Goal: Task Accomplishment & Management: Complete application form

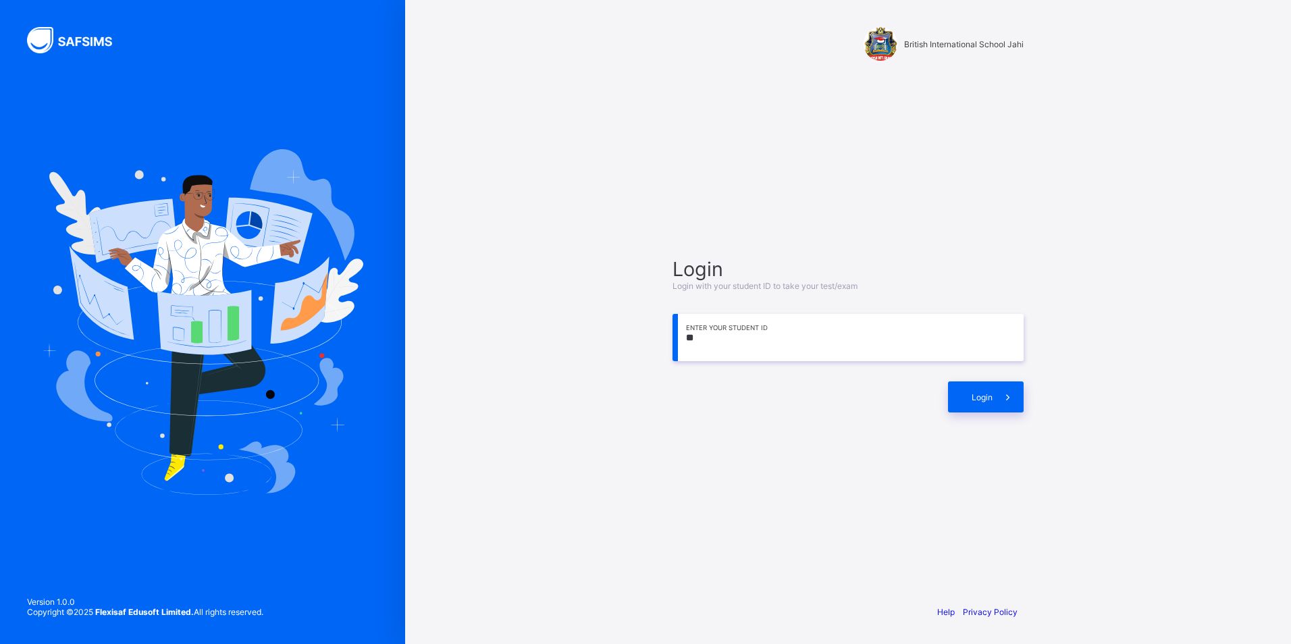
type input "*"
type input "**********"
click at [988, 396] on span "Login" at bounding box center [981, 397] width 21 height 10
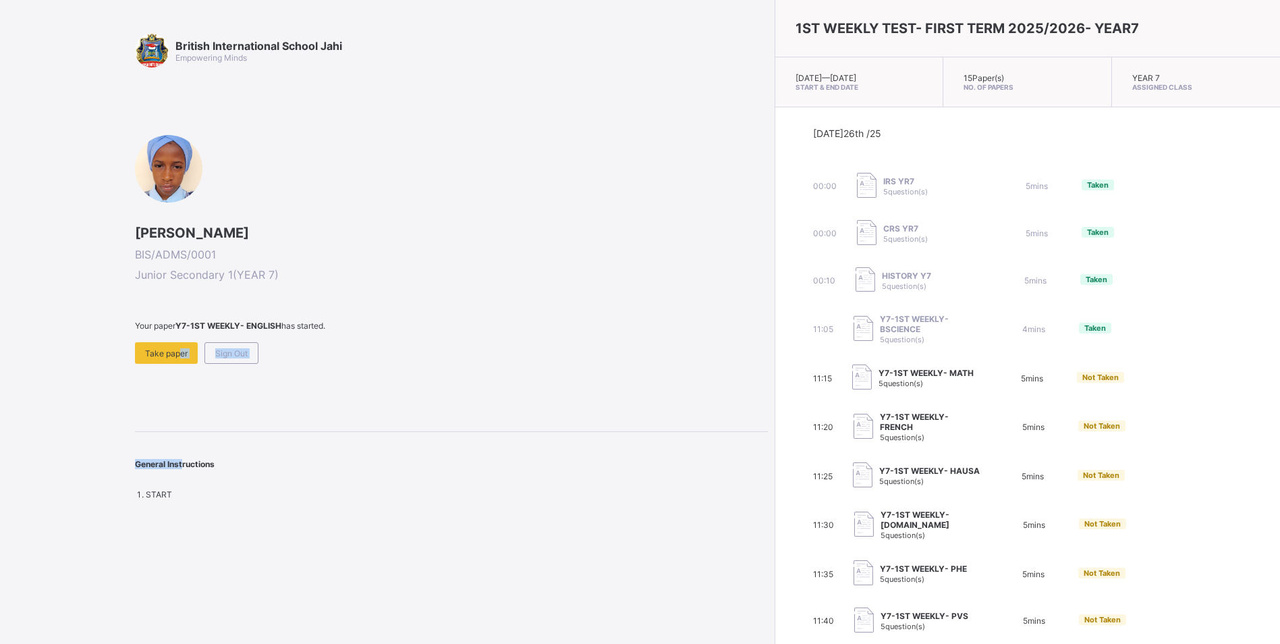
drag, startPoint x: 176, startPoint y: 362, endPoint x: 180, endPoint y: 369, distance: 8.2
click at [180, 369] on div "British International School Jahi Empowering Minds FATIMA KUMO HARUNA BIS/ADMS/…" at bounding box center [451, 267] width 633 height 466
drag, startPoint x: 180, startPoint y: 369, endPoint x: 135, endPoint y: 324, distance: 63.5
click at [135, 324] on div "British International School Jahi Empowering Minds FATIMA KUMO HARUNA BIS/ADMS/…" at bounding box center [384, 322] width 768 height 644
click at [163, 354] on span "Take paper" at bounding box center [166, 353] width 43 height 10
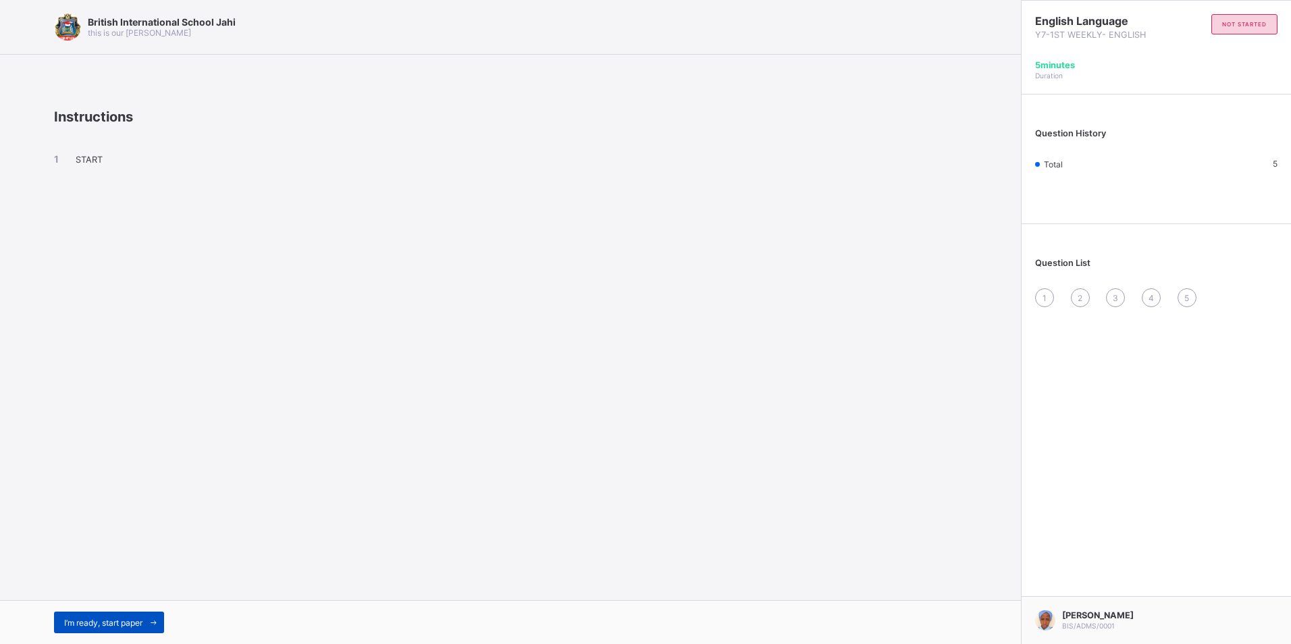
click at [115, 623] on span "I’m ready, start paper" at bounding box center [103, 623] width 78 height 10
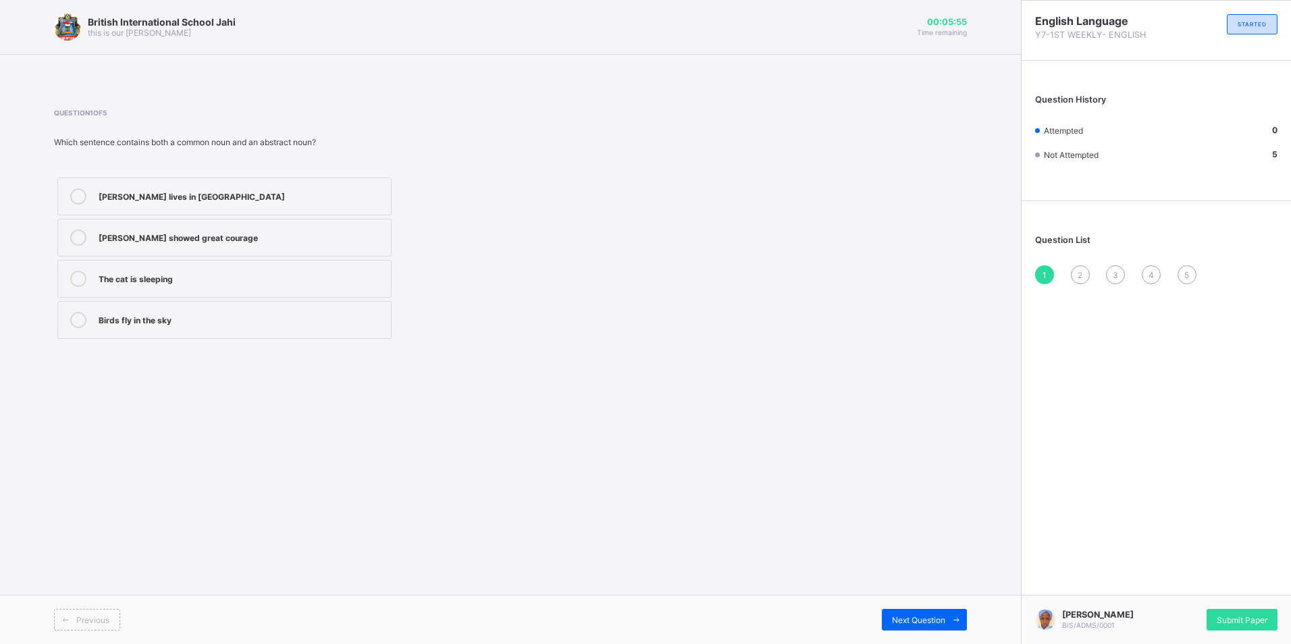
click at [200, 320] on div "Birds fly in the sky" at bounding box center [242, 318] width 286 height 13
click at [1085, 271] on div "2" at bounding box center [1080, 274] width 19 height 19
click at [154, 184] on label "student" at bounding box center [224, 197] width 334 height 38
click at [1114, 270] on span "3" at bounding box center [1114, 275] width 5 height 10
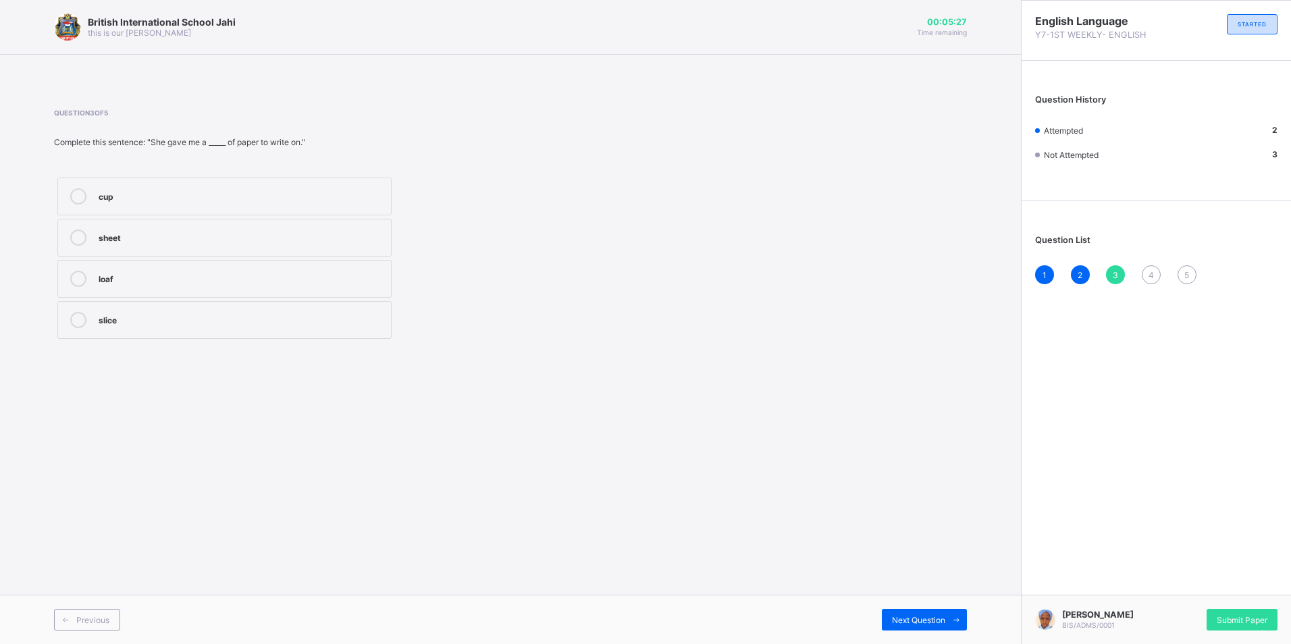
click at [291, 242] on div "sheet" at bounding box center [242, 235] width 286 height 13
click at [1147, 268] on div "4" at bounding box center [1150, 274] width 19 height 19
click at [259, 252] on label "42" at bounding box center [224, 238] width 334 height 38
click at [1193, 271] on div "5" at bounding box center [1186, 274] width 19 height 19
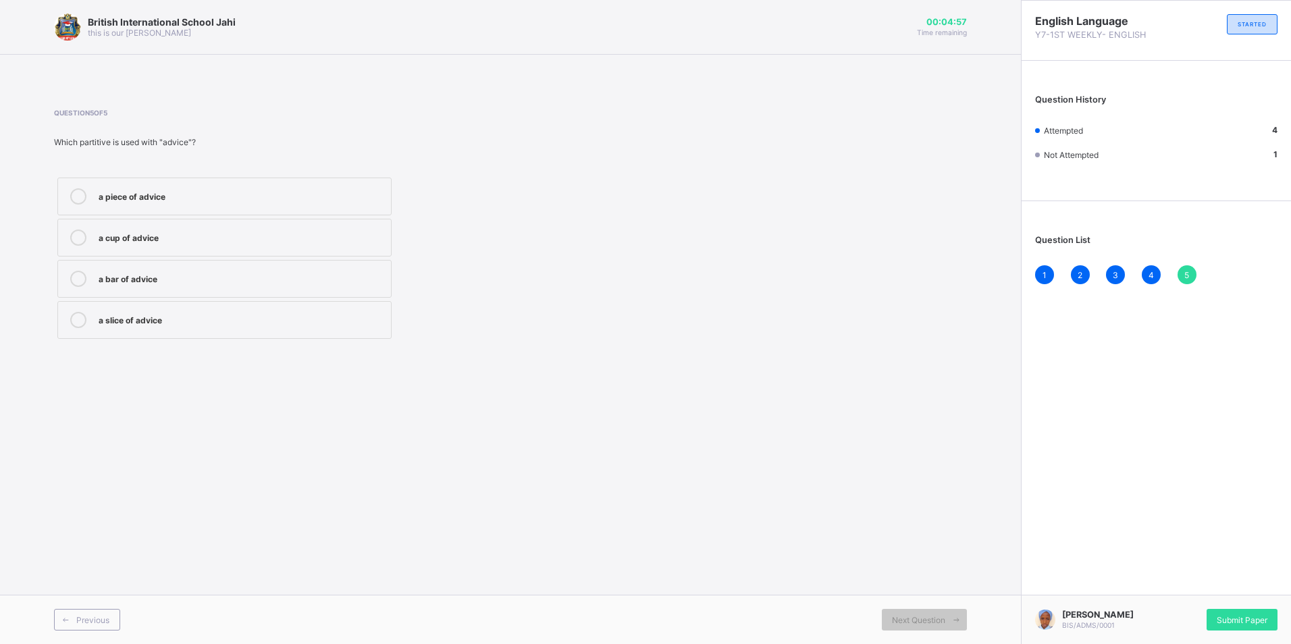
click at [216, 191] on div "a piece of advice" at bounding box center [242, 194] width 286 height 13
click at [1256, 620] on span "Submit Paper" at bounding box center [1241, 620] width 51 height 10
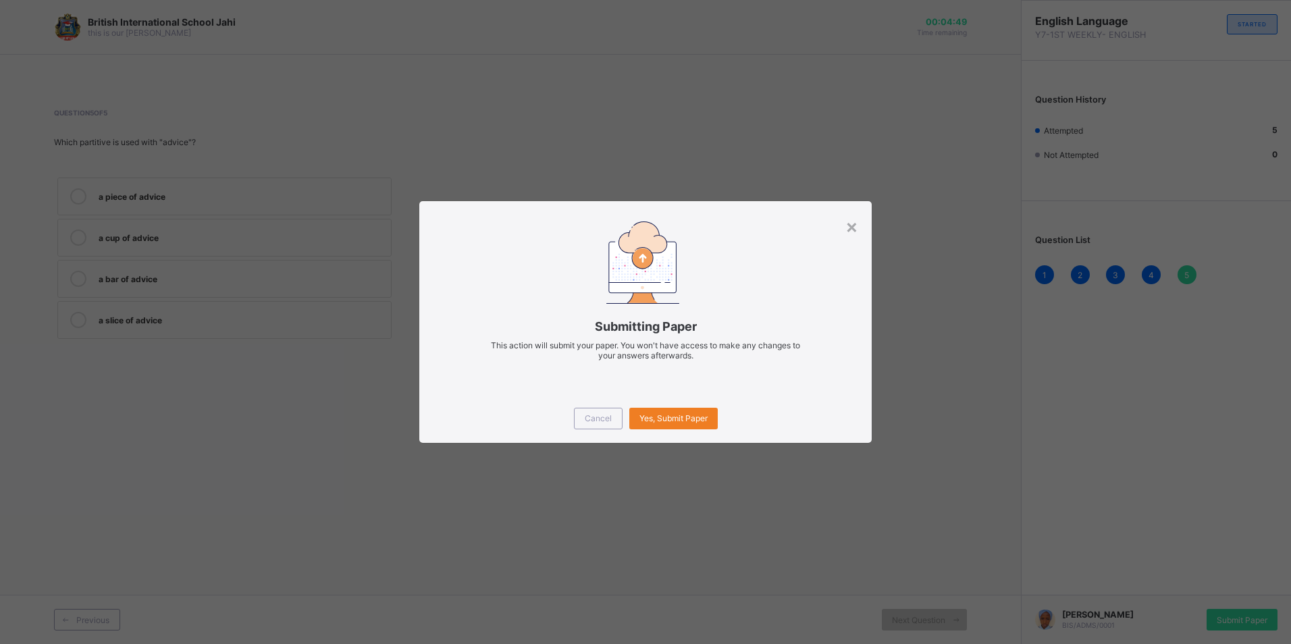
click at [701, 444] on div "× Submitting Paper This action will submit your paper. You won't have access to…" at bounding box center [645, 322] width 1291 height 644
click at [686, 423] on span "Yes, Submit Paper" at bounding box center [673, 418] width 68 height 10
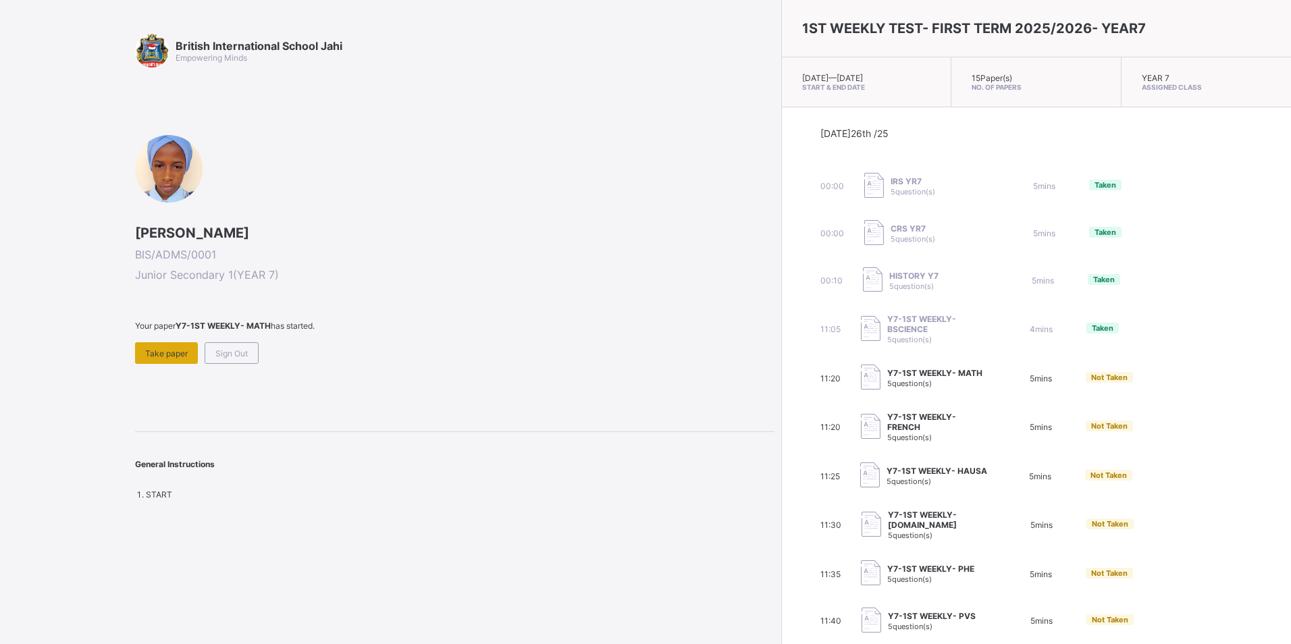
click at [166, 358] on span "Take paper" at bounding box center [166, 353] width 43 height 10
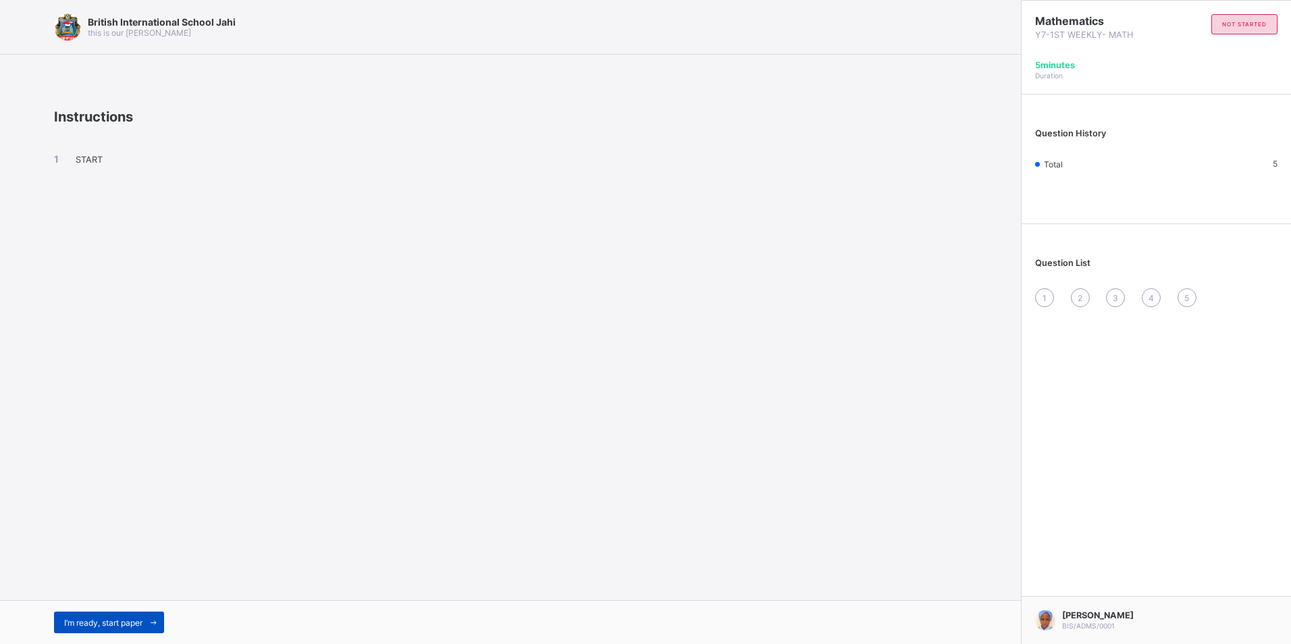
click at [149, 628] on span at bounding box center [153, 623] width 22 height 22
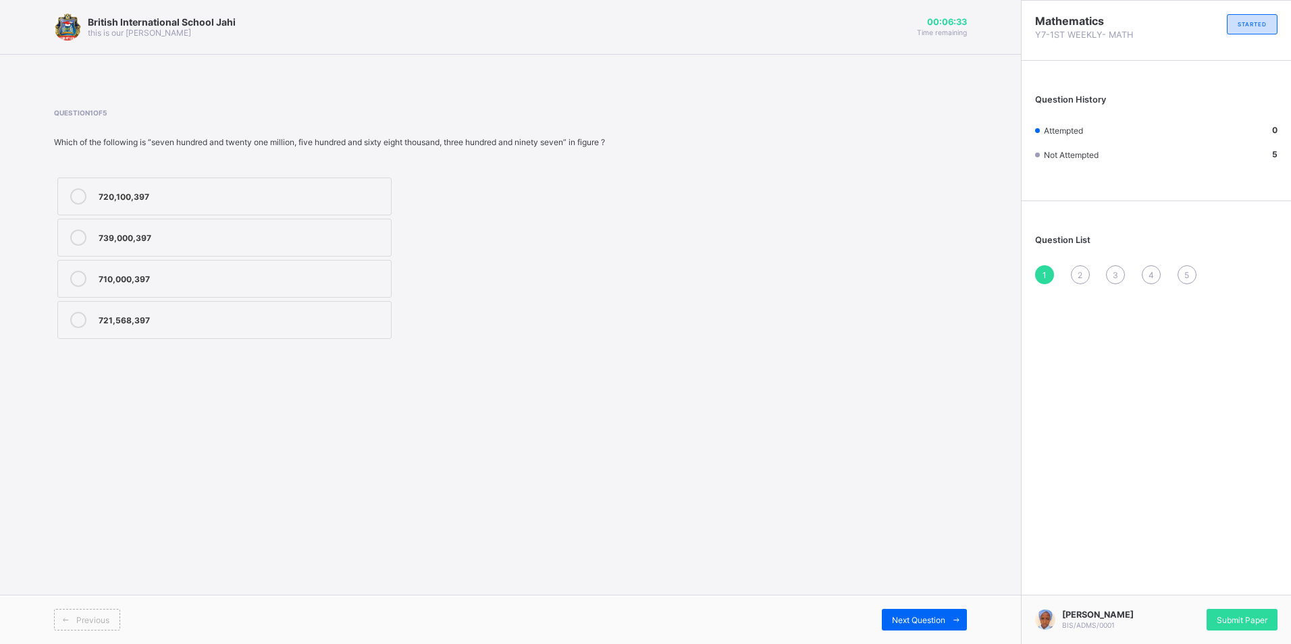
click at [133, 324] on div "721,568,397" at bounding box center [242, 318] width 286 height 13
click at [1077, 273] on div "2" at bounding box center [1080, 274] width 19 height 19
click at [206, 279] on div "0.00084" at bounding box center [242, 277] width 286 height 13
click at [1119, 272] on div "3" at bounding box center [1115, 274] width 19 height 19
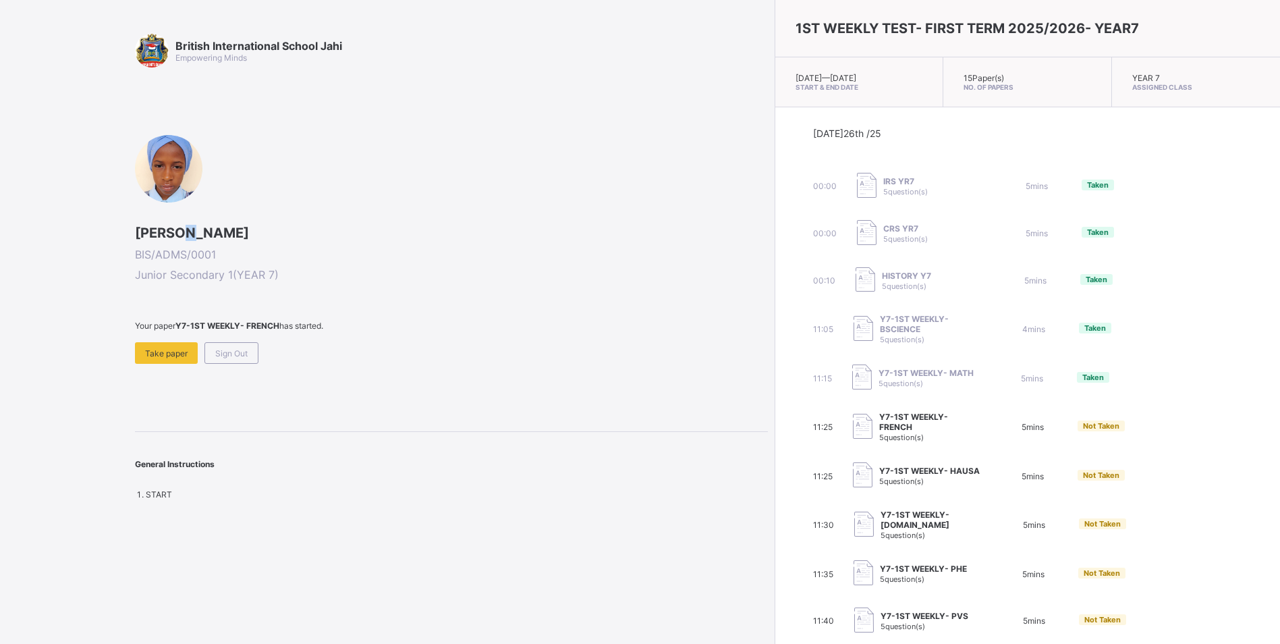
click at [192, 236] on span "FATIMA KUMO HARUNA" at bounding box center [451, 233] width 633 height 16
click at [373, 190] on div "FATIMA KUMO HARUNA BIS/ADMS/0001 Junior Secondary 1 ( YEAR 7 ) Your paper Y7-1S…" at bounding box center [451, 249] width 633 height 229
click at [193, 234] on span "FATIMA KUMO HARUNA" at bounding box center [451, 233] width 633 height 16
click at [191, 234] on span "FATIMA KUMO HARUNA" at bounding box center [451, 233] width 633 height 16
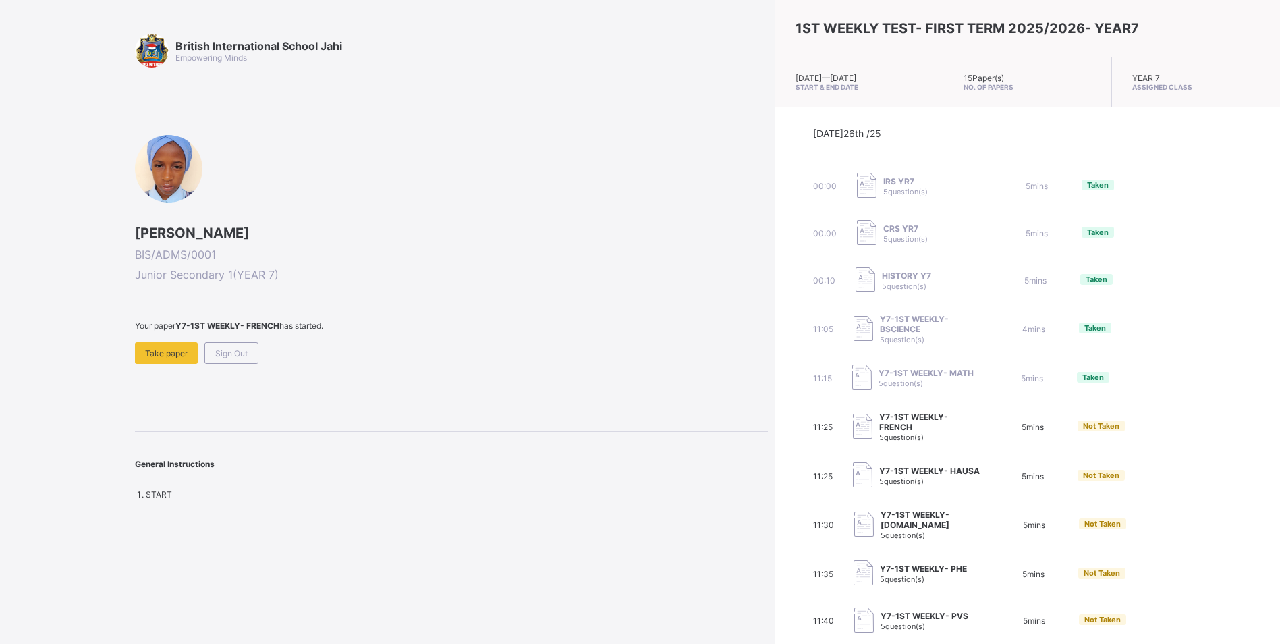
click at [191, 234] on span "FATIMA KUMO HARUNA" at bounding box center [451, 233] width 633 height 16
click at [191, 231] on span "FATIMA KUMO HARUNA" at bounding box center [451, 233] width 633 height 16
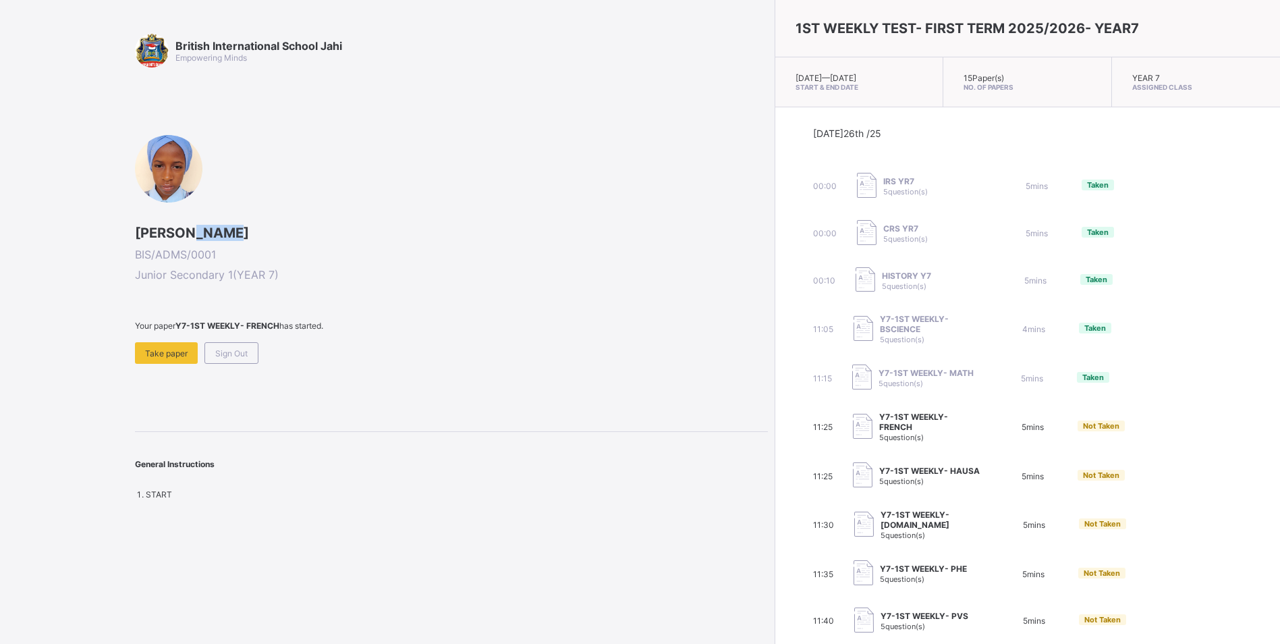
click at [191, 231] on span "FATIMA KUMO HARUNA" at bounding box center [451, 233] width 633 height 16
click at [180, 337] on span at bounding box center [451, 336] width 633 height 11
click at [174, 351] on span "Take paper" at bounding box center [166, 353] width 43 height 10
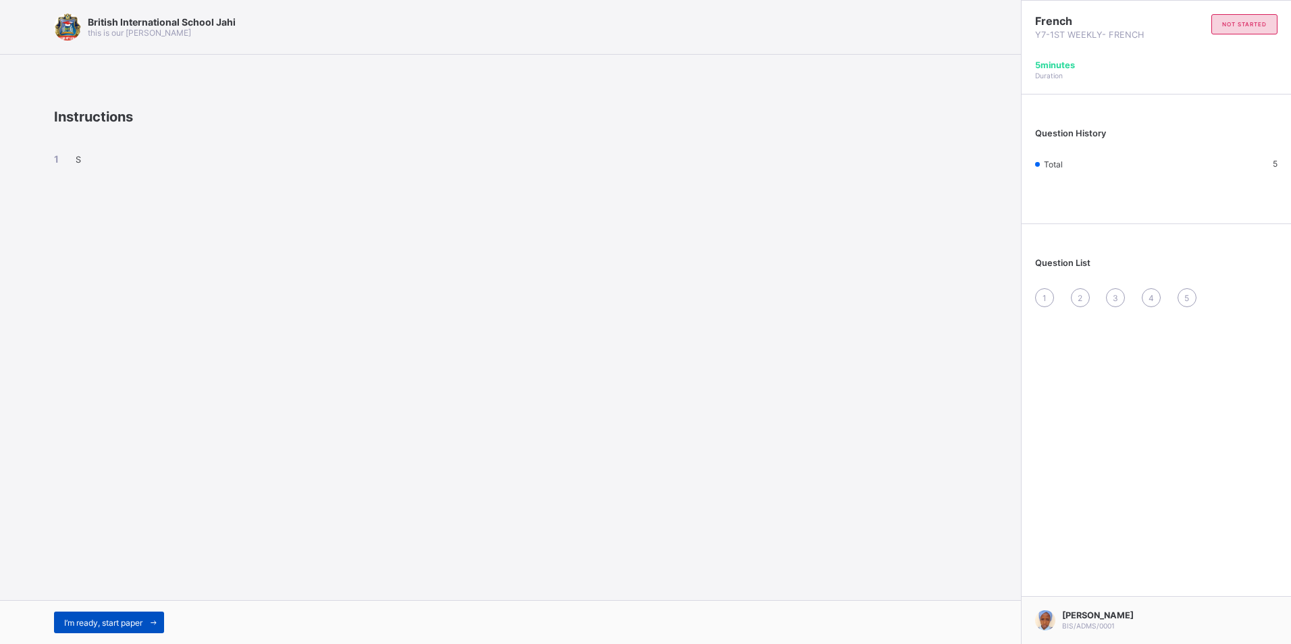
click at [83, 623] on span "I’m ready, start paper" at bounding box center [103, 623] width 78 height 10
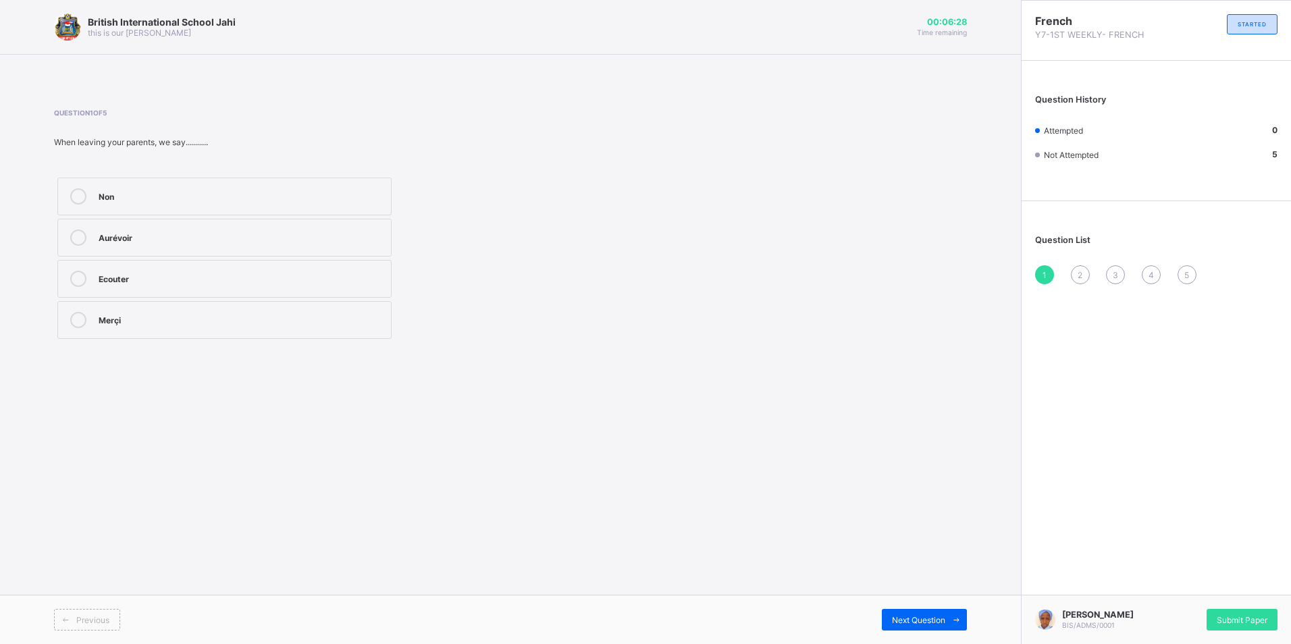
click at [233, 228] on label "Aurévoir" at bounding box center [224, 238] width 334 height 38
click at [1076, 283] on div "2" at bounding box center [1080, 274] width 19 height 19
drag, startPoint x: 212, startPoint y: 308, endPoint x: 223, endPoint y: 304, distance: 11.8
click at [223, 304] on label "Close" at bounding box center [224, 320] width 334 height 38
click at [1121, 270] on div "3" at bounding box center [1115, 274] width 19 height 19
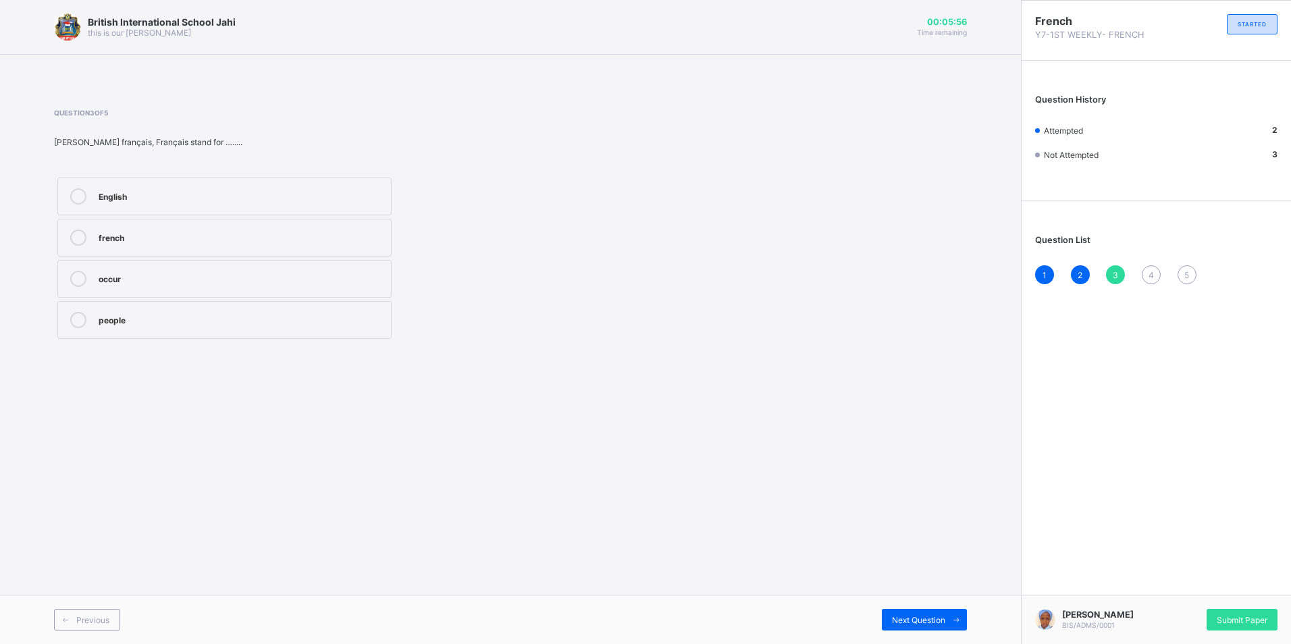
click at [185, 246] on label "french" at bounding box center [224, 238] width 334 height 38
drag, startPoint x: 938, startPoint y: 319, endPoint x: 1156, endPoint y: 273, distance: 222.3
click at [1156, 273] on div "4" at bounding box center [1150, 274] width 19 height 19
click at [221, 234] on div "good night" at bounding box center [242, 235] width 286 height 13
click at [1179, 279] on div "5" at bounding box center [1186, 274] width 19 height 19
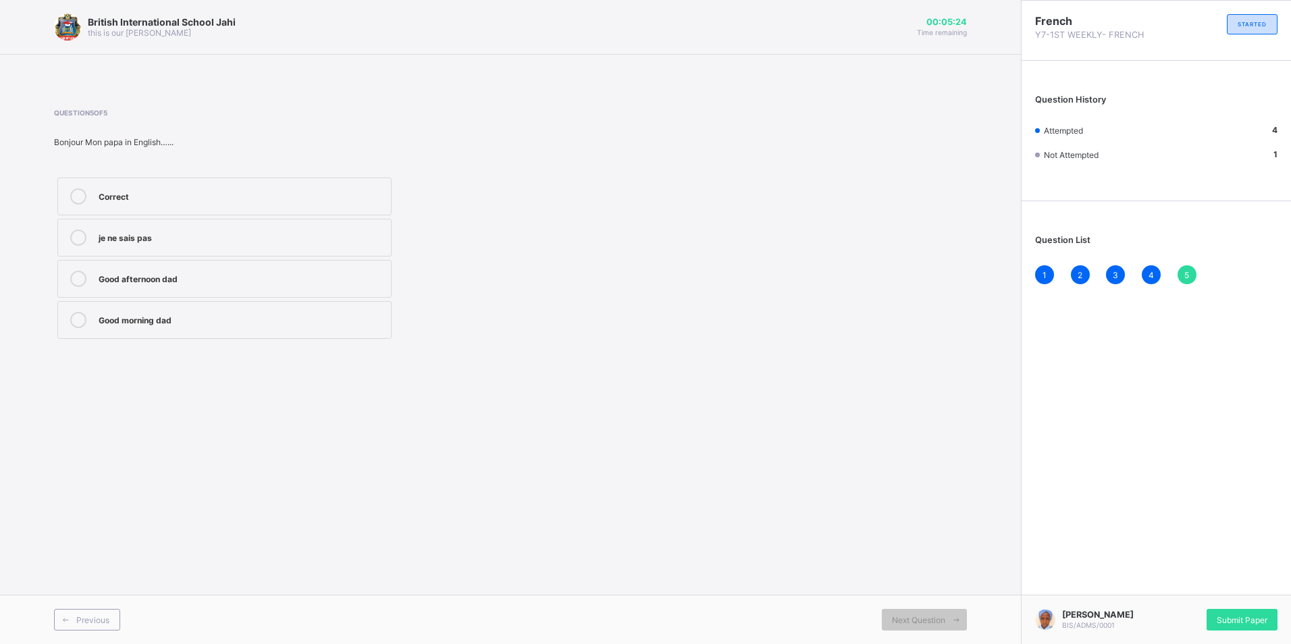
drag, startPoint x: 148, startPoint y: 320, endPoint x: 229, endPoint y: 362, distance: 91.2
click at [193, 345] on div "Question 5 of 5 Bonjour Mon papa in English…... Correct je ne sais pas Good aft…" at bounding box center [510, 225] width 913 height 274
click at [255, 325] on div "Good morning dad" at bounding box center [242, 318] width 286 height 13
click at [1260, 615] on span "Submit Paper" at bounding box center [1241, 620] width 51 height 10
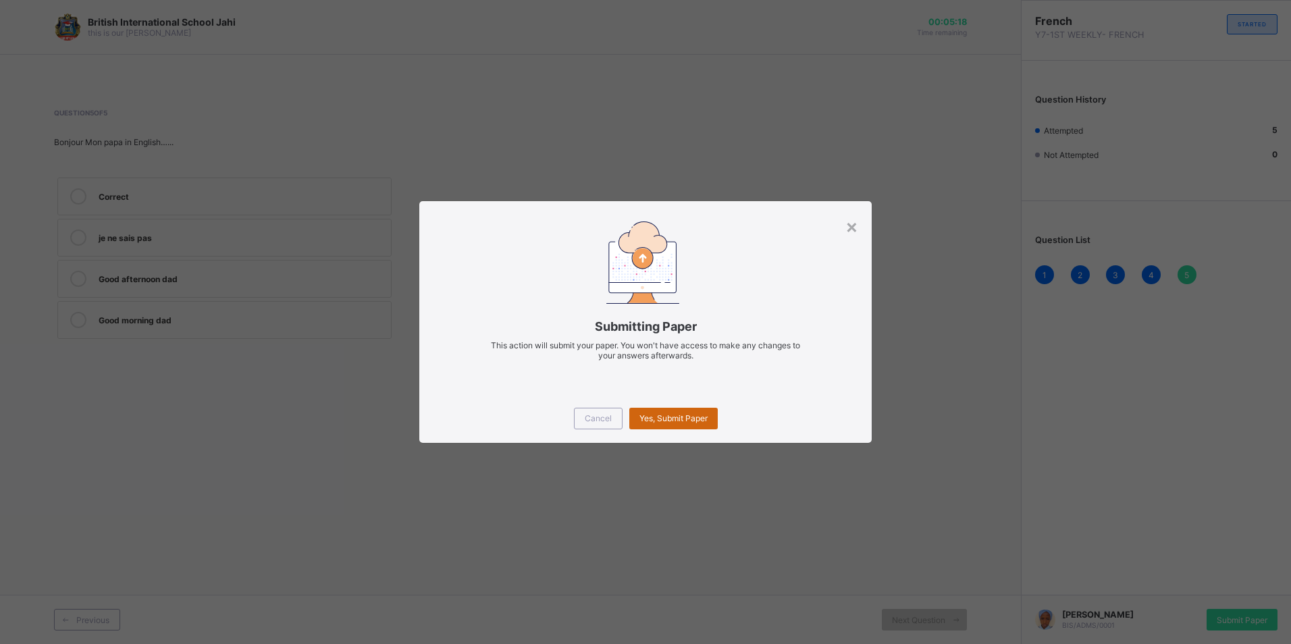
click at [665, 412] on div "Yes, Submit Paper" at bounding box center [673, 419] width 88 height 22
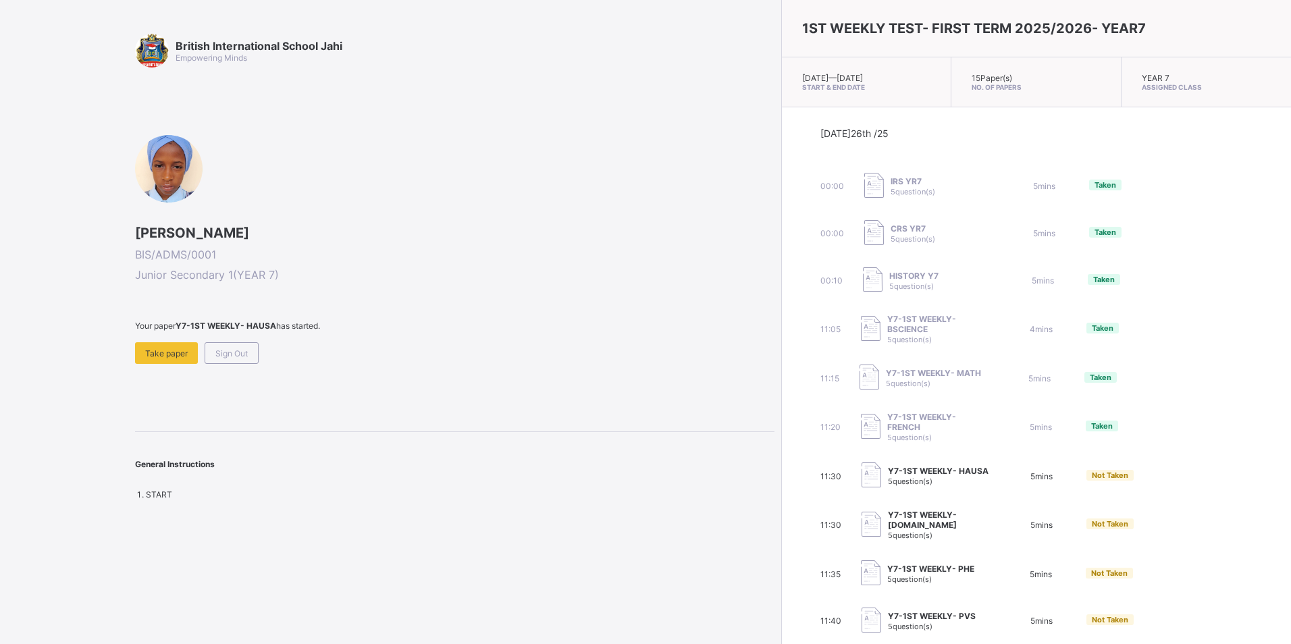
click at [888, 482] on span "5 question(s)" at bounding box center [910, 481] width 45 height 9
click at [888, 483] on div "Y7-1ST WEEKLY- HAUSA 5 question(s)" at bounding box center [938, 476] width 101 height 20
click at [162, 360] on div "Take paper" at bounding box center [166, 353] width 63 height 22
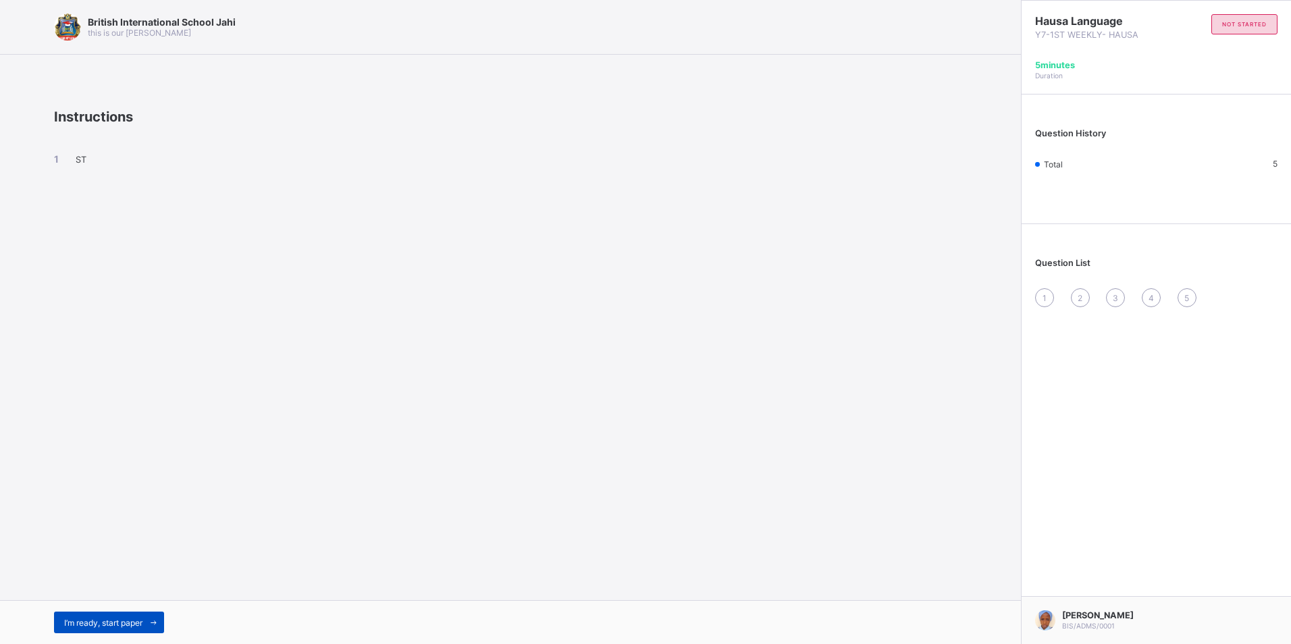
click at [147, 622] on span at bounding box center [153, 623] width 22 height 22
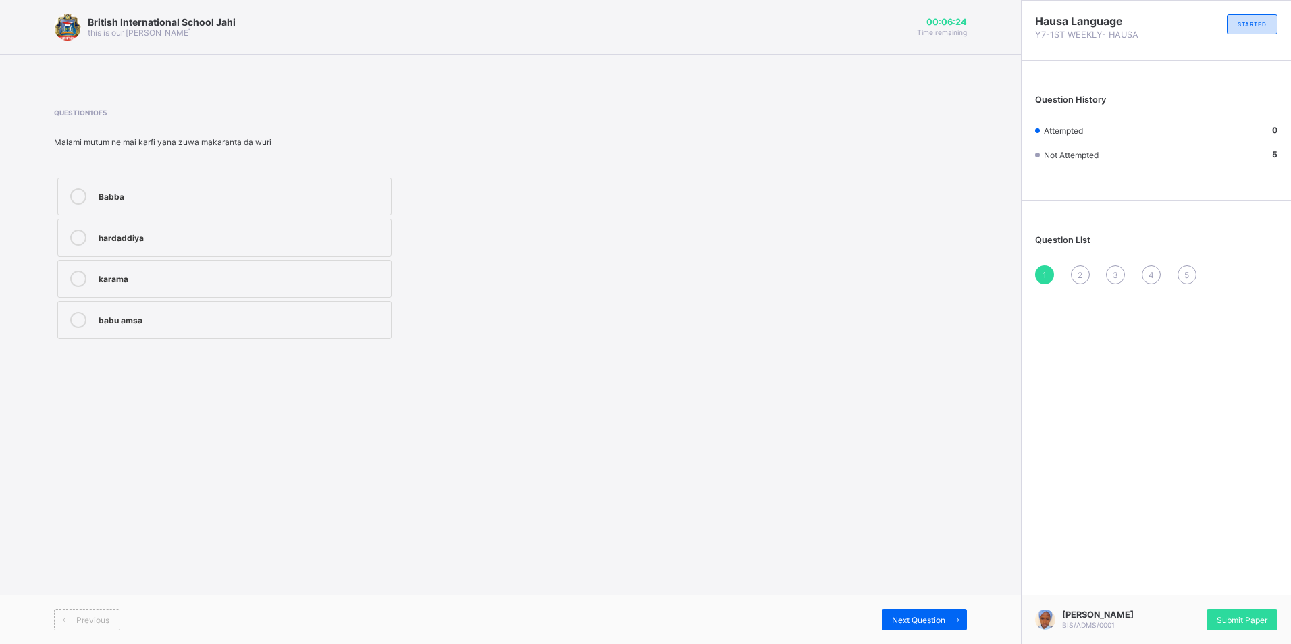
click at [220, 232] on div "hardaddiya" at bounding box center [242, 235] width 286 height 13
click at [1077, 273] on span "2" at bounding box center [1079, 275] width 5 height 10
click at [190, 199] on div "jumla" at bounding box center [242, 194] width 286 height 13
click at [1120, 271] on div "3" at bounding box center [1115, 274] width 19 height 19
click at [208, 196] on div "suna da gida" at bounding box center [242, 194] width 286 height 13
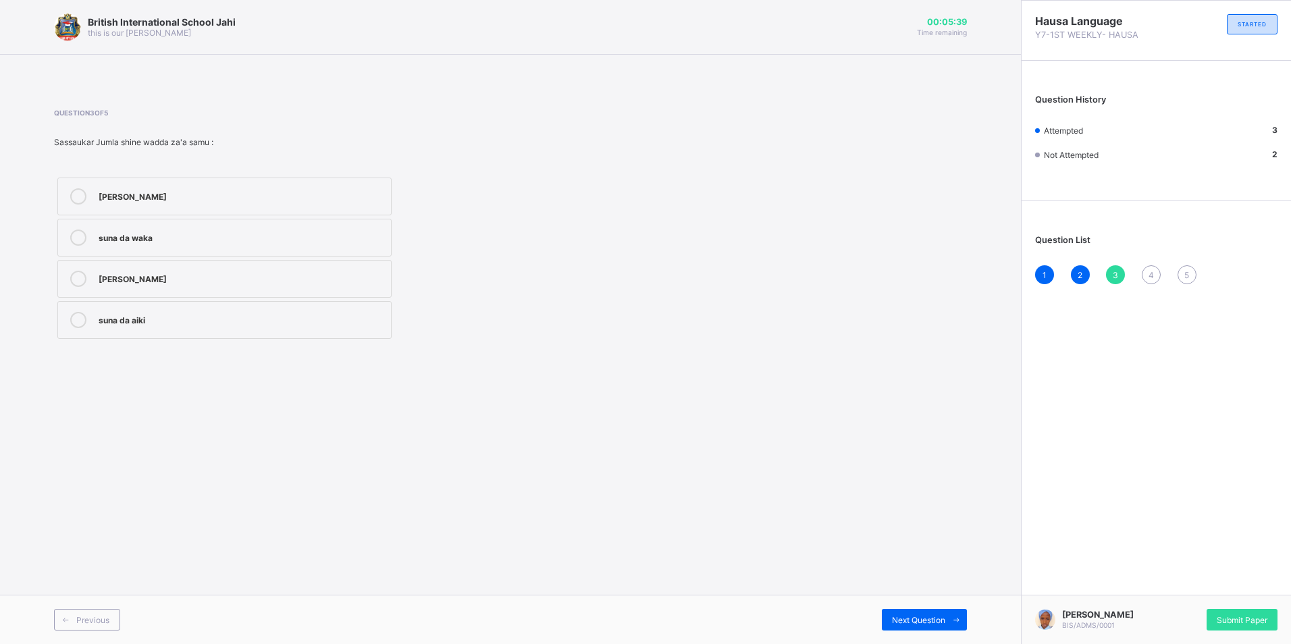
click at [1156, 269] on div "1 2 3 4 5" at bounding box center [1156, 274] width 242 height 19
drag, startPoint x: 1150, startPoint y: 267, endPoint x: 1152, endPoint y: 274, distance: 7.0
click at [1152, 274] on div "4" at bounding box center [1150, 274] width 19 height 19
click at [204, 193] on div "rubutawa" at bounding box center [242, 194] width 286 height 13
click at [1185, 274] on span "5" at bounding box center [1186, 275] width 5 height 10
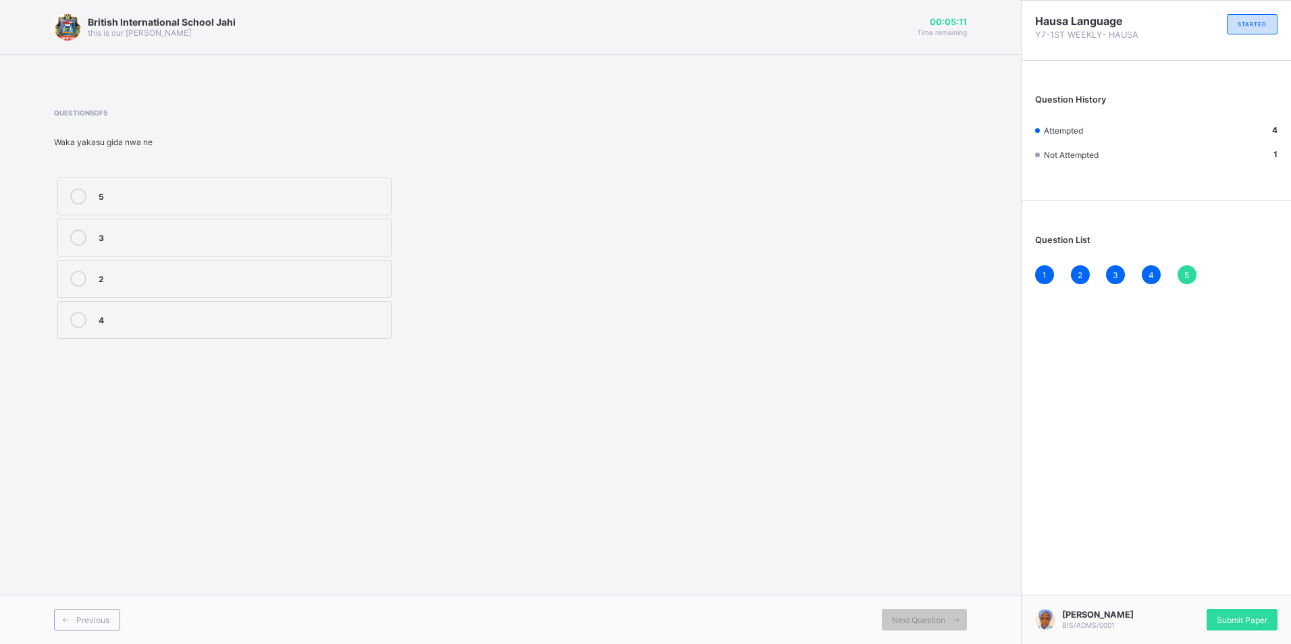
click at [136, 282] on div "2" at bounding box center [242, 277] width 286 height 13
click at [1224, 610] on div "Submit Paper" at bounding box center [1241, 620] width 71 height 22
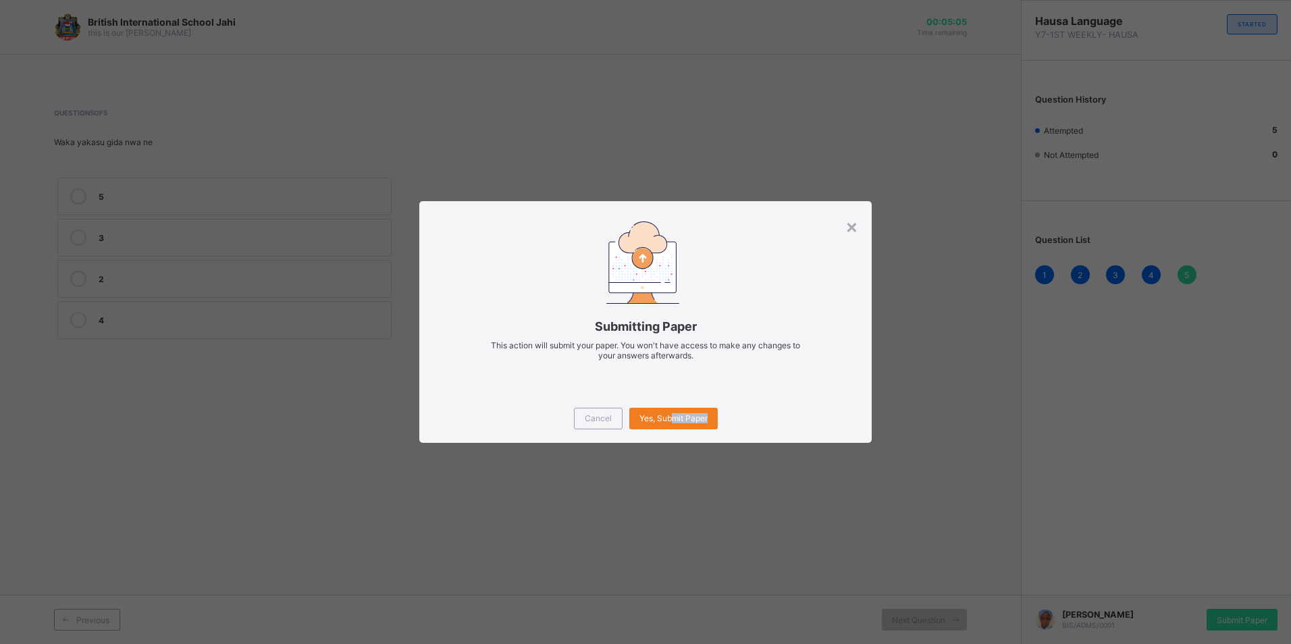
click at [670, 437] on div "Cancel Yes, Submit Paper" at bounding box center [645, 418] width 452 height 49
click at [669, 418] on span "Yes, Submit Paper" at bounding box center [673, 418] width 68 height 10
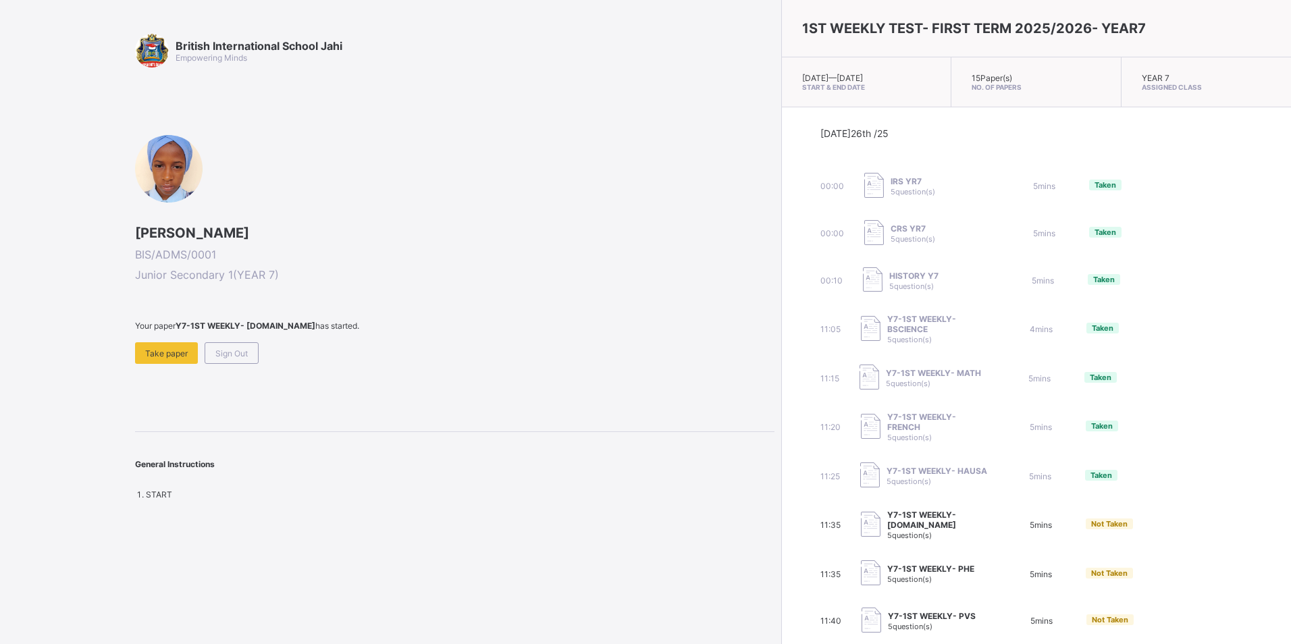
click at [1037, 540] on div "11:35 Y7-1ST WEEKLY- B.STUDY 5 question(s) 5 mins Not Taken" at bounding box center [1036, 525] width 433 height 30
click at [1091, 523] on span "Not Taken" at bounding box center [1109, 523] width 36 height 9
click at [1091, 528] on span "Not Taken" at bounding box center [1109, 523] width 36 height 9
click at [184, 349] on span "Take paper" at bounding box center [166, 353] width 43 height 10
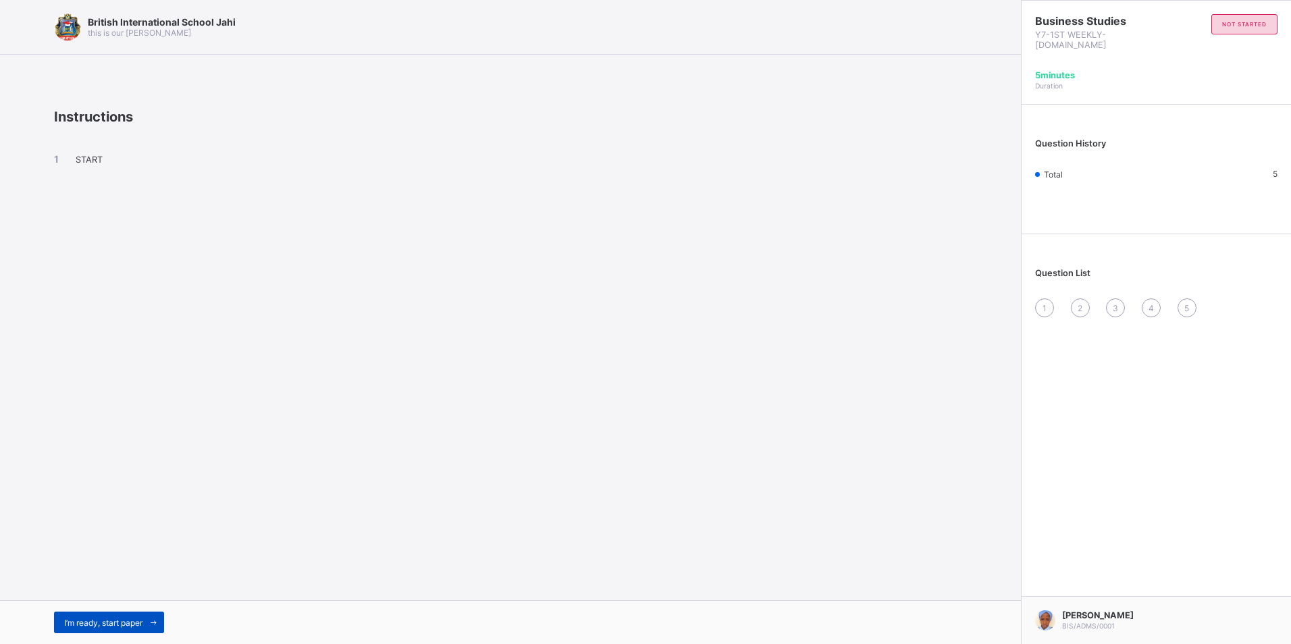
click at [142, 626] on span "I’m ready, start paper" at bounding box center [103, 623] width 78 height 10
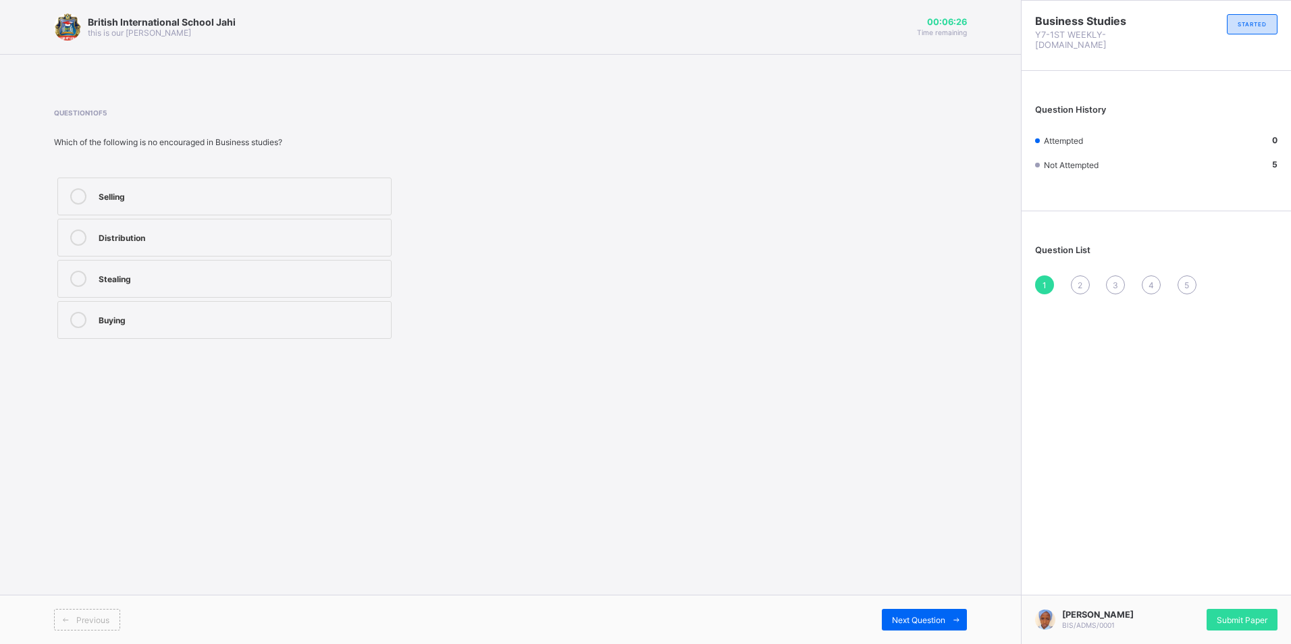
click at [204, 279] on div "Stealing" at bounding box center [242, 277] width 286 height 13
click at [1081, 280] on span "2" at bounding box center [1079, 285] width 5 height 10
click at [225, 325] on div "Bookkeeping" at bounding box center [242, 318] width 286 height 13
click at [1110, 275] on div "3" at bounding box center [1115, 284] width 19 height 19
click at [238, 196] on div "Office practice" at bounding box center [242, 194] width 286 height 13
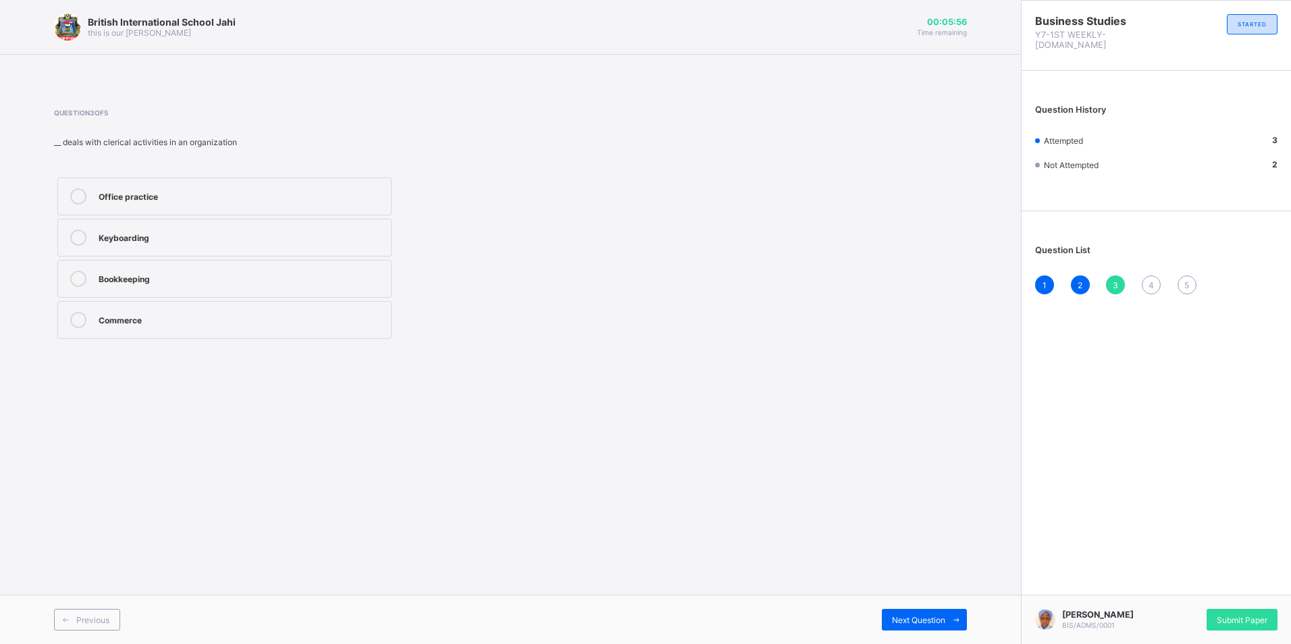
click at [1148, 280] on span "4" at bounding box center [1150, 285] width 5 height 10
click at [275, 208] on label "Keyboarding" at bounding box center [224, 197] width 334 height 38
click at [1183, 277] on div "5" at bounding box center [1186, 284] width 19 height 19
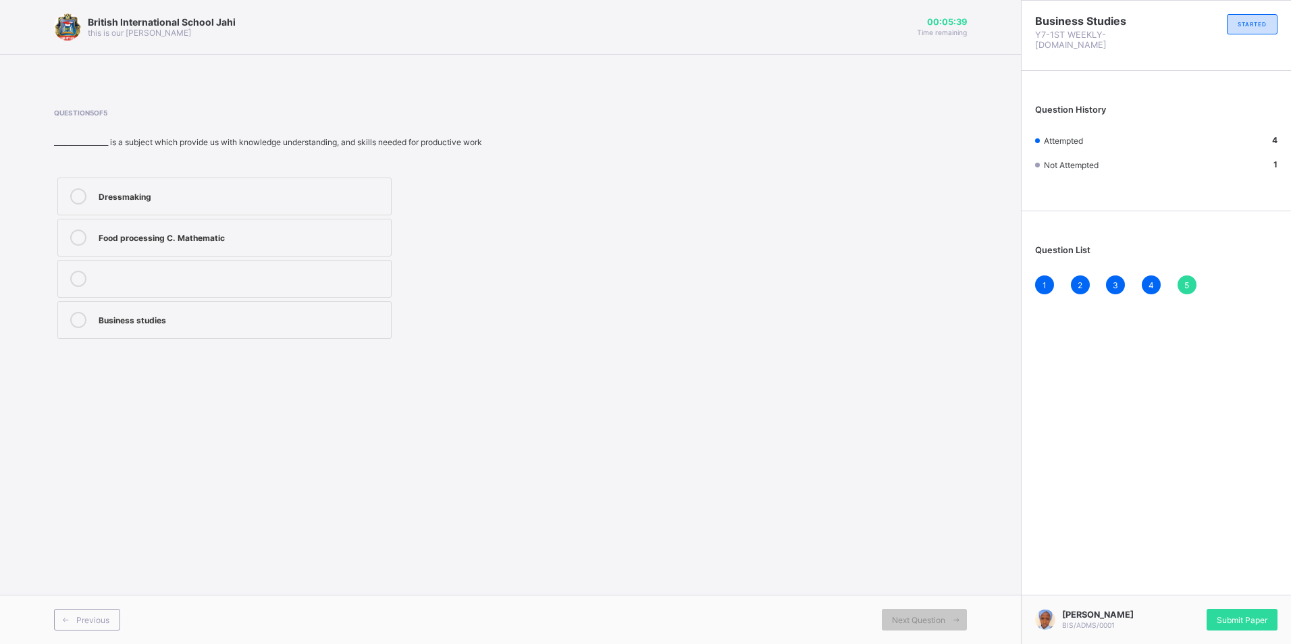
click at [184, 317] on div "Business studies" at bounding box center [242, 318] width 286 height 13
click at [1258, 617] on span "Submit Paper" at bounding box center [1241, 620] width 51 height 10
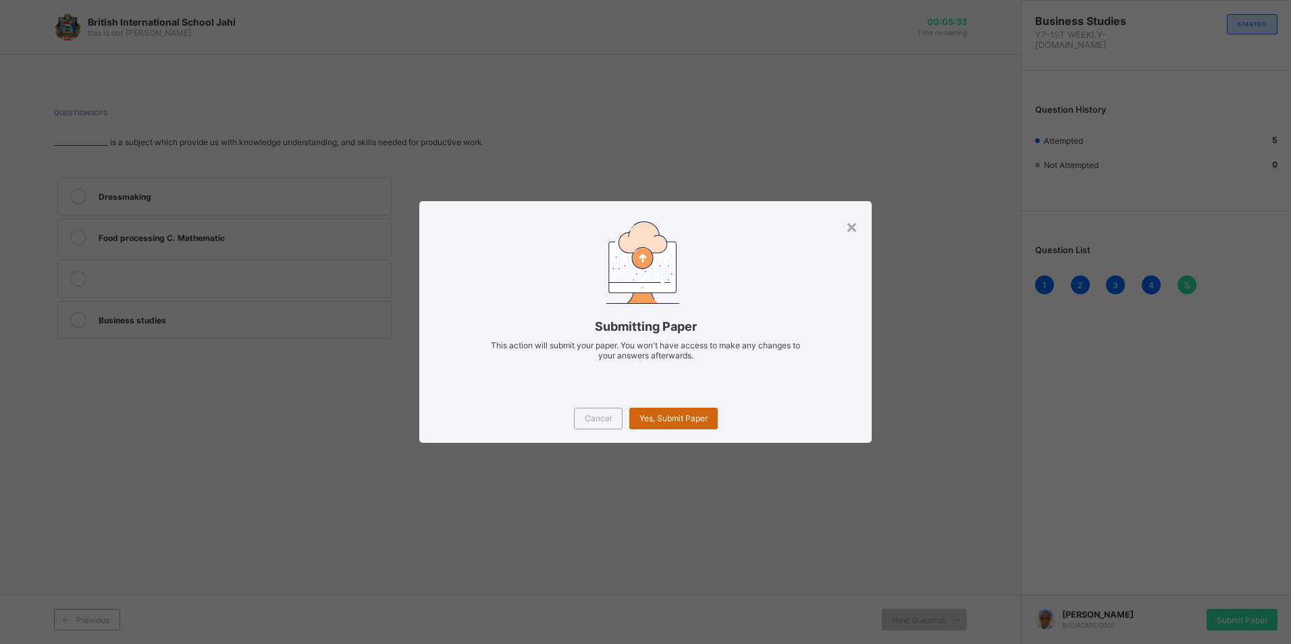
click at [686, 416] on span "Yes, Submit Paper" at bounding box center [673, 418] width 68 height 10
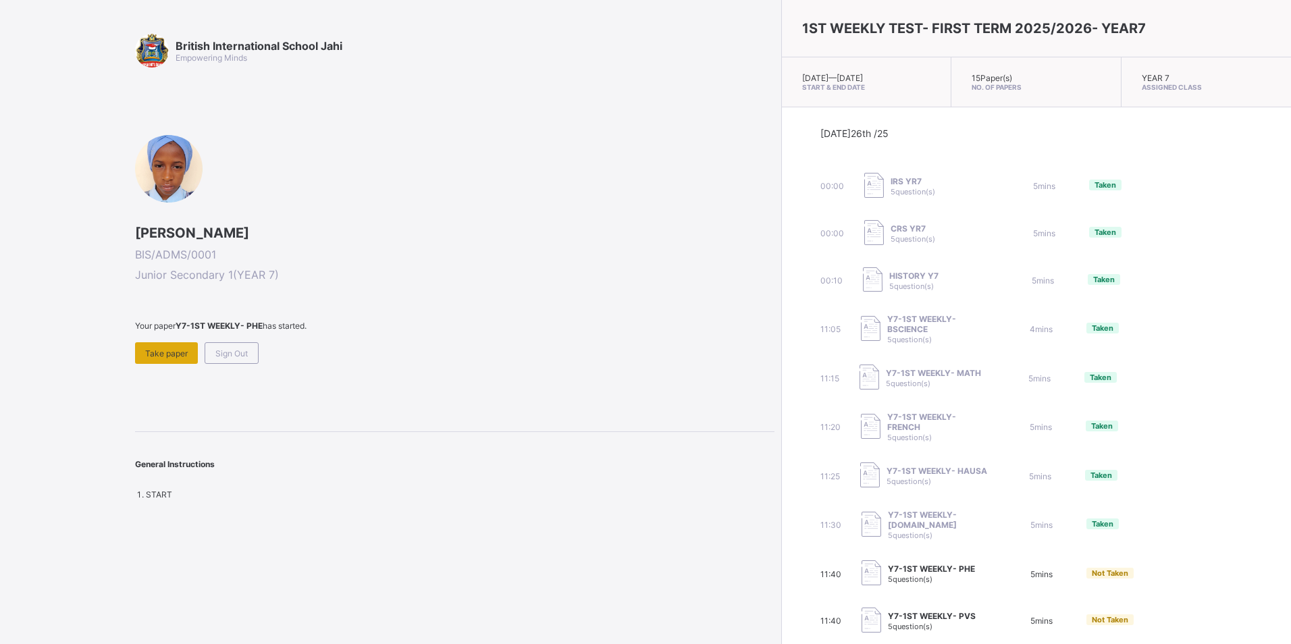
click at [165, 356] on span "Take paper" at bounding box center [166, 353] width 43 height 10
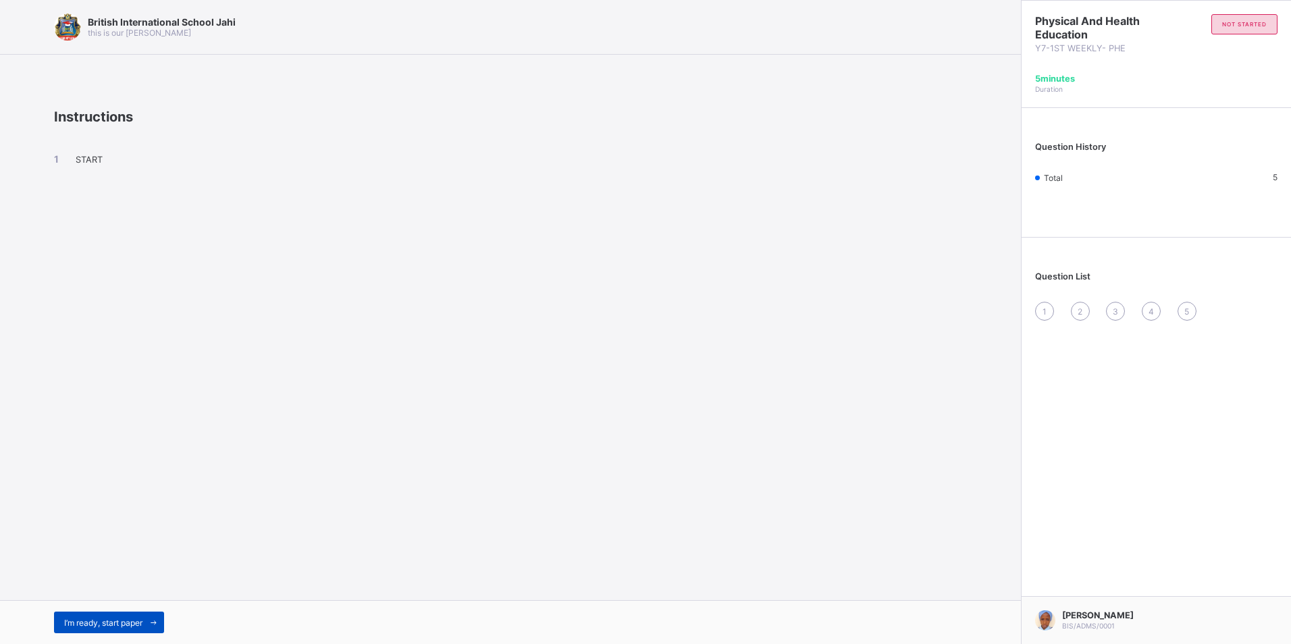
click at [105, 624] on span "I’m ready, start paper" at bounding box center [103, 623] width 78 height 10
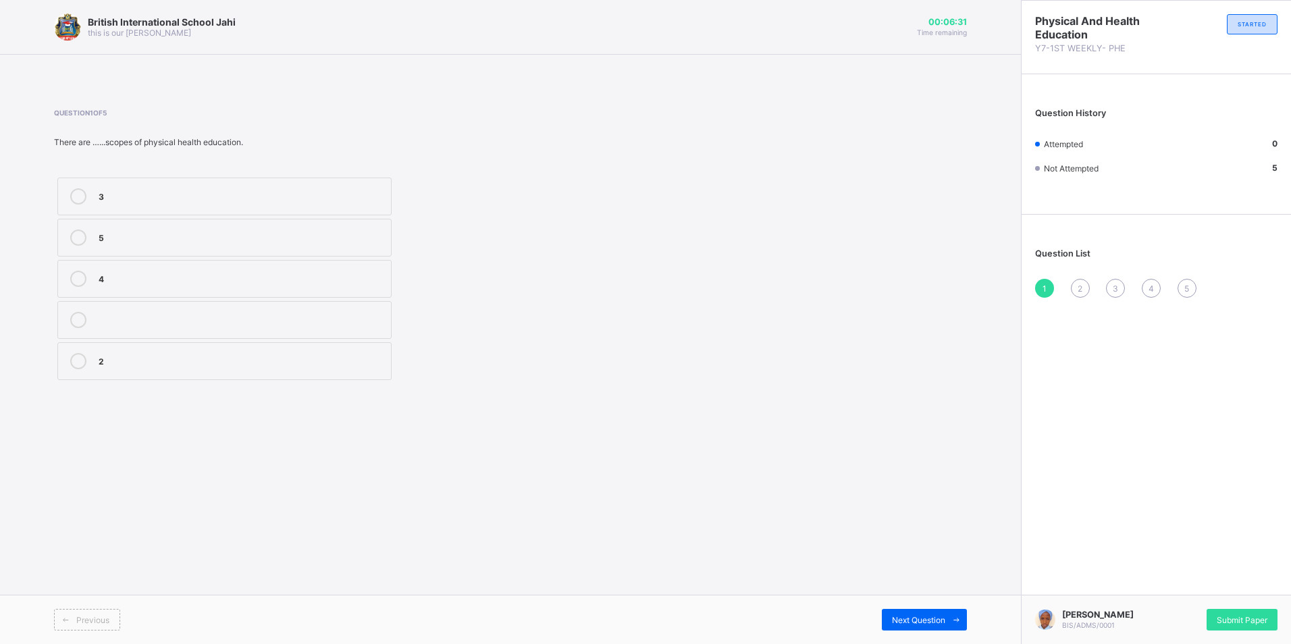
drag, startPoint x: 165, startPoint y: 360, endPoint x: 415, endPoint y: 388, distance: 251.3
click at [170, 362] on div "2" at bounding box center [242, 359] width 286 height 13
click at [1081, 290] on span "2" at bounding box center [1079, 288] width 5 height 10
click at [194, 292] on label "flexibility" at bounding box center [224, 279] width 334 height 38
click at [1119, 291] on div "3" at bounding box center [1115, 288] width 19 height 19
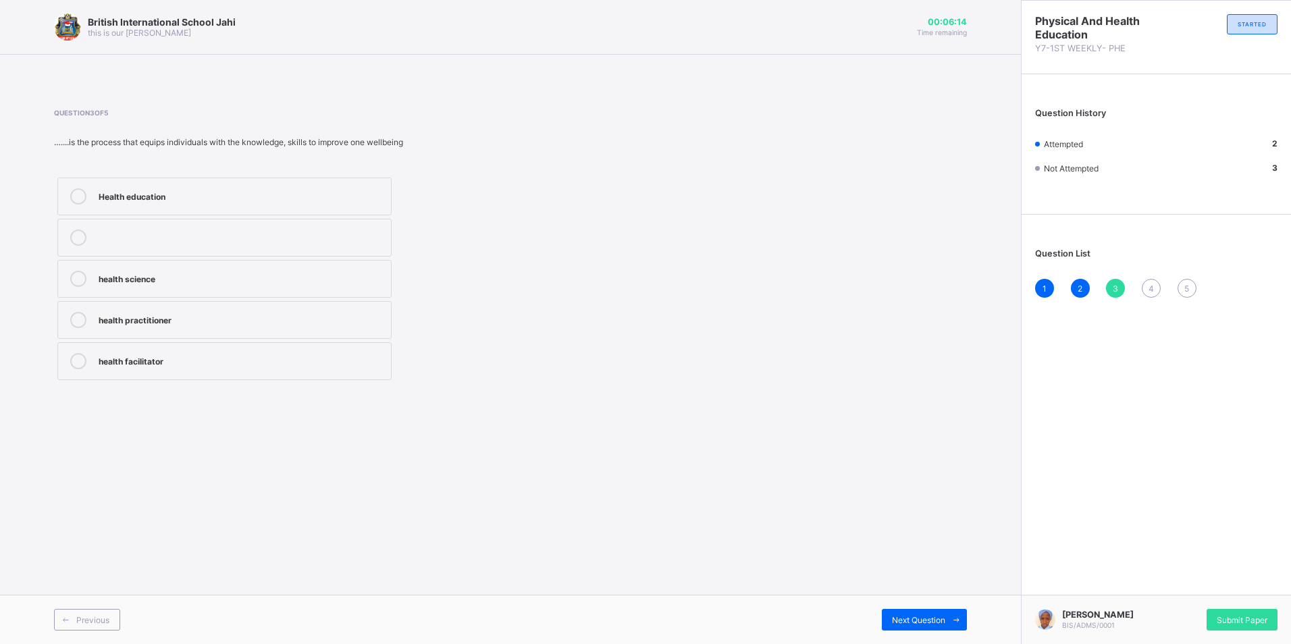
click at [176, 199] on div "Health education" at bounding box center [242, 194] width 286 height 13
click at [1150, 283] on span "4" at bounding box center [1150, 288] width 5 height 10
click at [181, 356] on label "physical activity" at bounding box center [224, 361] width 334 height 38
click at [190, 325] on div "physical ability" at bounding box center [242, 320] width 286 height 16
click at [187, 351] on label "physical activity" at bounding box center [224, 361] width 334 height 38
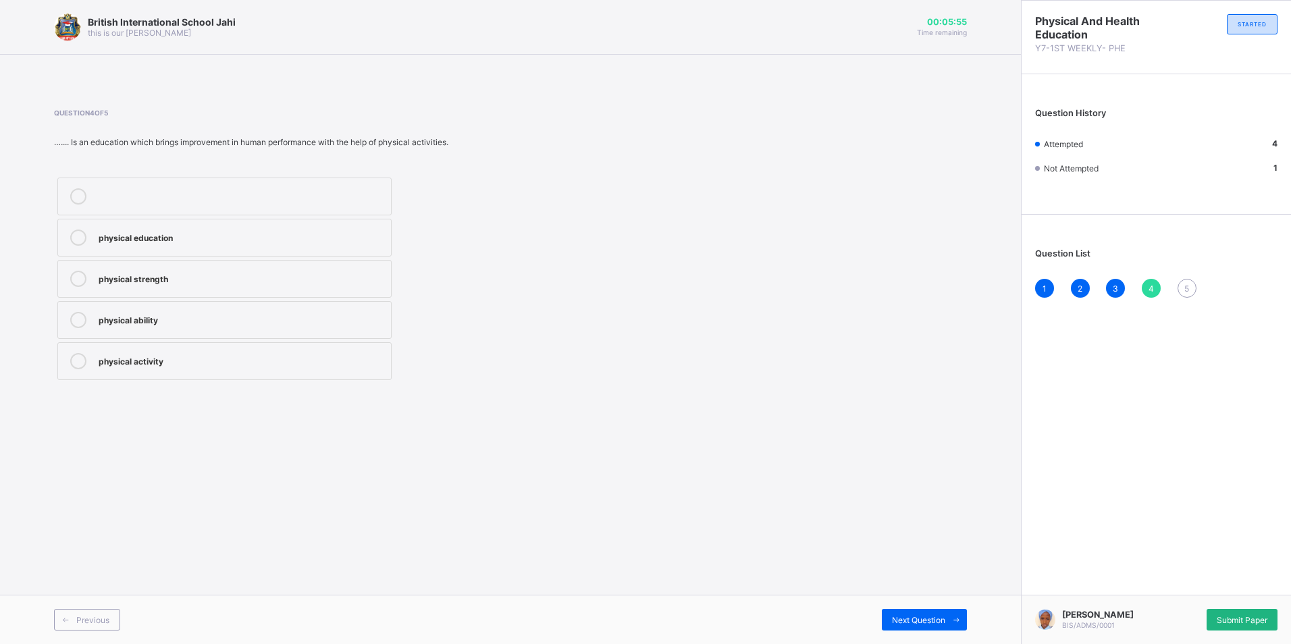
drag, startPoint x: 1224, startPoint y: 610, endPoint x: 1226, endPoint y: 622, distance: 11.7
click at [1226, 622] on div "Submit Paper" at bounding box center [1241, 620] width 71 height 22
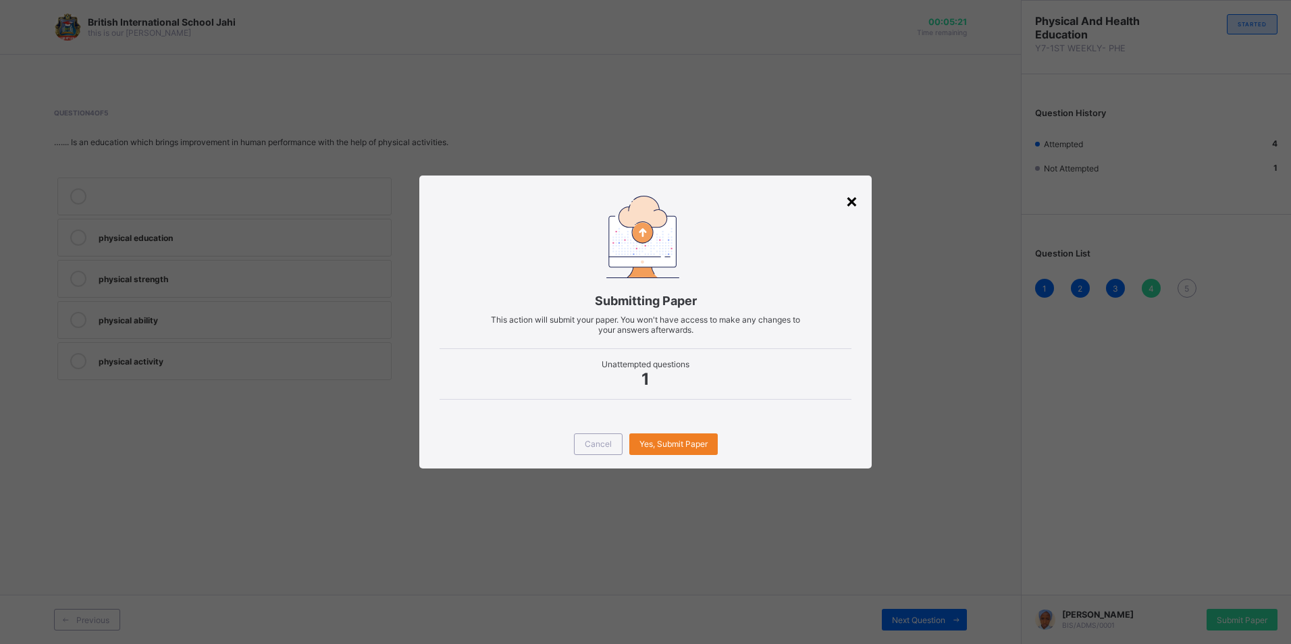
click at [853, 202] on div "×" at bounding box center [851, 200] width 13 height 23
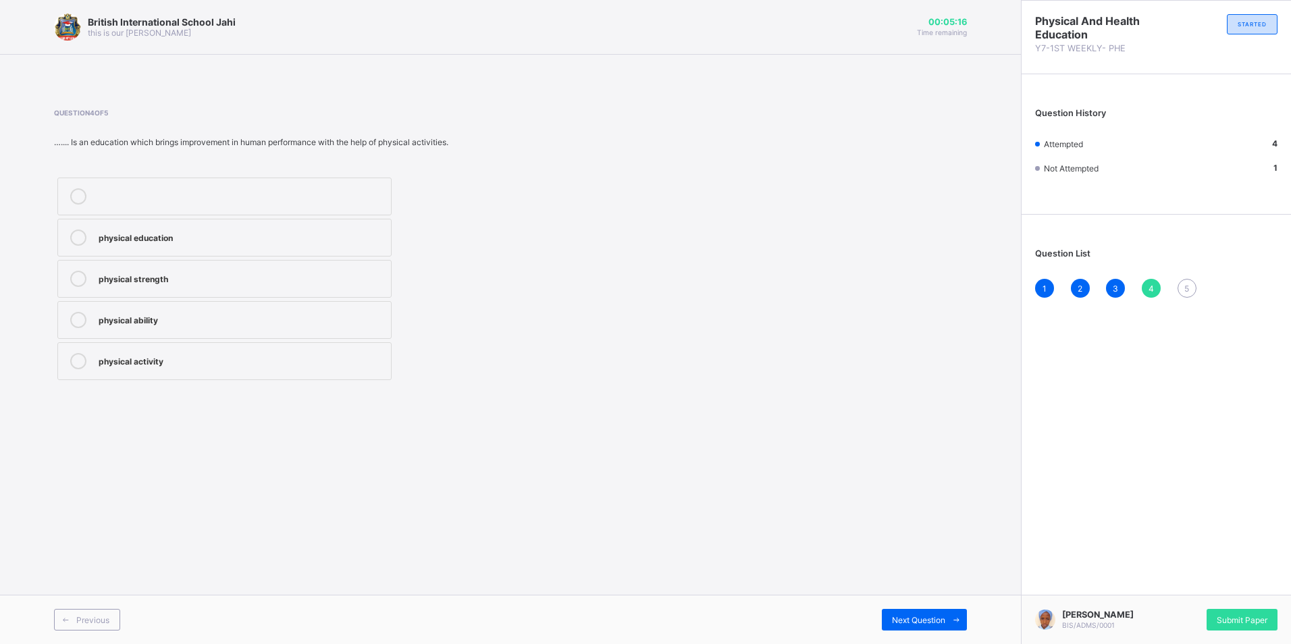
click at [1181, 294] on div "5" at bounding box center [1186, 288] width 19 height 19
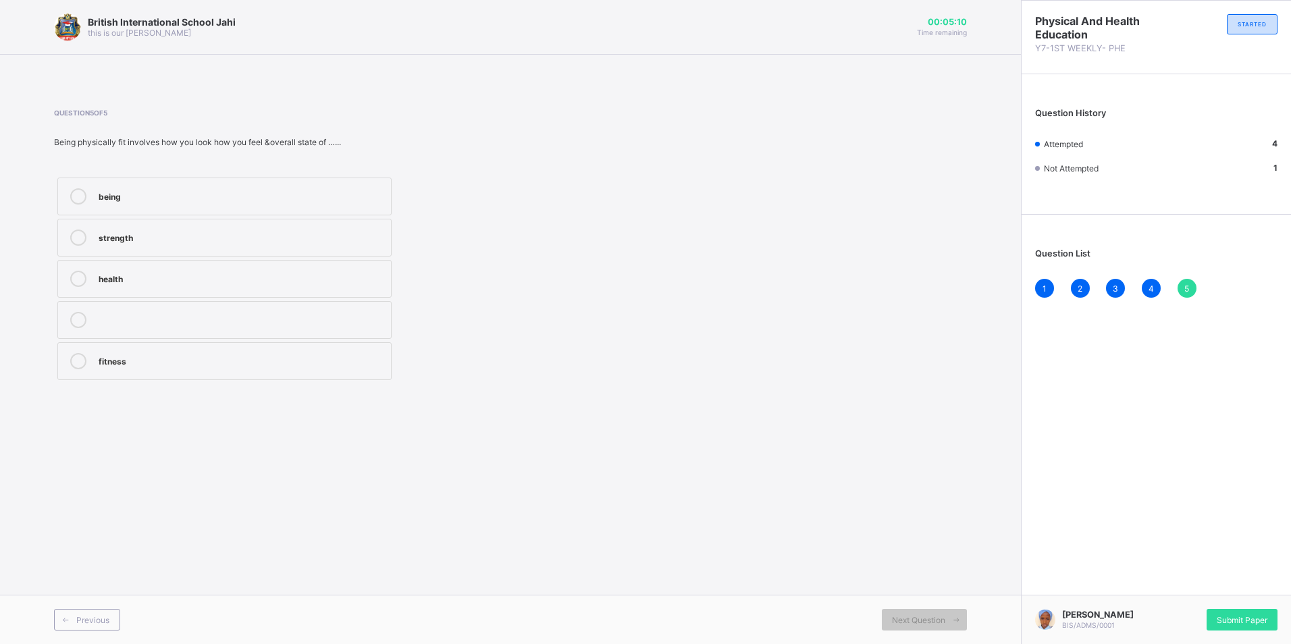
click at [242, 240] on div "strength" at bounding box center [242, 235] width 286 height 13
click at [1232, 615] on span "Submit Paper" at bounding box center [1241, 620] width 51 height 10
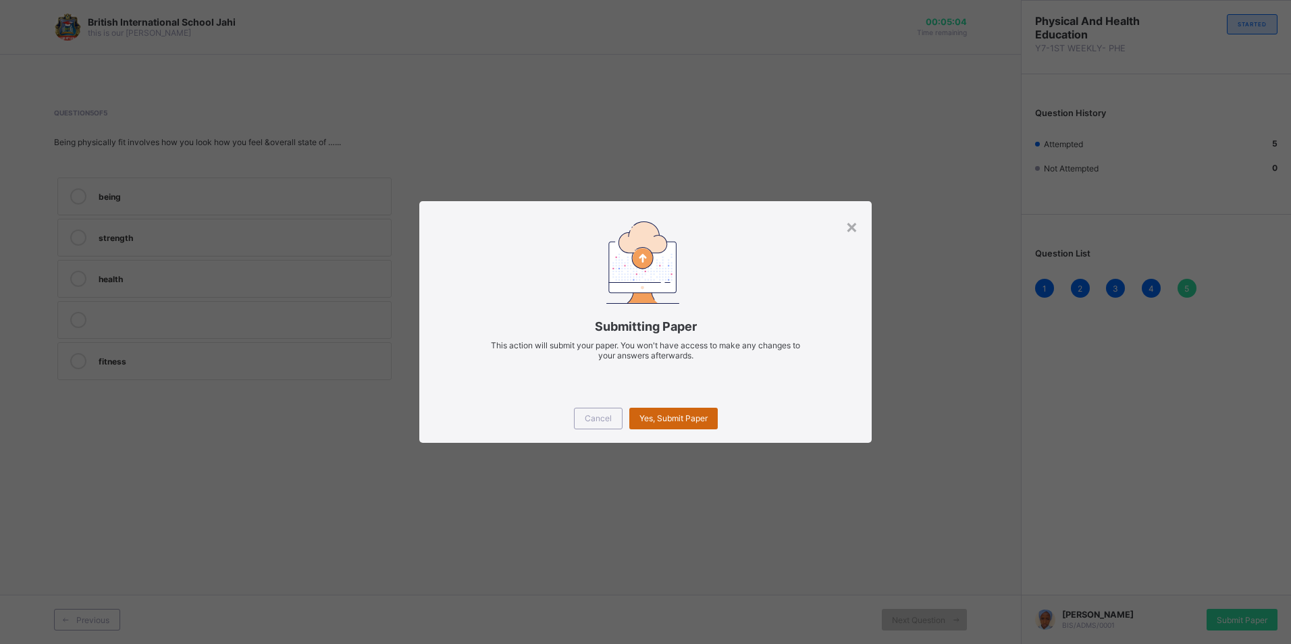
click at [667, 412] on div "Yes, Submit Paper" at bounding box center [673, 419] width 88 height 22
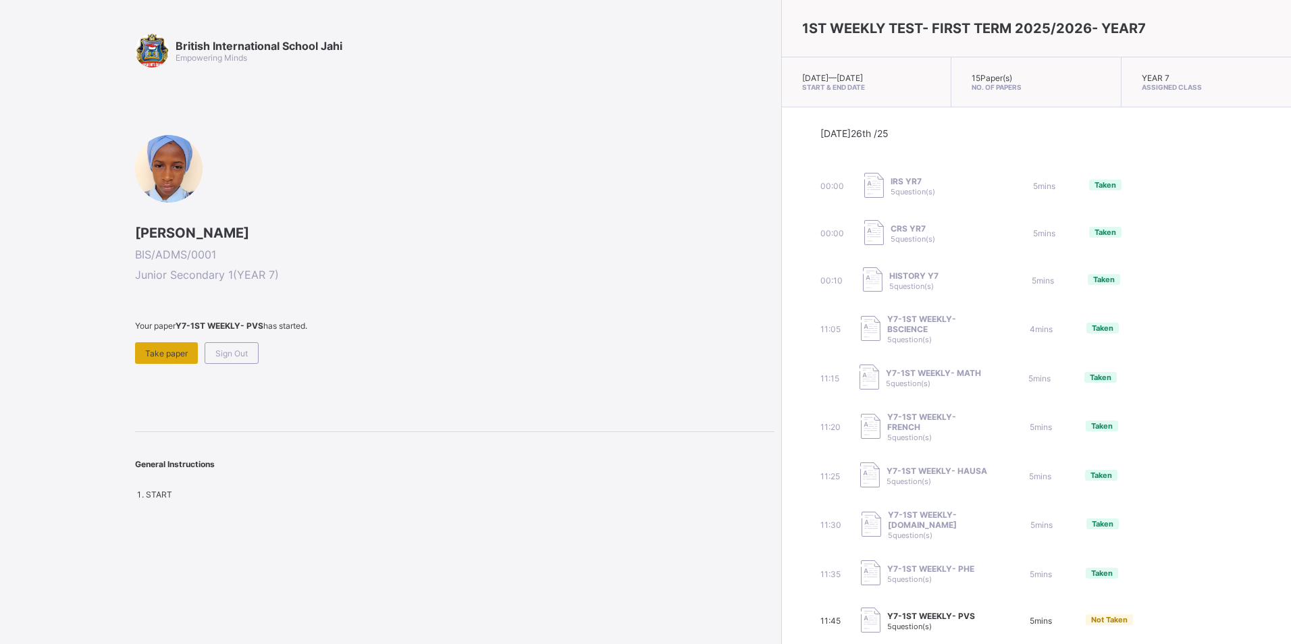
click at [167, 359] on div "Take paper" at bounding box center [166, 353] width 63 height 22
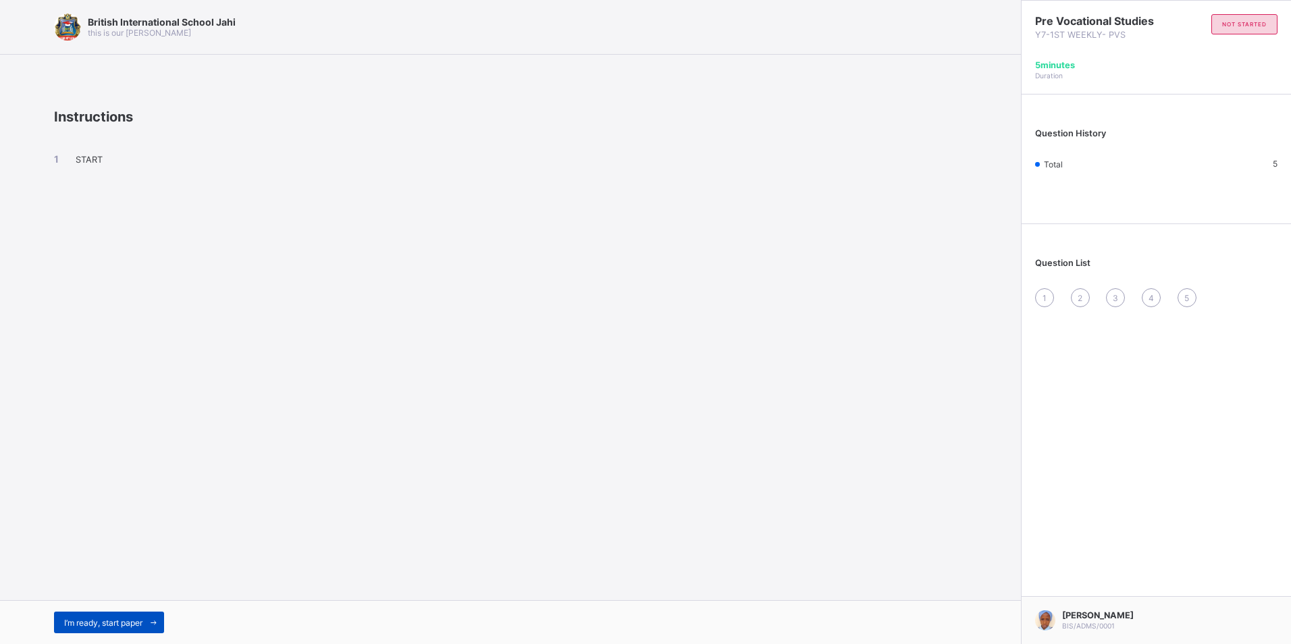
click at [146, 616] on span at bounding box center [153, 623] width 22 height 22
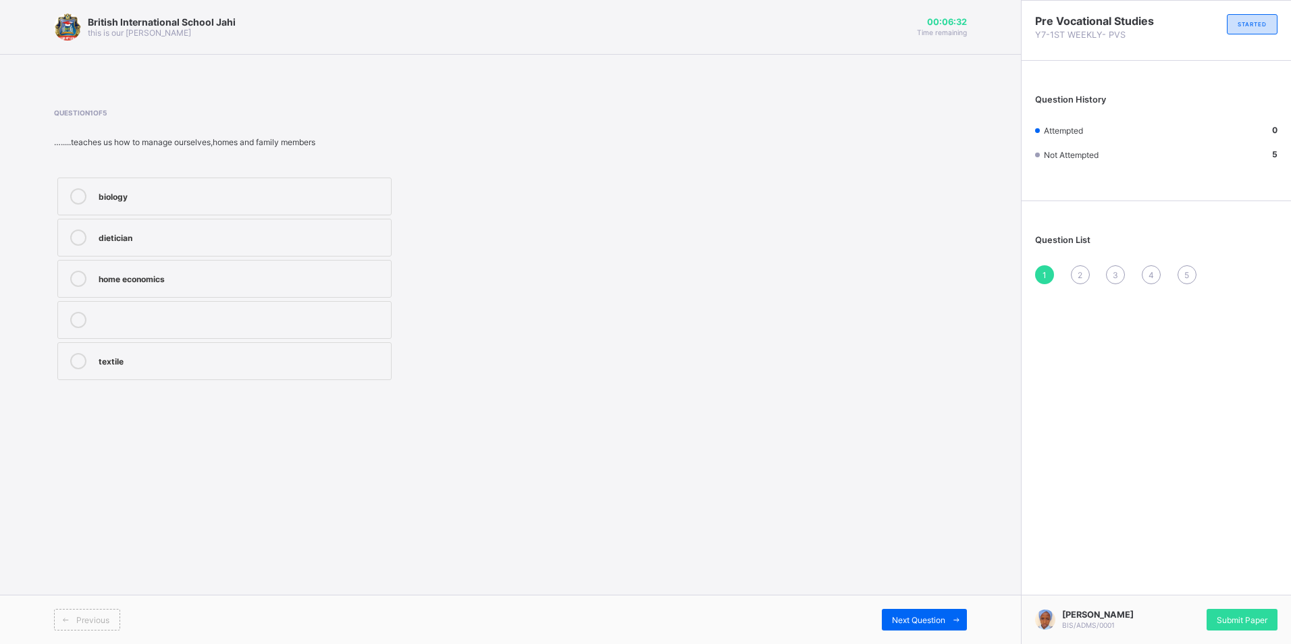
click at [228, 270] on label "home economics" at bounding box center [224, 279] width 334 height 38
click at [1078, 270] on span "2" at bounding box center [1079, 275] width 5 height 10
click at [162, 232] on div "sociology" at bounding box center [242, 235] width 286 height 13
click at [1118, 270] on span "3" at bounding box center [1114, 275] width 5 height 10
click at [331, 229] on label "domestic science" at bounding box center [224, 238] width 334 height 38
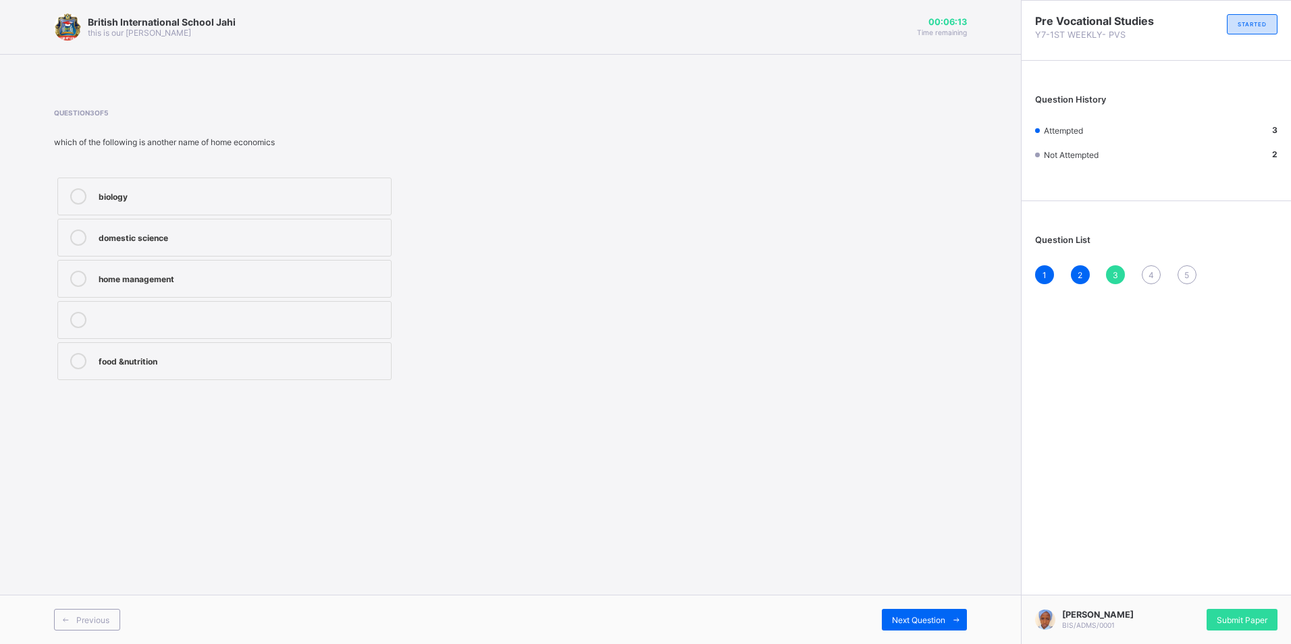
click at [1145, 275] on div "4" at bounding box center [1150, 274] width 19 height 19
click at [333, 283] on div "clothing and textiles" at bounding box center [242, 277] width 286 height 13
click at [1183, 271] on div "5" at bounding box center [1186, 274] width 19 height 19
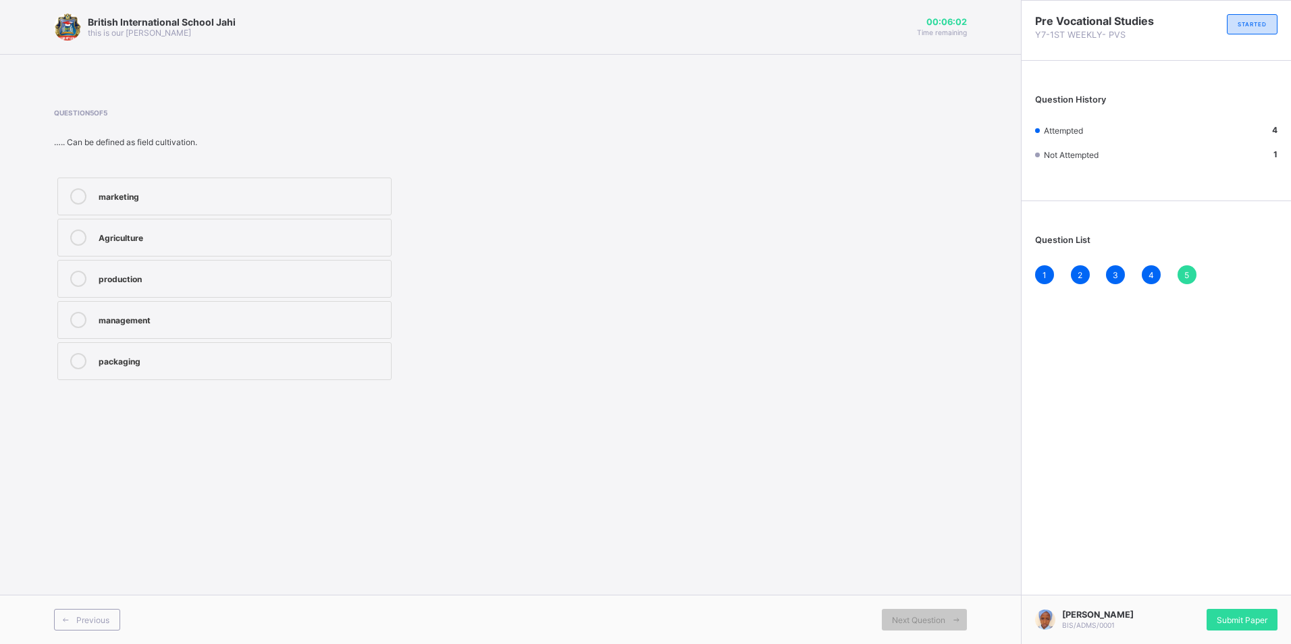
click at [161, 231] on div "Agriculture" at bounding box center [242, 235] width 286 height 13
click at [1233, 615] on span "Submit Paper" at bounding box center [1241, 620] width 51 height 10
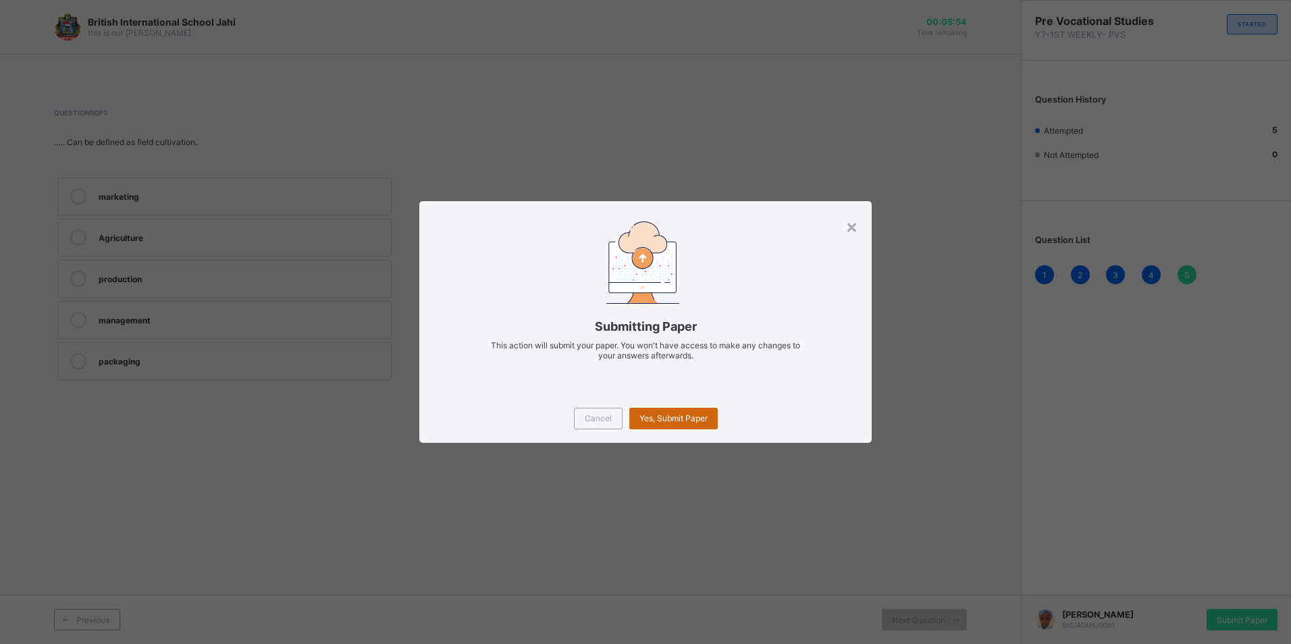
click at [676, 419] on span "Yes, Submit Paper" at bounding box center [673, 418] width 68 height 10
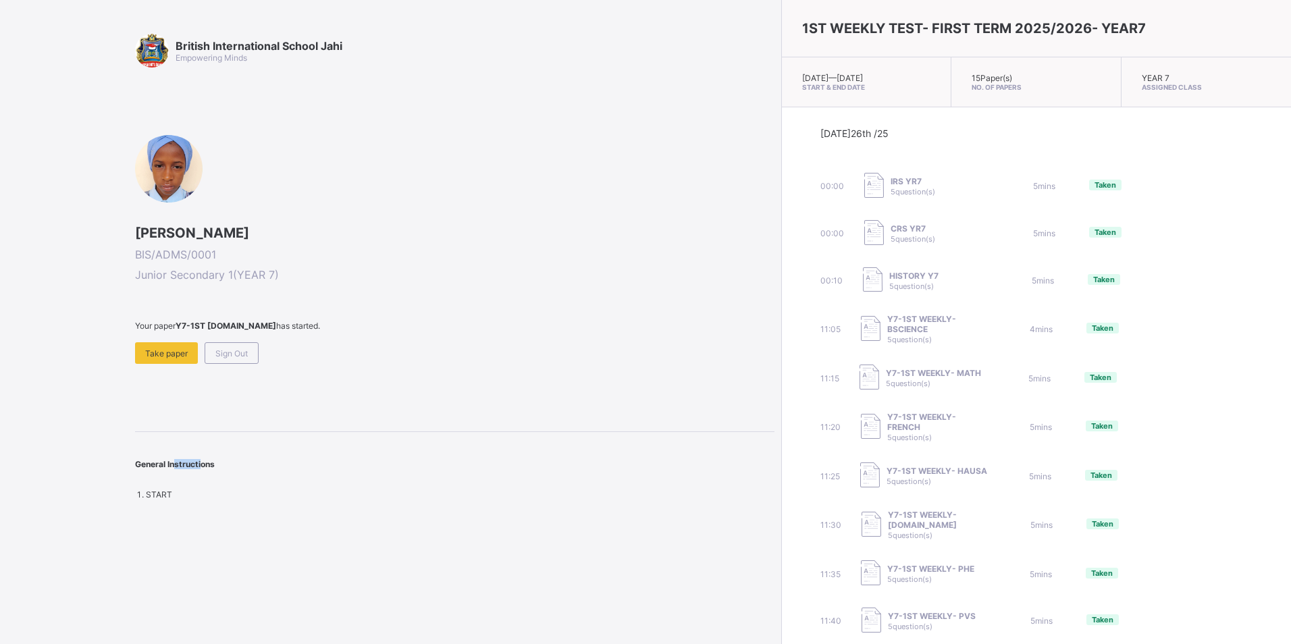
click at [198, 431] on div "British International School Jahi Empowering Minds FATIMA KUMO HARUNA BIS/ADMS/…" at bounding box center [454, 267] width 639 height 466
drag, startPoint x: 198, startPoint y: 431, endPoint x: 321, endPoint y: 389, distance: 130.6
click at [323, 388] on div "British International School Jahi Empowering Minds FATIMA KUMO HARUNA BIS/ADMS/…" at bounding box center [454, 267] width 639 height 466
click at [159, 355] on span "Take paper" at bounding box center [166, 353] width 43 height 10
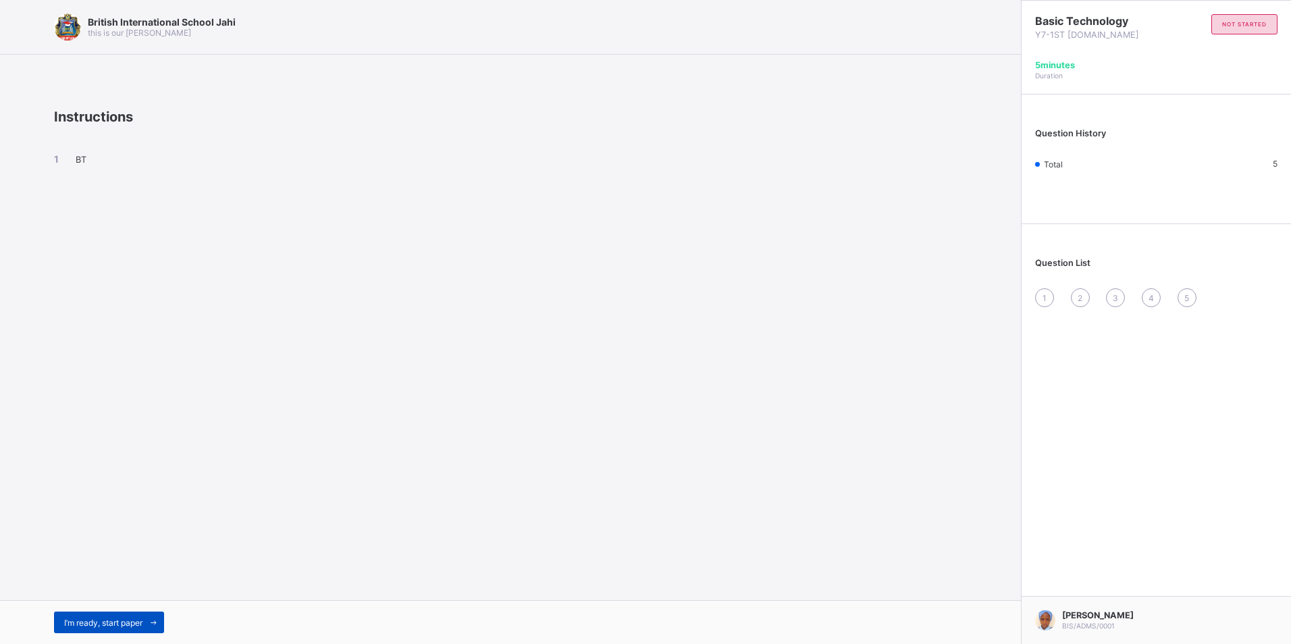
click at [117, 618] on span "I’m ready, start paper" at bounding box center [103, 623] width 78 height 10
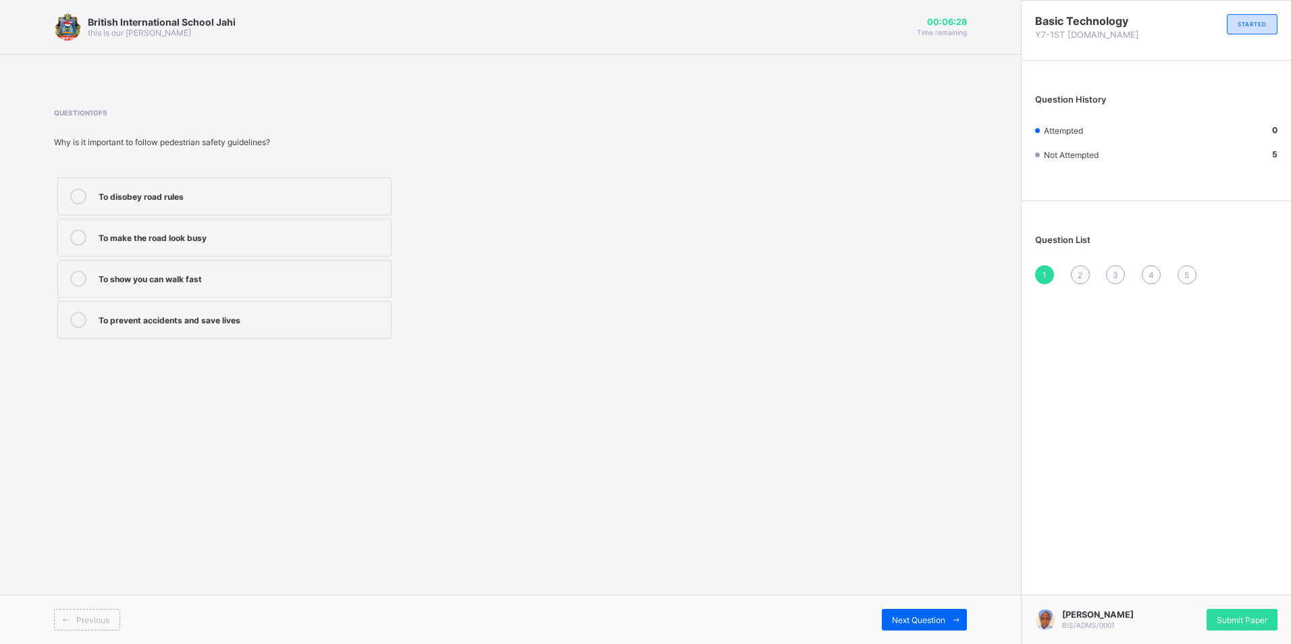
click at [258, 327] on div "To prevent accidents and save lives" at bounding box center [242, 320] width 286 height 16
click at [1078, 273] on span "2" at bounding box center [1079, 275] width 5 height 10
click at [214, 238] on div "Looking both ways before crossing" at bounding box center [242, 235] width 286 height 13
click at [1112, 267] on div "3" at bounding box center [1115, 274] width 19 height 19
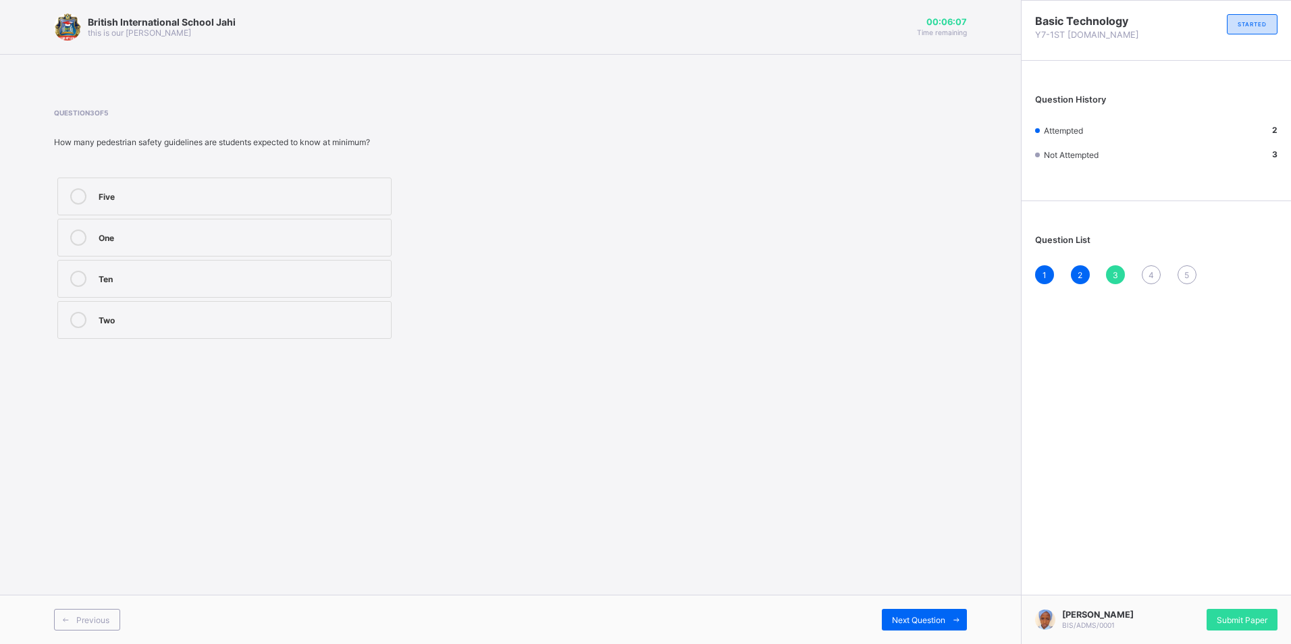
click at [263, 196] on div "Five" at bounding box center [242, 194] width 286 height 13
drag, startPoint x: 1136, startPoint y: 265, endPoint x: 1145, endPoint y: 271, distance: 10.7
click at [1139, 268] on div "1 2 3 4 5" at bounding box center [1156, 274] width 242 height 19
click at [1150, 273] on span "4" at bounding box center [1150, 275] width 5 height 10
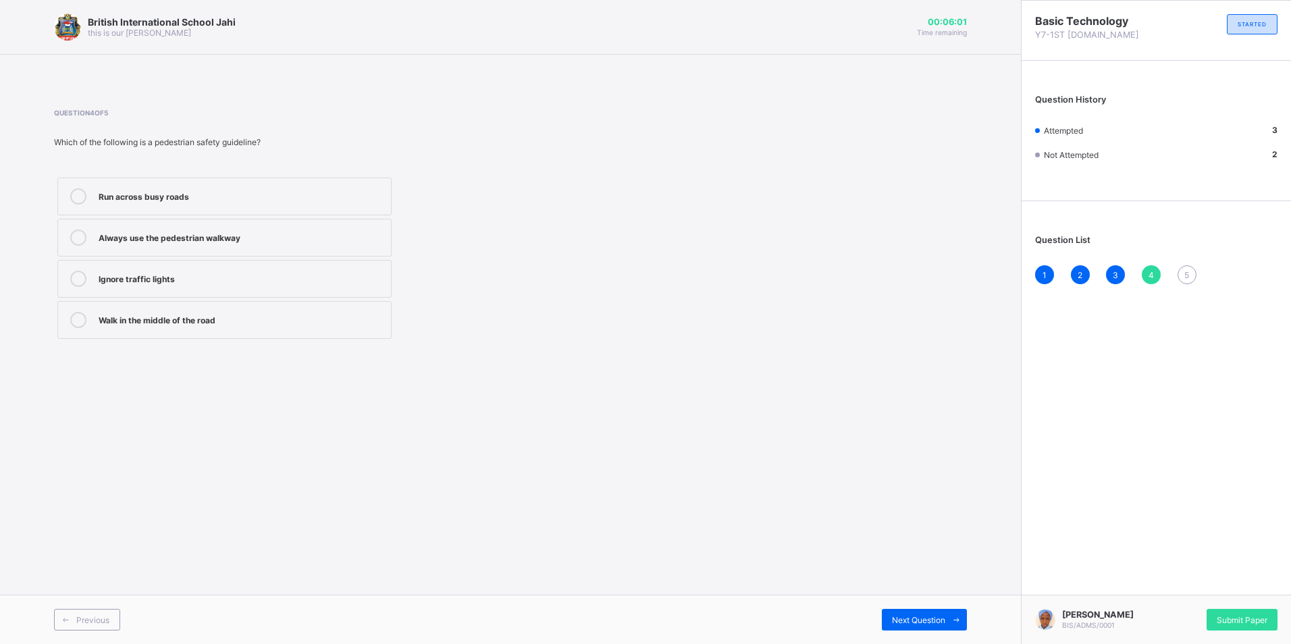
click at [286, 248] on label "Always use the pedestrian walkway" at bounding box center [224, 238] width 334 height 38
click at [1174, 275] on div "1 2 3 4 5" at bounding box center [1156, 274] width 242 height 19
click at [1172, 273] on div "1 2 3 4 5" at bounding box center [1156, 274] width 242 height 19
click at [1172, 275] on div "1 2 3 4 5" at bounding box center [1156, 274] width 242 height 19
click at [1185, 266] on div "5" at bounding box center [1186, 274] width 19 height 19
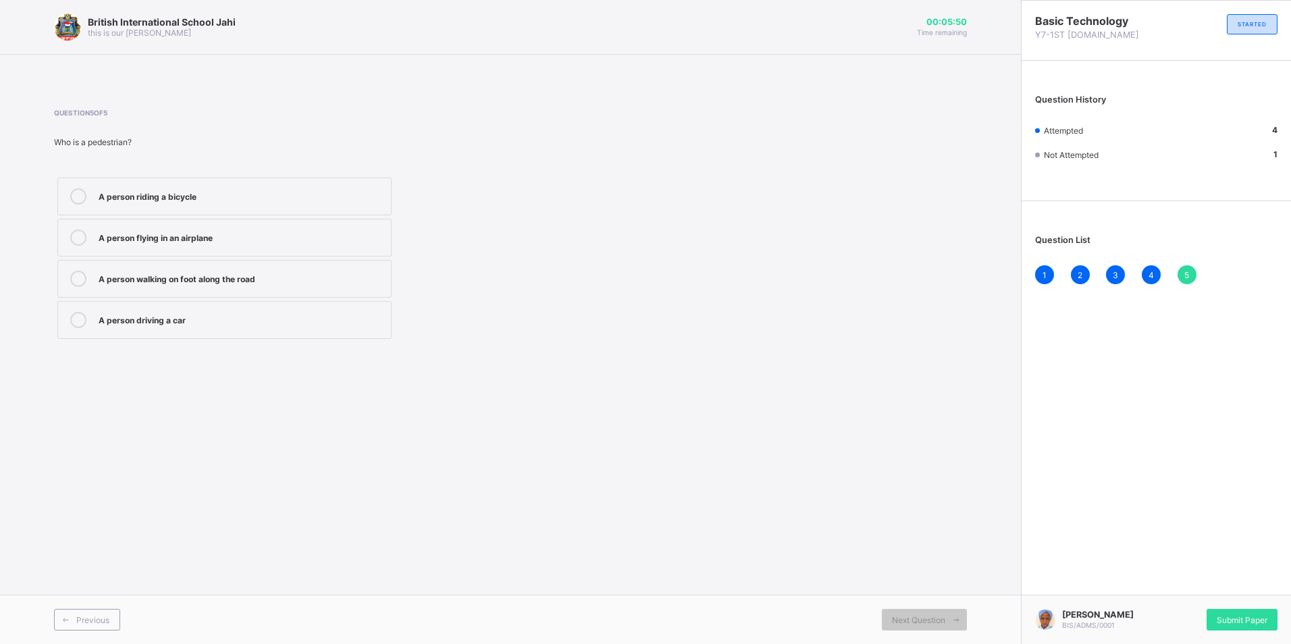
click at [171, 281] on div "A person walking on foot along the road" at bounding box center [242, 277] width 286 height 13
click at [1251, 615] on span "Submit Paper" at bounding box center [1241, 620] width 51 height 10
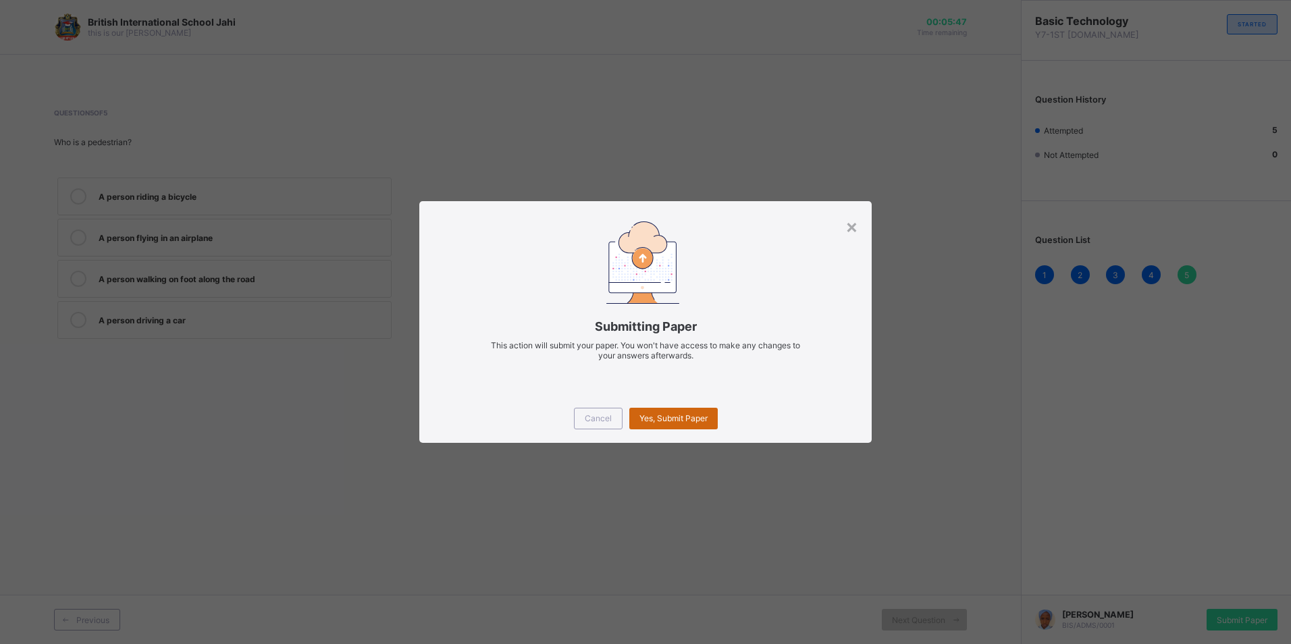
drag, startPoint x: 673, startPoint y: 402, endPoint x: 680, endPoint y: 414, distance: 13.9
click at [676, 406] on div "Cancel Yes, Submit Paper" at bounding box center [645, 418] width 452 height 49
click at [680, 416] on span "Yes, Submit Paper" at bounding box center [673, 418] width 68 height 10
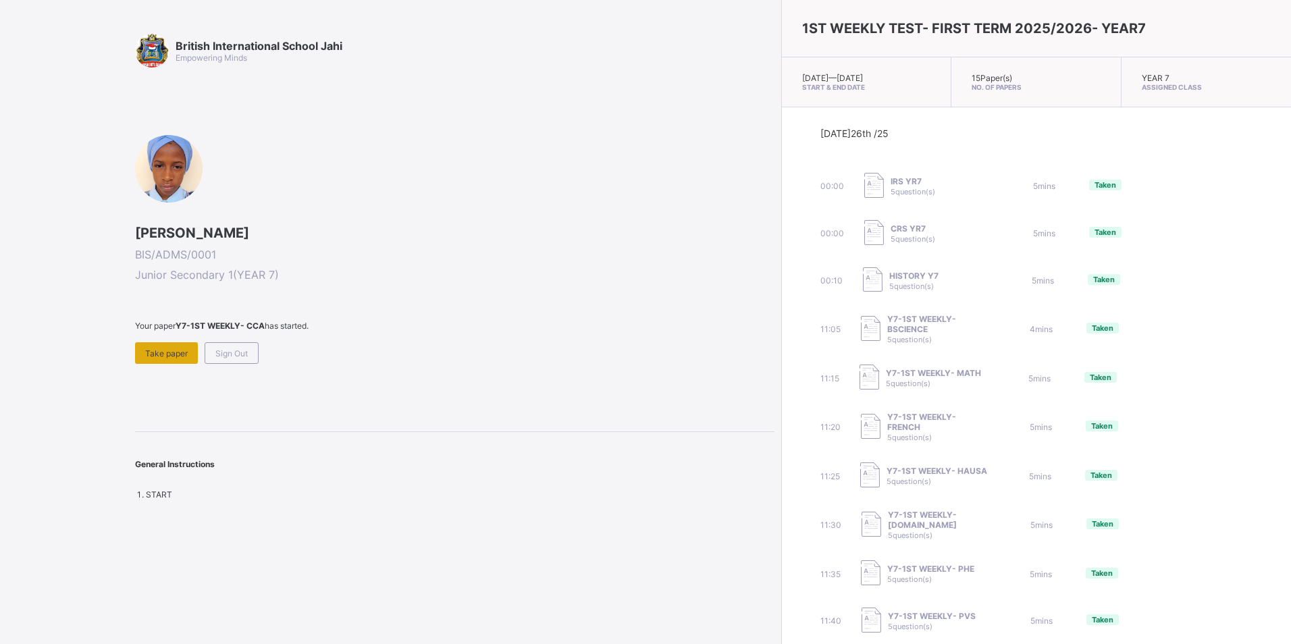
click at [163, 355] on span "Take paper" at bounding box center [166, 353] width 43 height 10
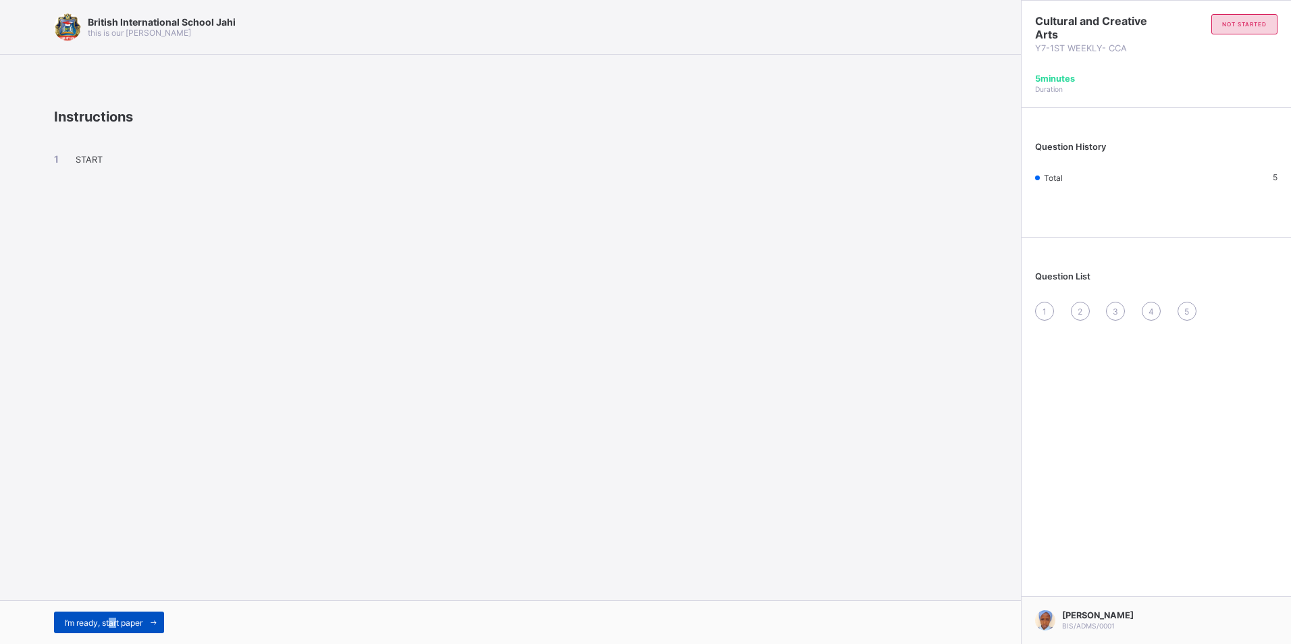
drag, startPoint x: 111, startPoint y: 618, endPoint x: 121, endPoint y: 619, distance: 9.5
click at [121, 619] on span "I’m ready, start paper" at bounding box center [103, 623] width 78 height 10
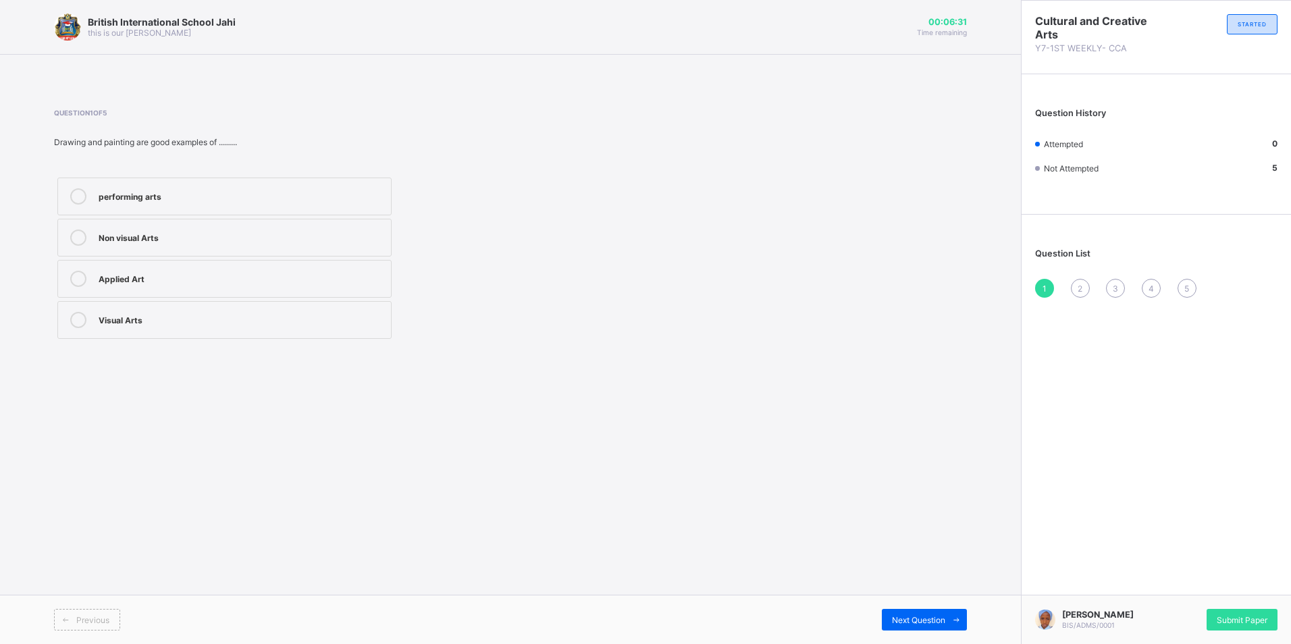
click at [165, 323] on div "Visual Arts" at bounding box center [242, 318] width 286 height 13
click at [1064, 290] on div "1 2 3 4 5" at bounding box center [1156, 288] width 242 height 19
click at [1084, 291] on div "2" at bounding box center [1080, 288] width 19 height 19
click at [1086, 283] on div "2" at bounding box center [1080, 288] width 19 height 19
click at [182, 194] on div "Performing arts" at bounding box center [242, 194] width 286 height 13
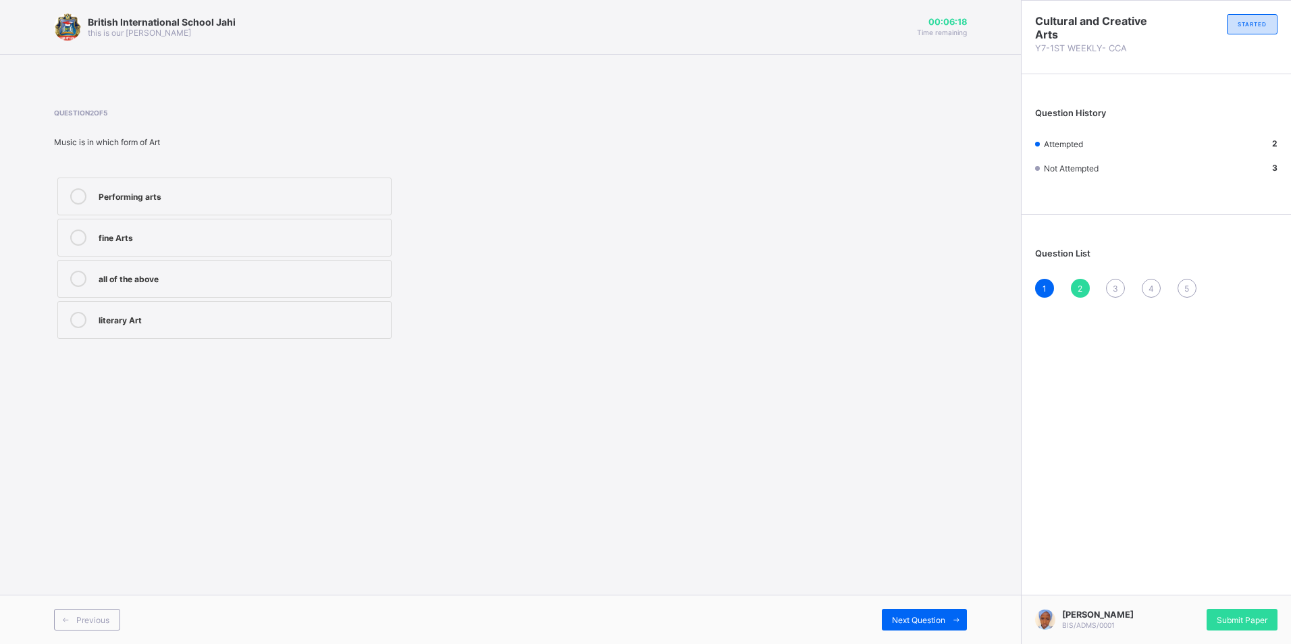
click at [1116, 282] on div "3" at bounding box center [1115, 288] width 19 height 19
click at [128, 198] on div "sculpture" at bounding box center [242, 194] width 286 height 13
click at [1147, 284] on div "4" at bounding box center [1150, 288] width 19 height 19
click at [310, 240] on div "drawing" at bounding box center [242, 235] width 286 height 13
click at [201, 281] on div "Design" at bounding box center [242, 277] width 286 height 13
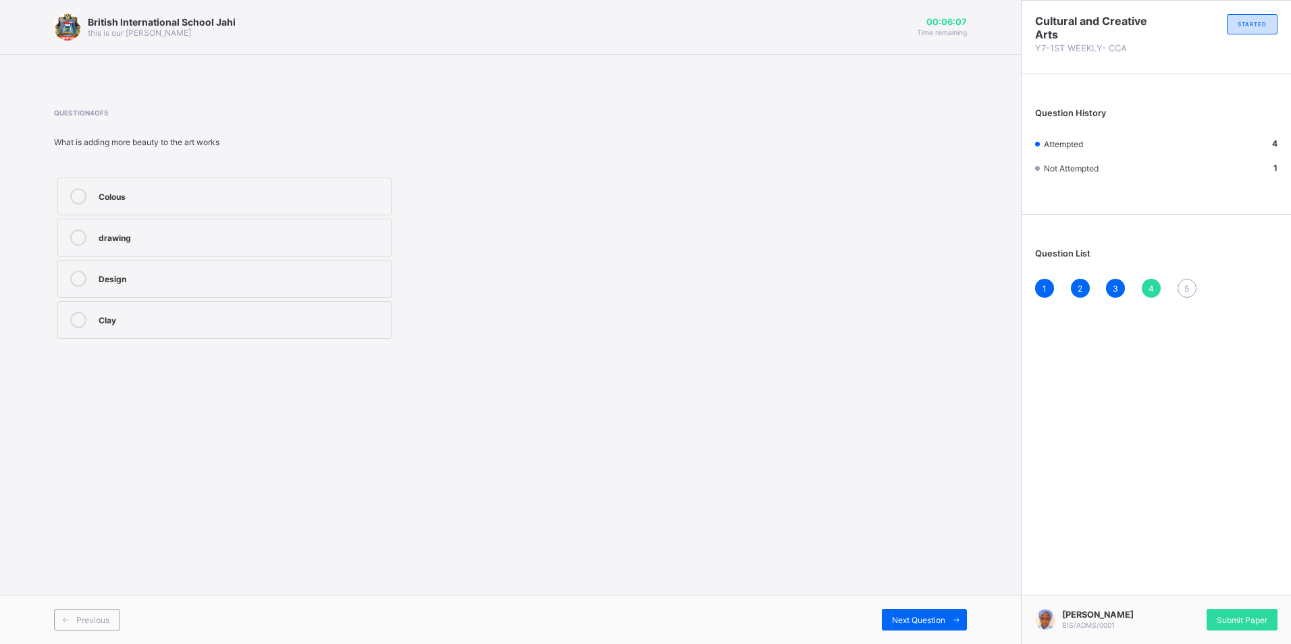
click at [1186, 285] on span "5" at bounding box center [1186, 288] width 5 height 10
click at [217, 319] on div "painting" at bounding box center [242, 318] width 286 height 13
drag, startPoint x: 161, startPoint y: 274, endPoint x: 232, endPoint y: 308, distance: 78.5
click at [174, 288] on label "Talent" at bounding box center [224, 279] width 334 height 38
click at [1241, 618] on span "Submit Paper" at bounding box center [1241, 620] width 51 height 10
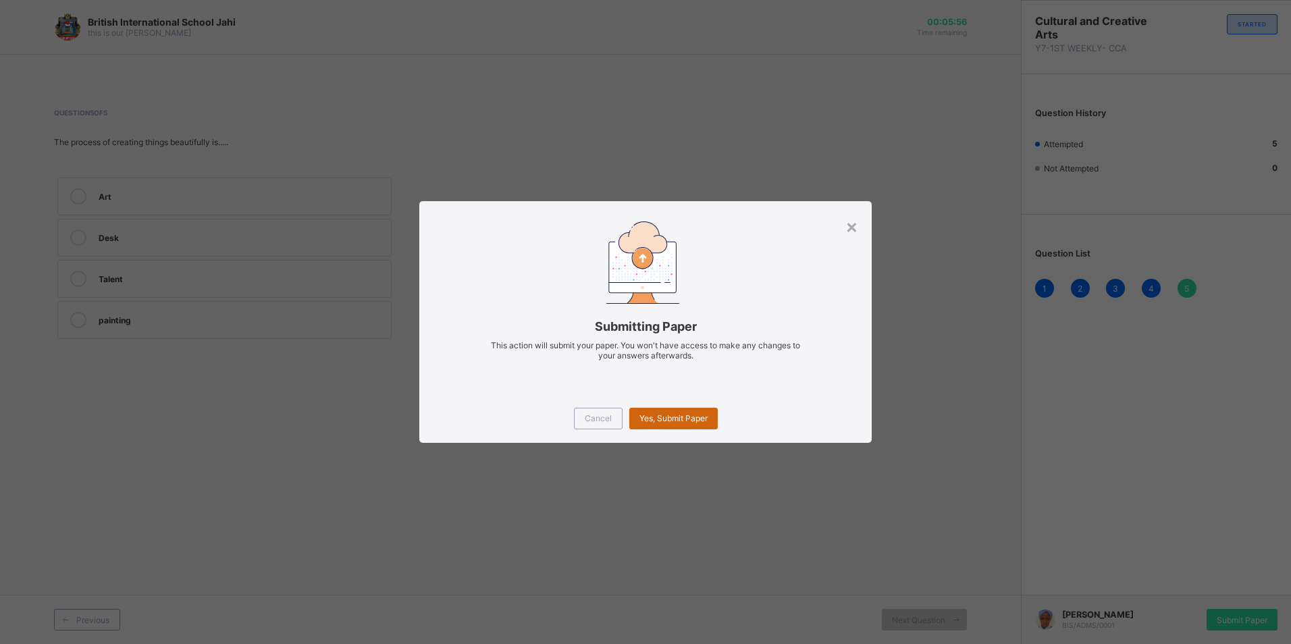
click at [684, 415] on span "Yes, Submit Paper" at bounding box center [673, 418] width 68 height 10
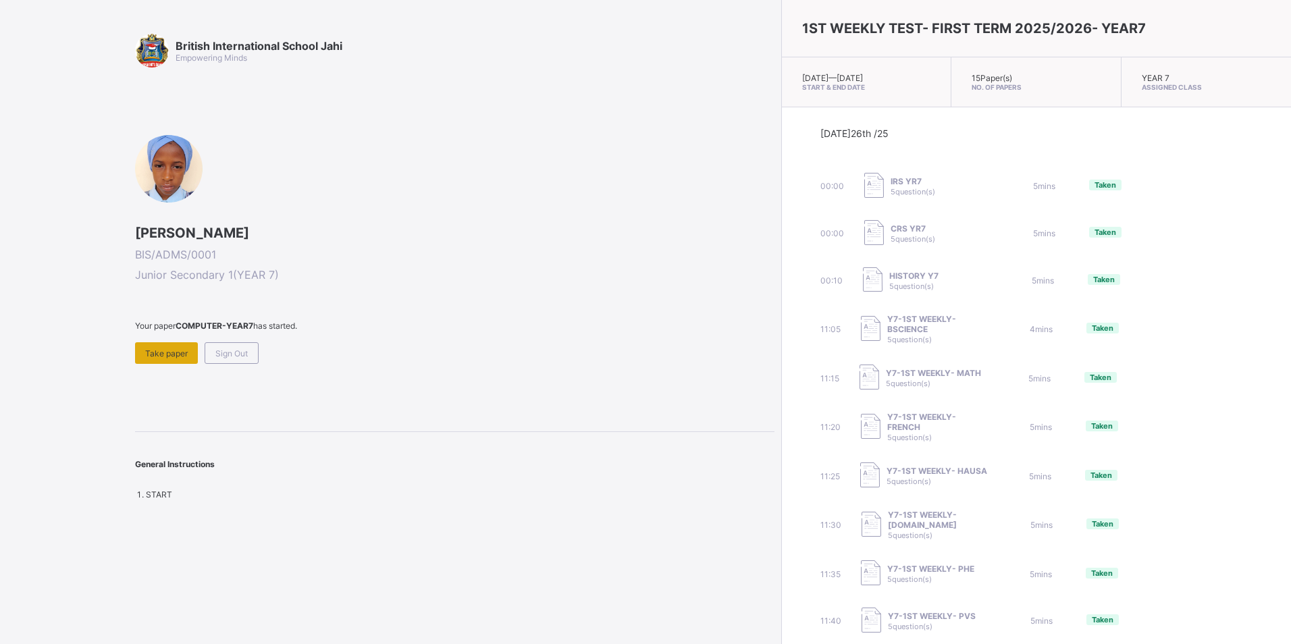
click at [149, 352] on span "Take paper" at bounding box center [166, 353] width 43 height 10
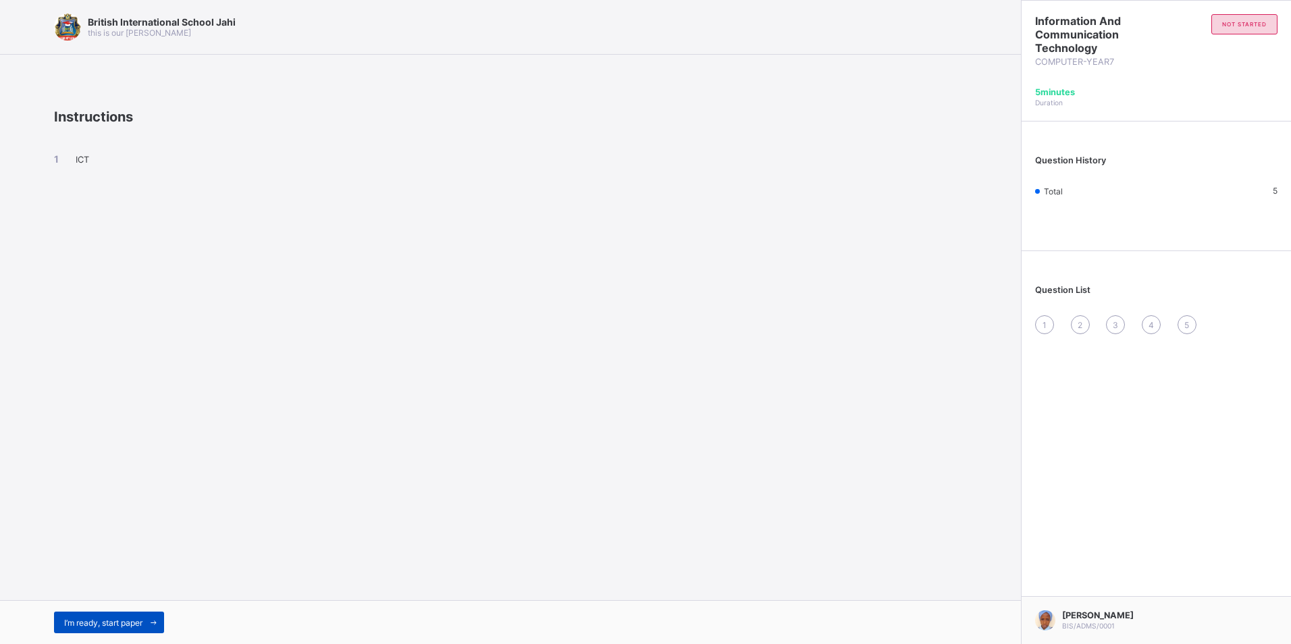
click at [77, 626] on span "I’m ready, start paper" at bounding box center [103, 623] width 78 height 10
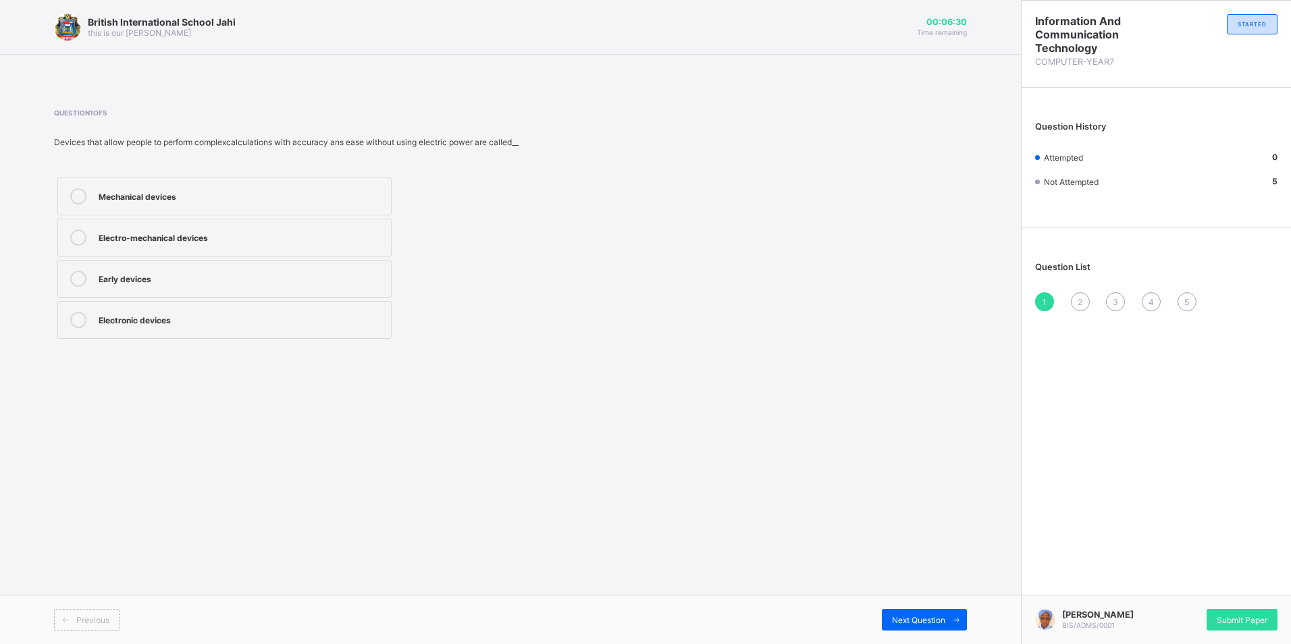
click at [219, 237] on div "Electro-mechanical devices" at bounding box center [242, 235] width 286 height 13
click at [186, 325] on div "Electronic devices" at bounding box center [242, 320] width 286 height 16
drag, startPoint x: 1076, startPoint y: 298, endPoint x: 772, endPoint y: 304, distance: 303.8
click at [1076, 298] on div "2" at bounding box center [1080, 301] width 19 height 19
drag, startPoint x: 132, startPoint y: 277, endPoint x: 173, endPoint y: 289, distance: 42.7
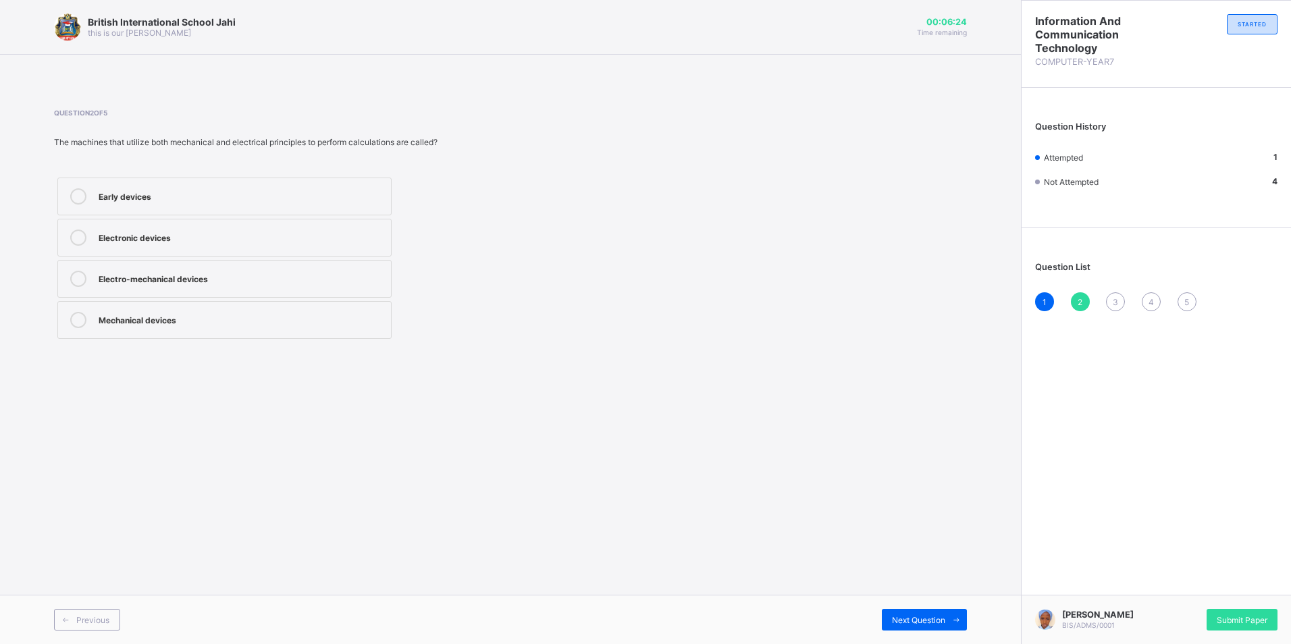
click at [155, 285] on div "Electro-mechanical devices" at bounding box center [242, 279] width 286 height 16
click at [1120, 302] on div "3" at bounding box center [1115, 301] width 19 height 19
click at [286, 275] on div "Slide rule" at bounding box center [242, 277] width 286 height 13
click at [1073, 297] on div "2" at bounding box center [1080, 301] width 19 height 19
click at [354, 269] on label "Electro-mechanical devices" at bounding box center [224, 279] width 334 height 38
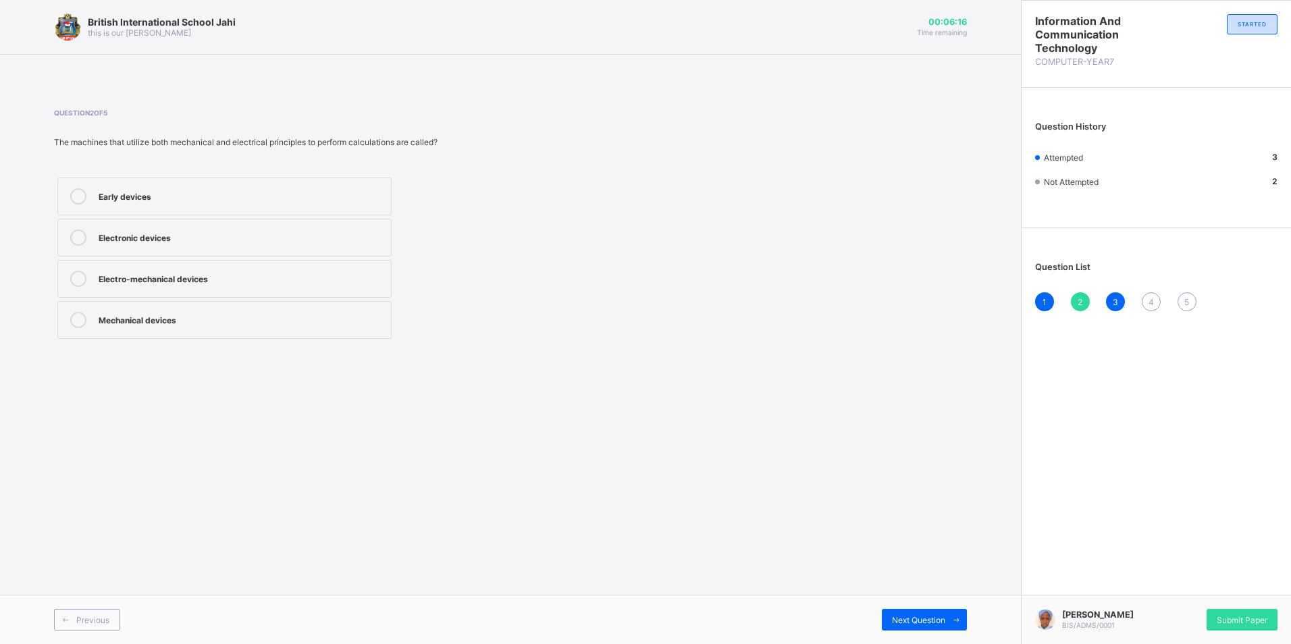
drag, startPoint x: 1154, startPoint y: 299, endPoint x: 1147, endPoint y: 302, distance: 6.9
click at [1150, 301] on div "4" at bounding box center [1150, 301] width 19 height 19
drag, startPoint x: 288, startPoint y: 229, endPoint x: 755, endPoint y: 225, distance: 467.1
click at [332, 250] on label "Leibniz calculator" at bounding box center [224, 238] width 334 height 38
click at [192, 282] on div "Abacus" at bounding box center [242, 277] width 286 height 13
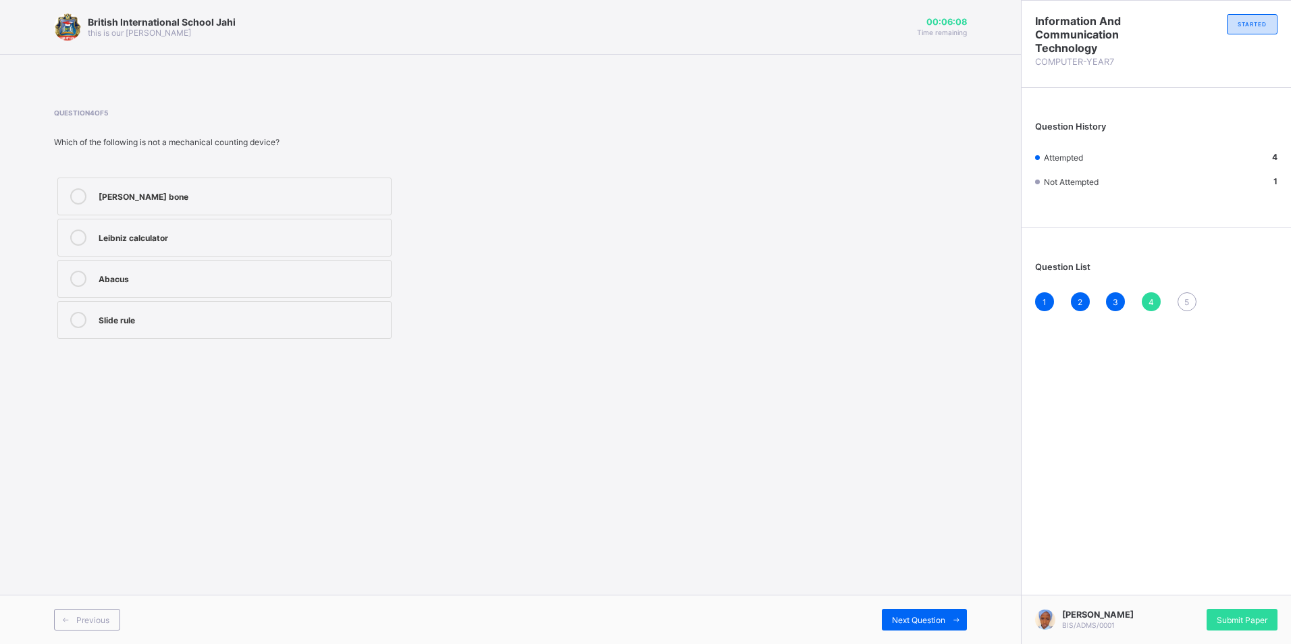
click at [163, 234] on div "Leibniz calculator" at bounding box center [242, 235] width 286 height 13
click at [1183, 301] on div "5" at bounding box center [1186, 301] width 19 height 19
drag, startPoint x: 228, startPoint y: 246, endPoint x: 751, endPoint y: 404, distance: 545.8
click at [229, 246] on label "Pebbles" at bounding box center [224, 238] width 334 height 38
click at [1253, 616] on span "Submit Paper" at bounding box center [1241, 620] width 51 height 10
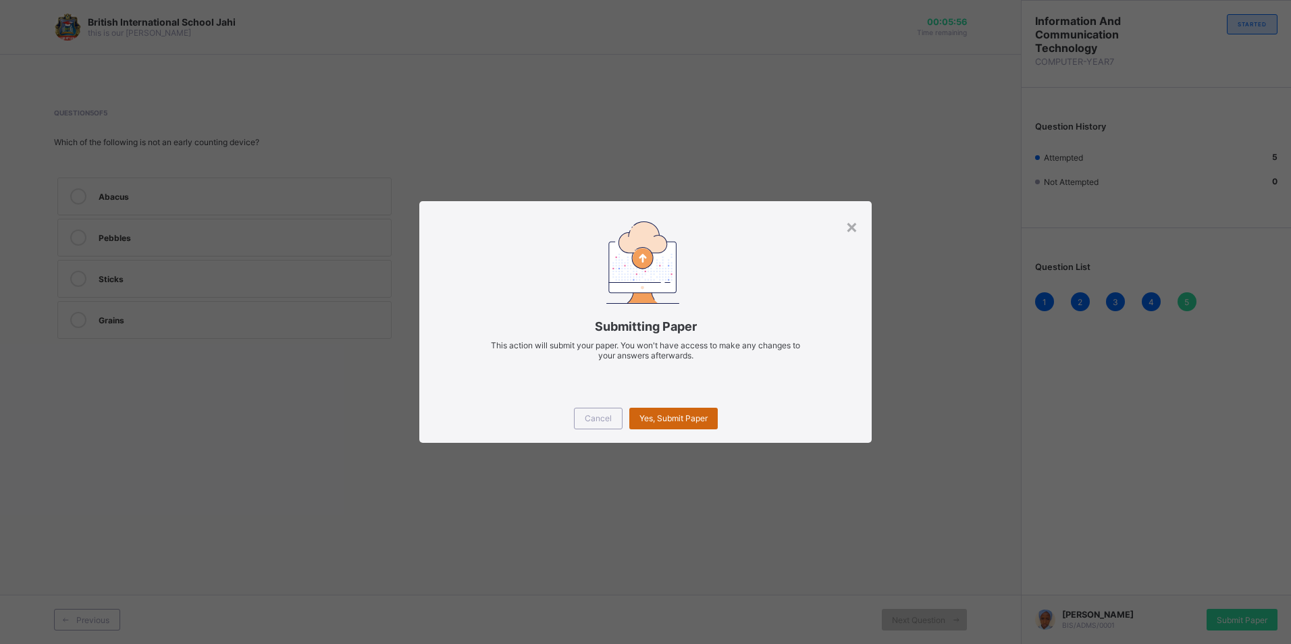
click at [690, 410] on div "Yes, Submit Paper" at bounding box center [673, 419] width 88 height 22
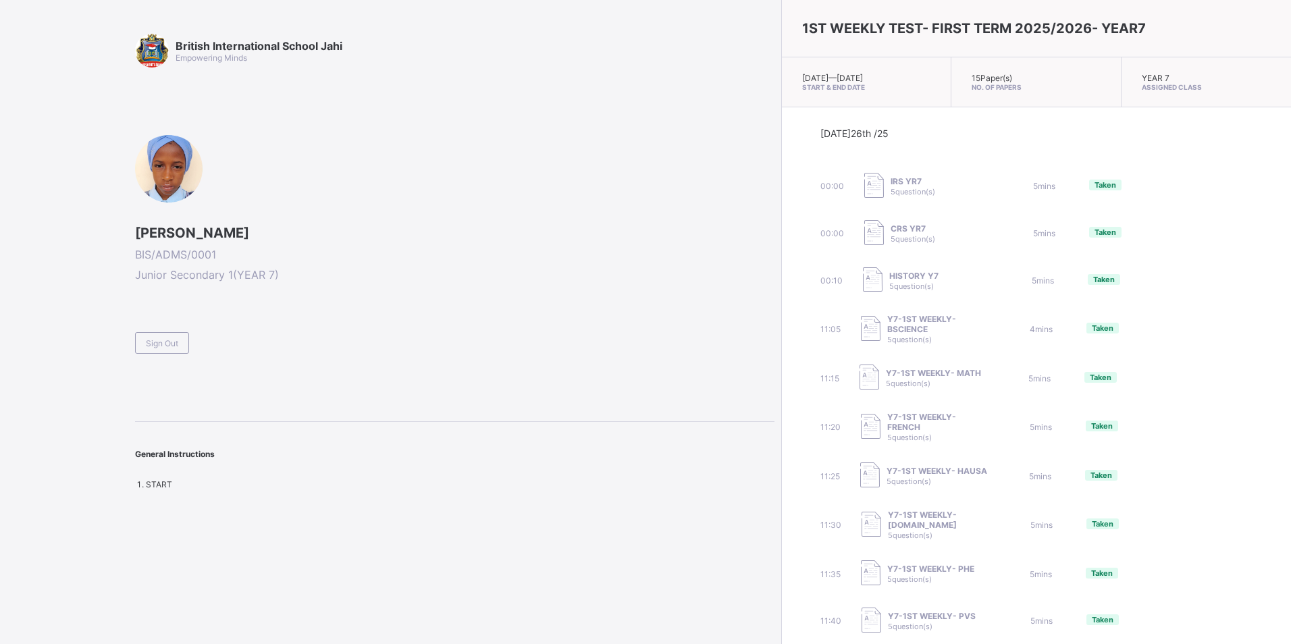
click at [140, 346] on div "Sign Out" at bounding box center [162, 343] width 54 height 22
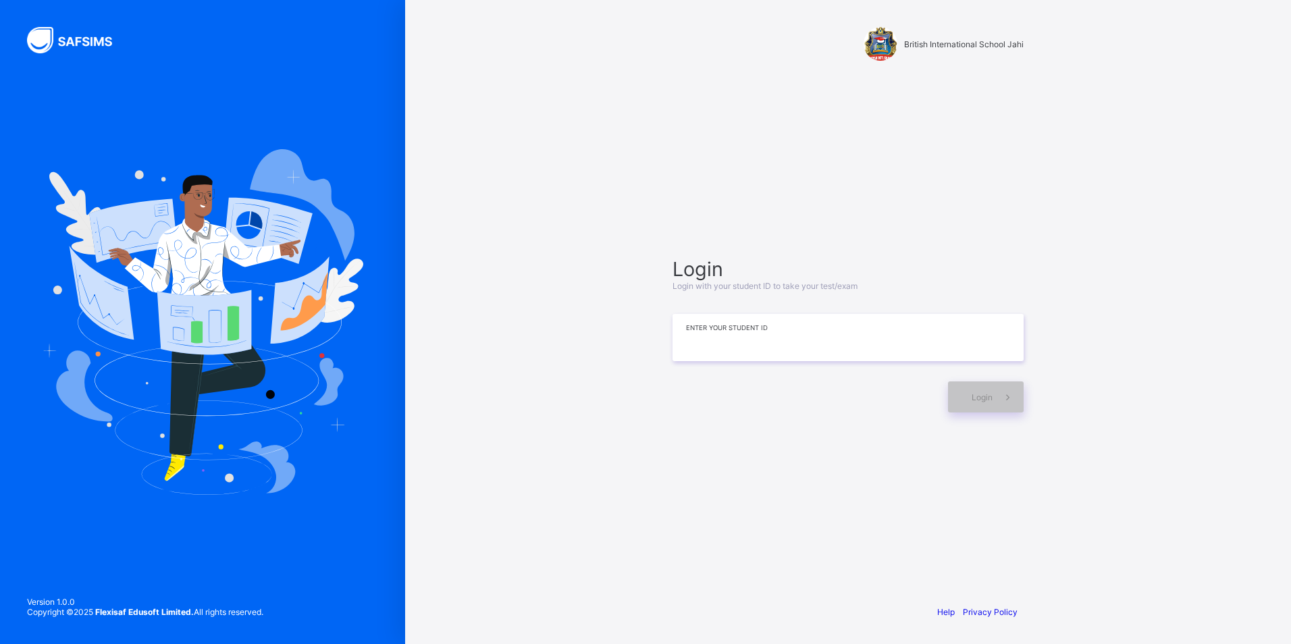
click at [859, 323] on input at bounding box center [847, 337] width 351 height 47
type input "**********"
click at [990, 389] on div "Login" at bounding box center [986, 396] width 76 height 31
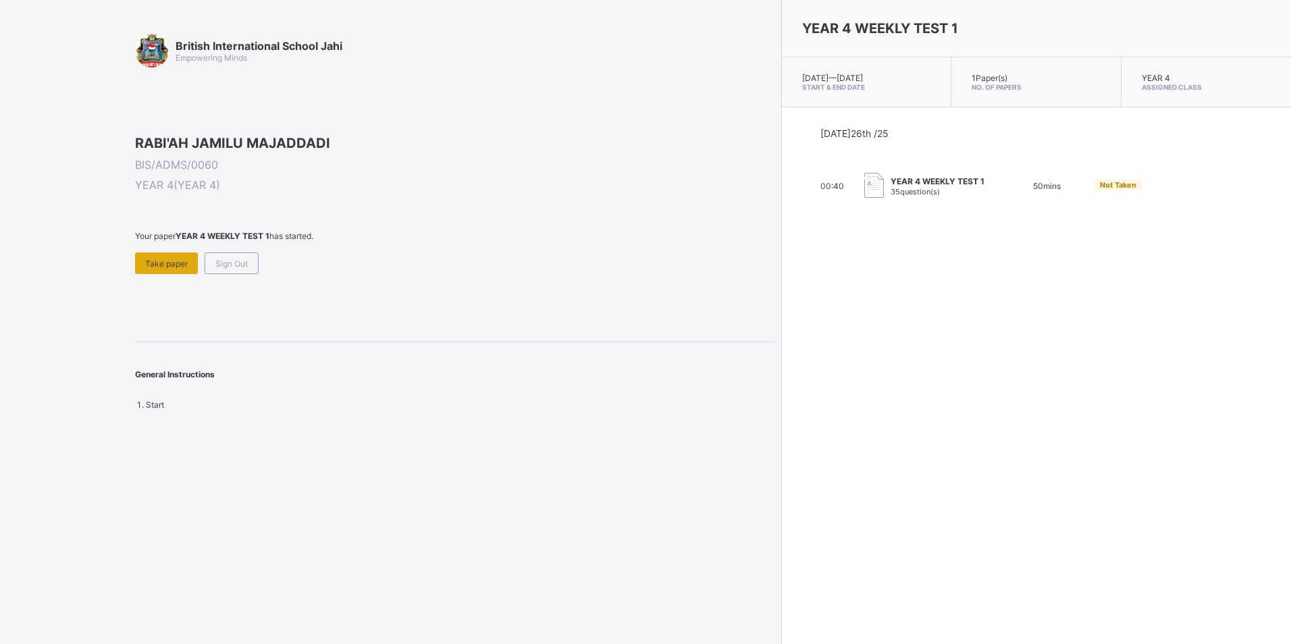
click at [167, 274] on div "Take paper" at bounding box center [166, 263] width 63 height 22
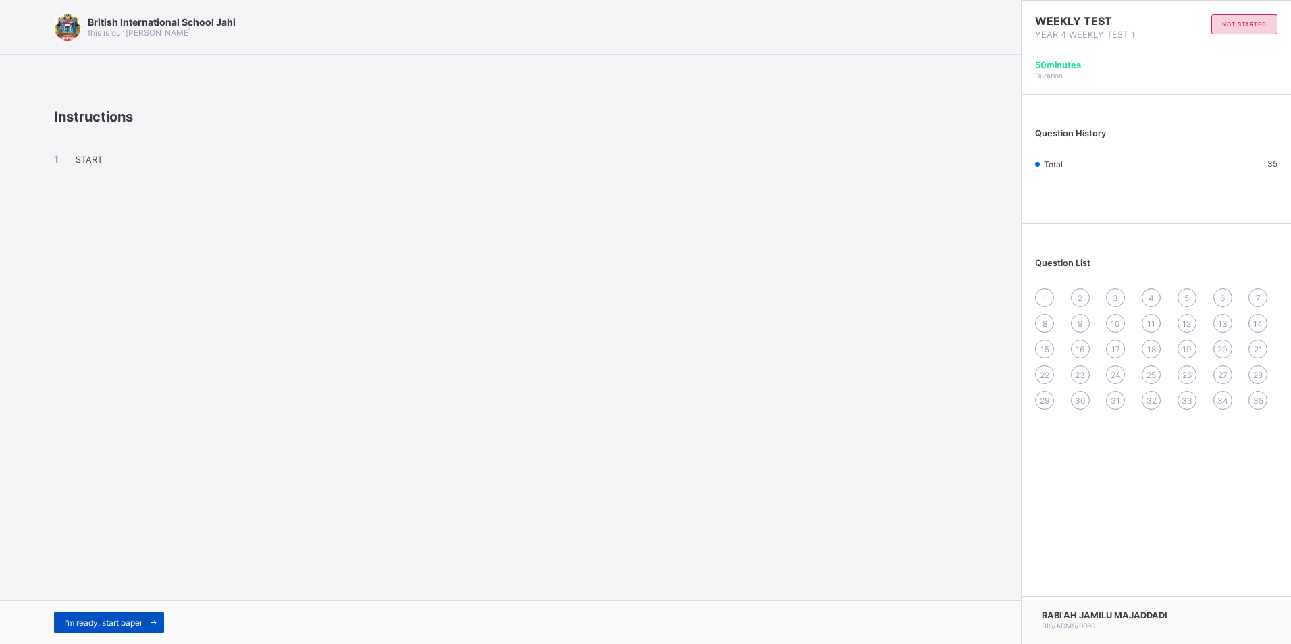
click at [144, 616] on div "I’m ready, start paper" at bounding box center [109, 623] width 110 height 22
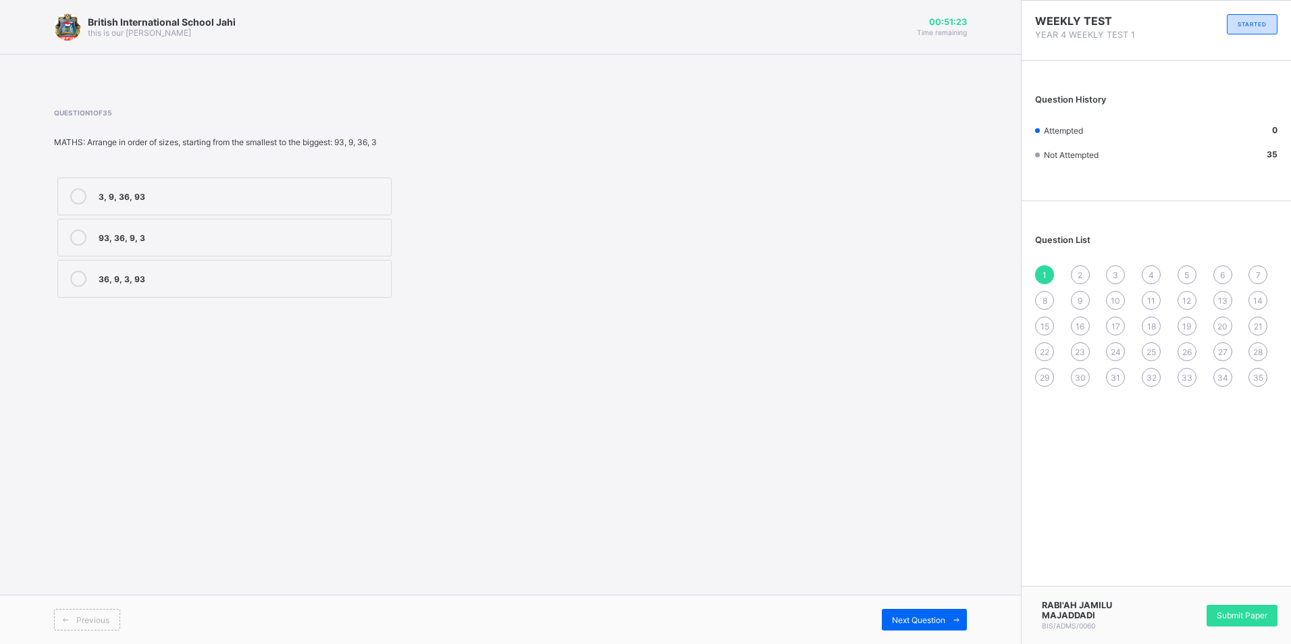
click at [221, 196] on div "3, 9, 36, 93" at bounding box center [242, 194] width 286 height 13
click at [944, 612] on div "Next Question" at bounding box center [924, 620] width 85 height 22
click at [128, 245] on div "XIV" at bounding box center [242, 237] width 286 height 16
click at [948, 621] on span at bounding box center [956, 620] width 22 height 22
click at [92, 616] on span "Previous" at bounding box center [92, 620] width 33 height 10
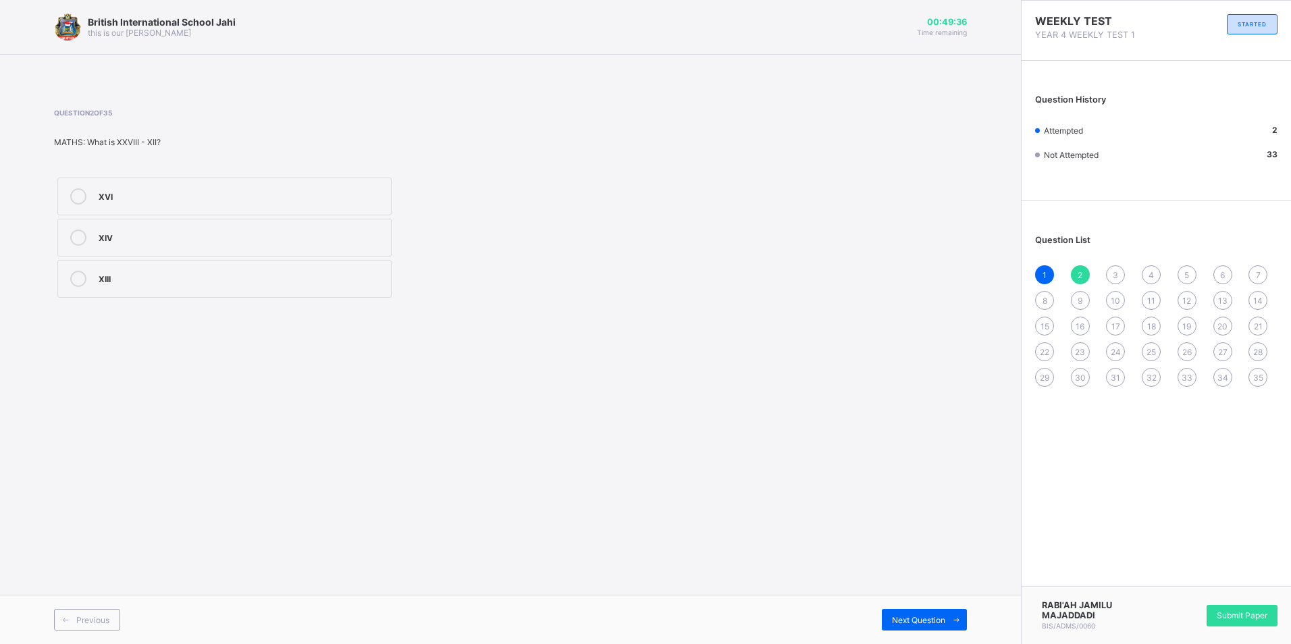
click at [193, 202] on div "XVI" at bounding box center [242, 196] width 286 height 16
click at [943, 611] on div "Next Question" at bounding box center [924, 620] width 85 height 22
click at [221, 186] on label "X" at bounding box center [224, 197] width 334 height 38
click at [944, 612] on div "Next Question" at bounding box center [924, 620] width 85 height 22
click at [345, 200] on div "2, 4, 7, 36" at bounding box center [242, 194] width 286 height 13
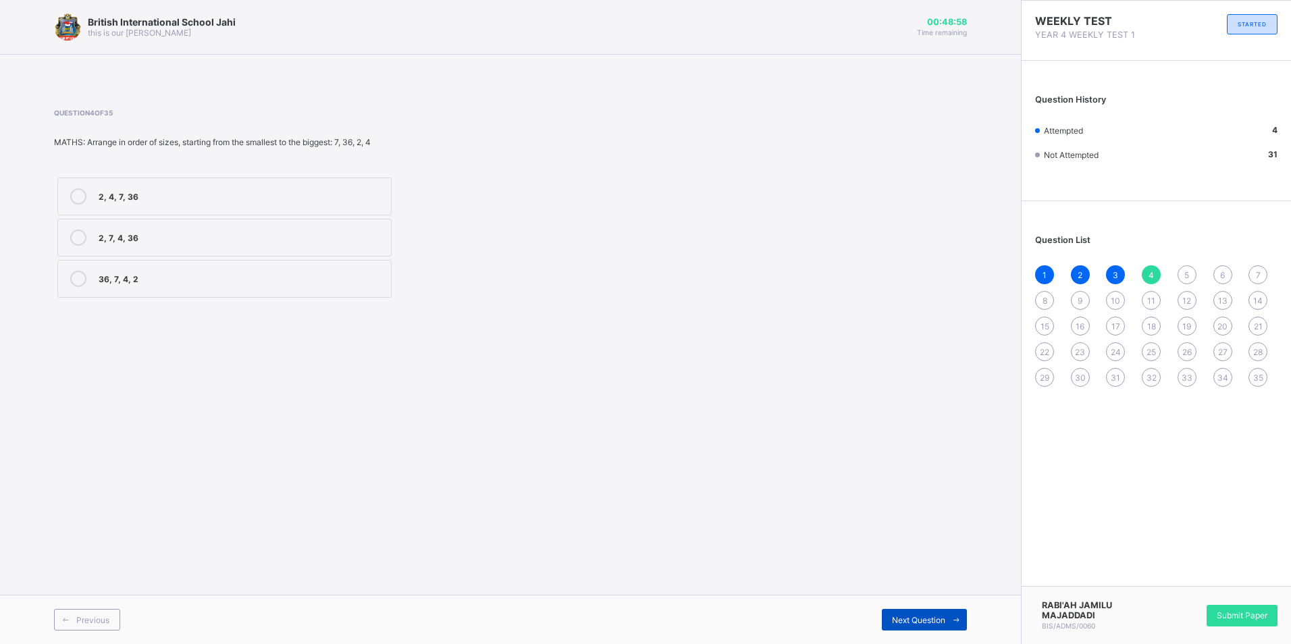
click at [941, 613] on div "Next Question" at bounding box center [924, 620] width 85 height 22
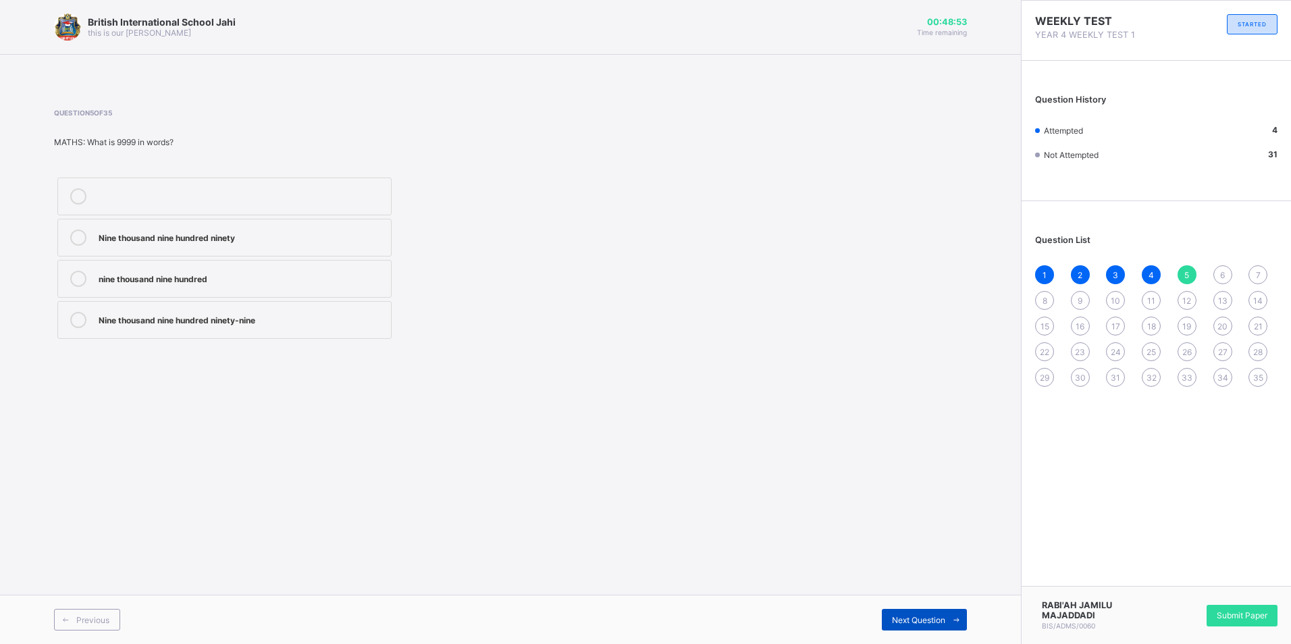
click at [949, 611] on span at bounding box center [956, 620] width 22 height 22
click at [805, 497] on div "British International School Jahi this is our motton 00:48:46 Time remaining Qu…" at bounding box center [510, 322] width 1021 height 644
click at [92, 619] on span "Previous" at bounding box center [92, 620] width 33 height 10
click at [111, 620] on div "Previous" at bounding box center [87, 620] width 66 height 22
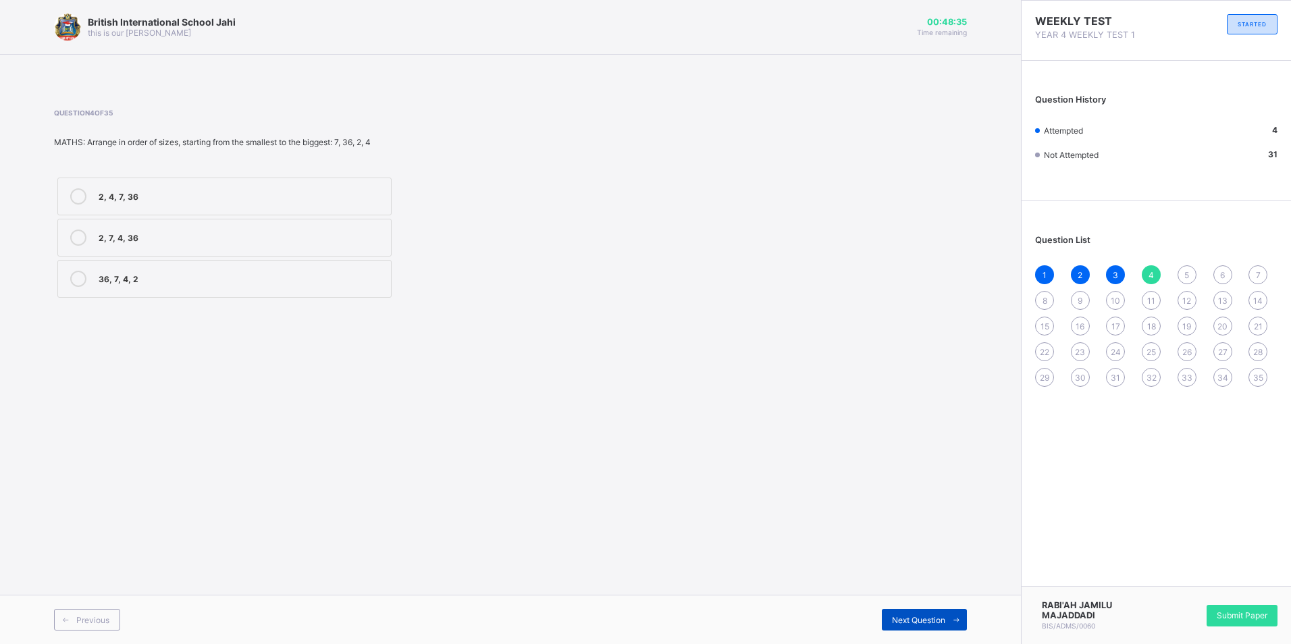
click at [945, 622] on span at bounding box center [956, 620] width 22 height 22
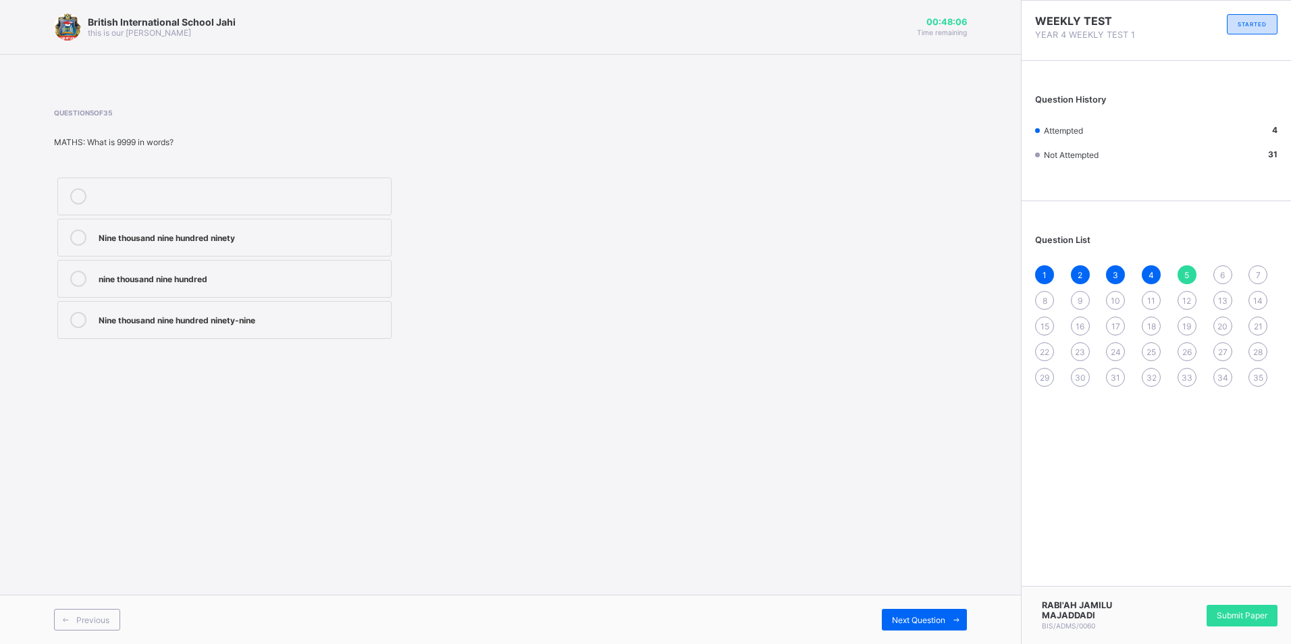
click at [325, 313] on div "Nine thousand nine hundred ninety-nine" at bounding box center [242, 318] width 286 height 13
click at [951, 620] on icon at bounding box center [956, 620] width 10 height 9
click at [1189, 271] on span "5" at bounding box center [1186, 275] width 5 height 10
click at [1185, 273] on span "5" at bounding box center [1186, 275] width 5 height 10
click at [1218, 269] on div "6" at bounding box center [1222, 274] width 19 height 19
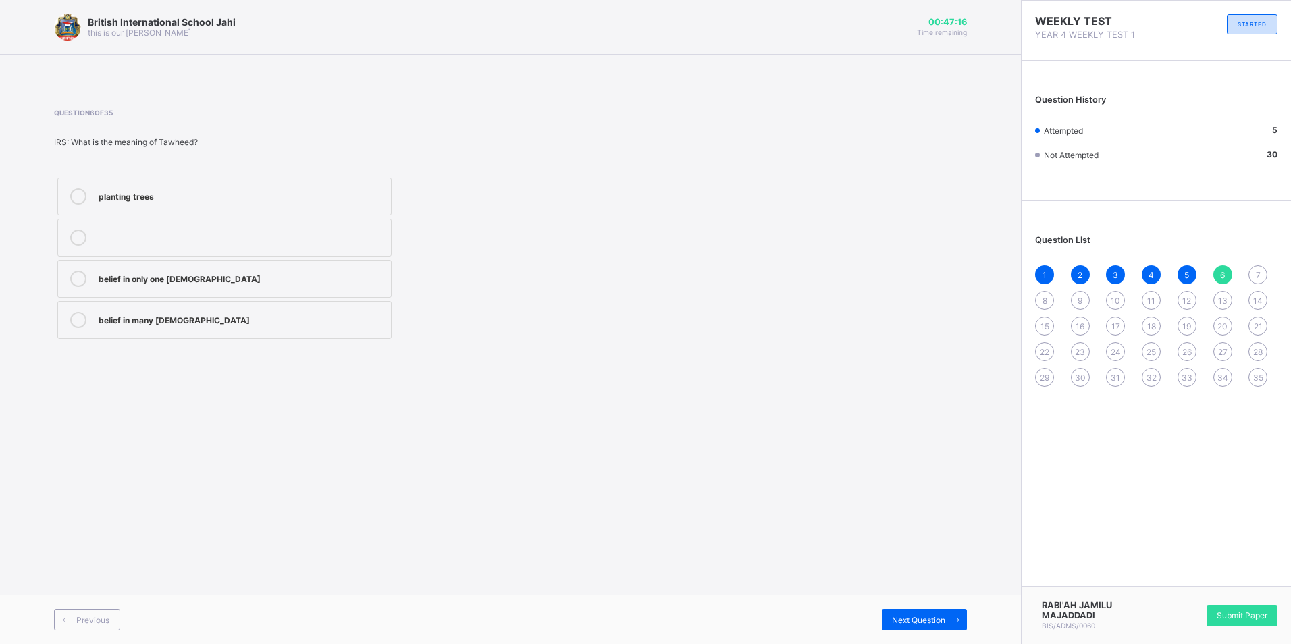
click at [360, 275] on div "belief in only one [DEMOGRAPHIC_DATA]" at bounding box center [242, 277] width 286 height 13
click at [950, 613] on span at bounding box center [956, 620] width 22 height 22
drag, startPoint x: 946, startPoint y: 626, endPoint x: 938, endPoint y: 623, distance: 8.5
click at [942, 624] on div "Next Question" at bounding box center [924, 620] width 85 height 22
click at [172, 243] on div "belief in angels" at bounding box center [242, 237] width 286 height 16
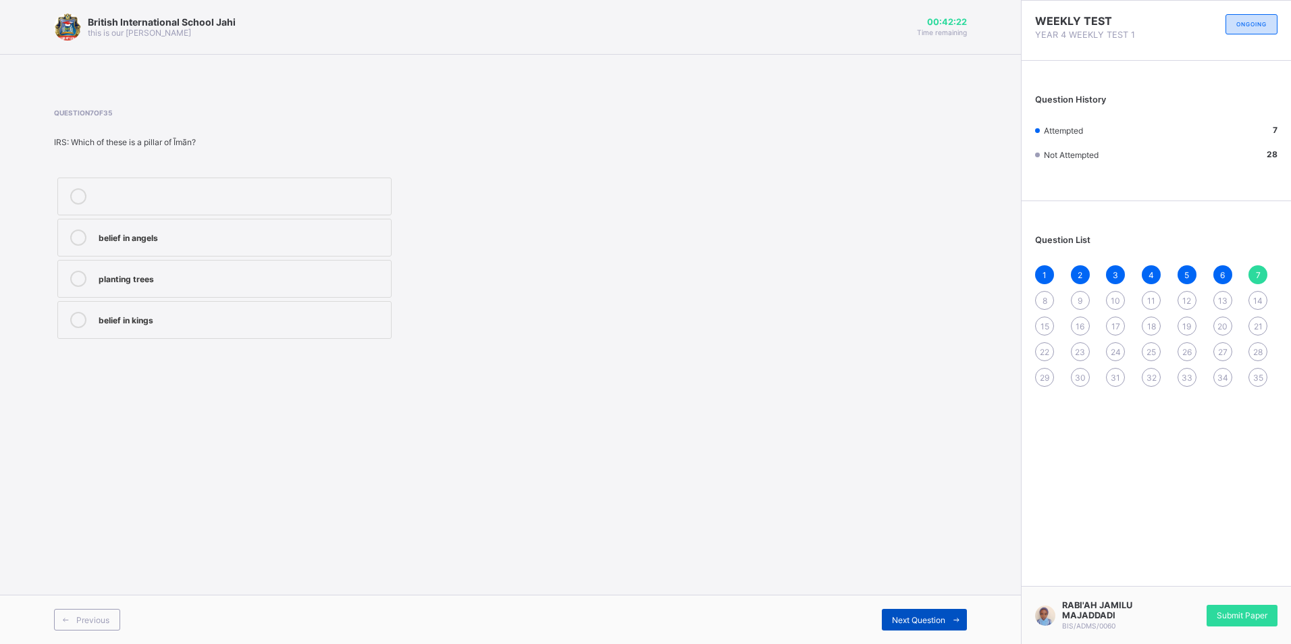
click at [945, 615] on span at bounding box center [956, 620] width 22 height 22
click at [352, 275] on div "faith or belief in [DEMOGRAPHIC_DATA]" at bounding box center [242, 277] width 286 height 13
click at [943, 617] on span "Next Question" at bounding box center [918, 620] width 53 height 10
click at [215, 275] on div "Praying ([PERSON_NAME])" at bounding box center [242, 277] width 286 height 13
click at [949, 616] on span at bounding box center [956, 620] width 22 height 22
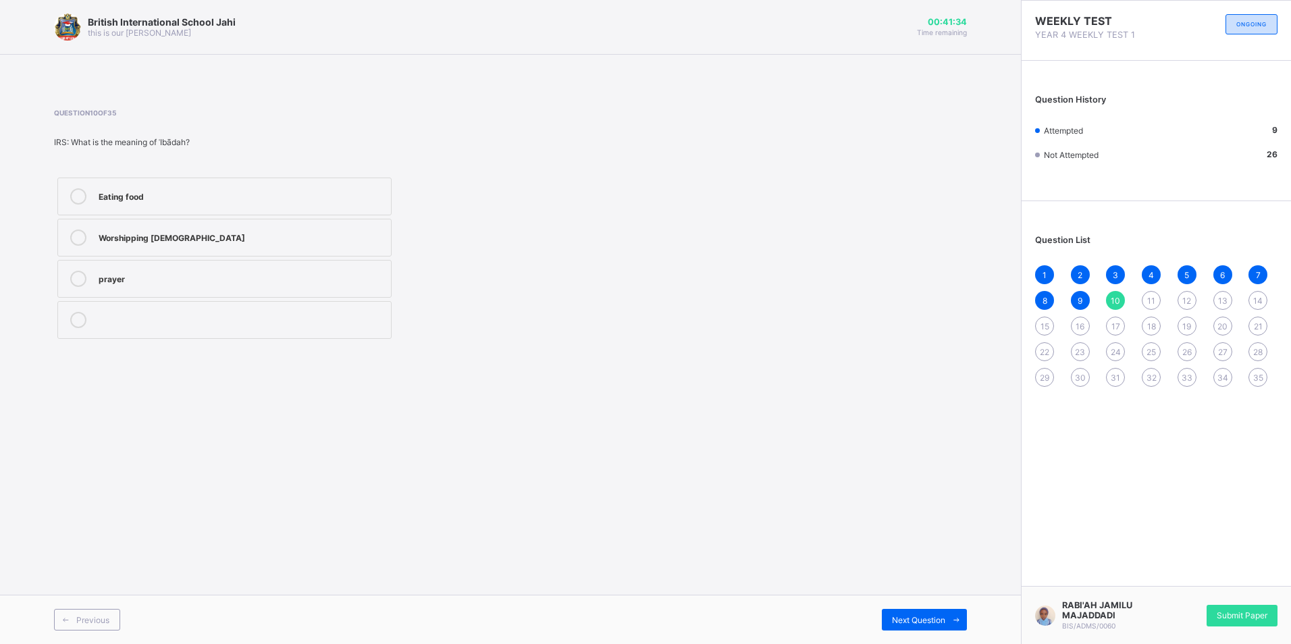
click at [186, 248] on label "Worshipping [DEMOGRAPHIC_DATA]" at bounding box center [224, 238] width 334 height 38
click at [948, 624] on span at bounding box center [956, 620] width 22 height 22
click at [233, 197] on div "True" at bounding box center [242, 194] width 286 height 13
click at [943, 608] on div "Previous Next Question" at bounding box center [510, 619] width 1021 height 49
click at [948, 624] on span at bounding box center [956, 620] width 22 height 22
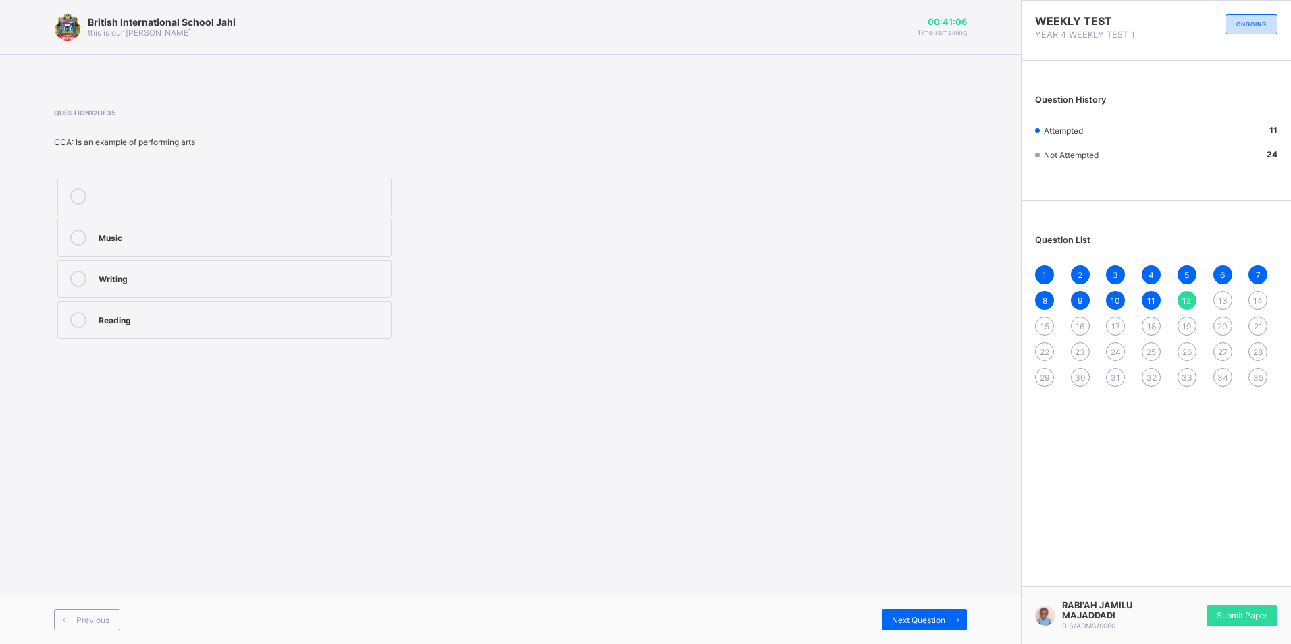
click at [189, 269] on label "Writing" at bounding box center [224, 279] width 334 height 38
click at [946, 612] on span at bounding box center [956, 620] width 22 height 22
click at [280, 330] on label "Colours" at bounding box center [224, 320] width 334 height 38
click at [950, 622] on span at bounding box center [956, 620] width 22 height 22
click at [184, 326] on div "acting" at bounding box center [242, 320] width 286 height 16
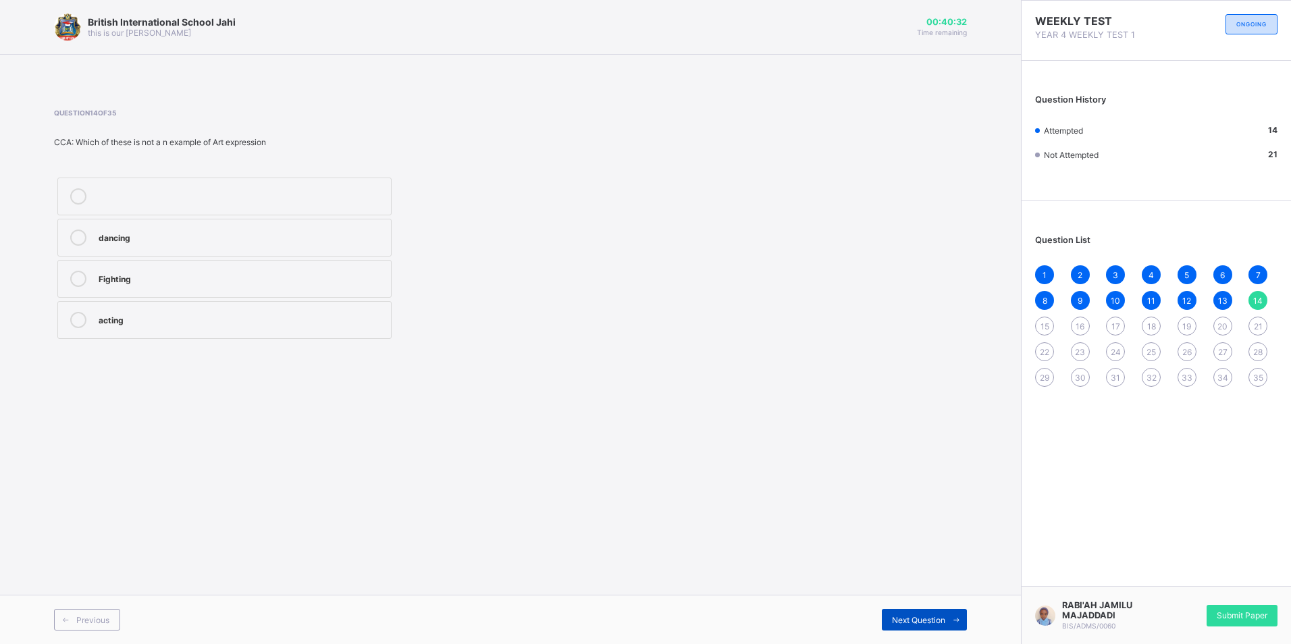
click at [950, 613] on span at bounding box center [956, 620] width 22 height 22
click at [355, 281] on div "painting" at bounding box center [242, 277] width 286 height 13
click at [948, 609] on span at bounding box center [956, 620] width 22 height 22
drag, startPoint x: 201, startPoint y: 133, endPoint x: 170, endPoint y: 151, distance: 36.0
drag, startPoint x: 170, startPoint y: 151, endPoint x: 465, endPoint y: 181, distance: 296.5
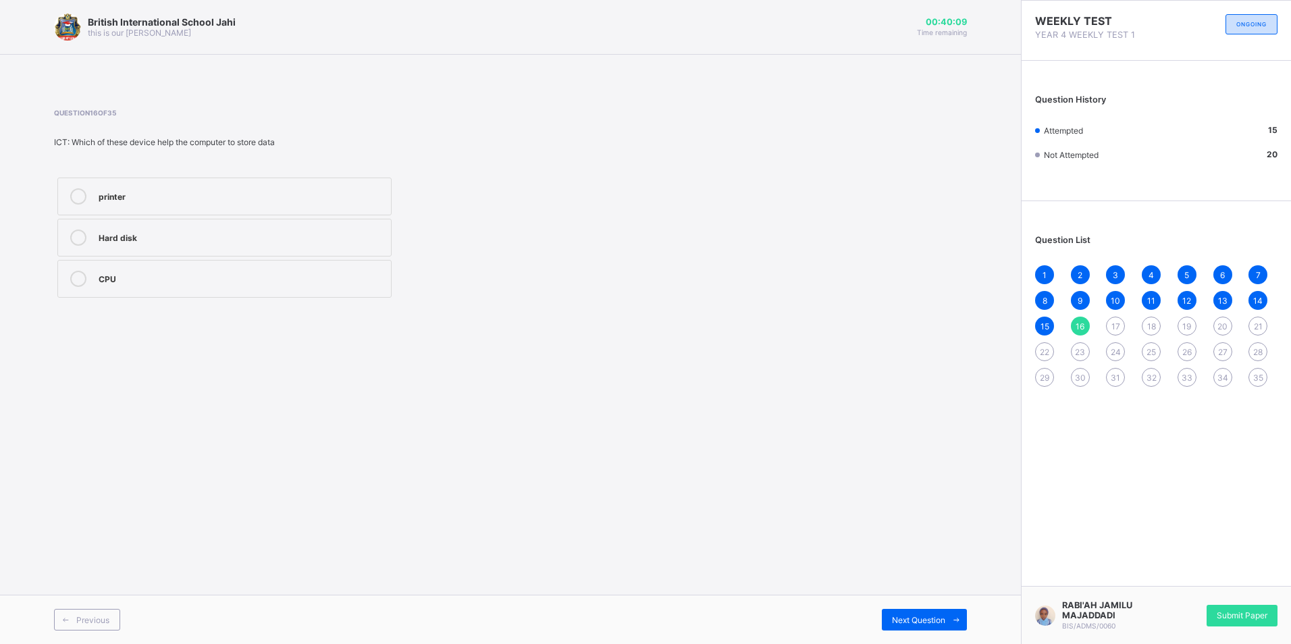
click at [465, 181] on div "printer Hard disk CPU" at bounding box center [338, 237] width 568 height 127
click at [348, 227] on label "Hard disk" at bounding box center [224, 238] width 334 height 38
click at [950, 624] on span at bounding box center [956, 620] width 22 height 22
click at [174, 203] on div "CPU" at bounding box center [242, 196] width 286 height 16
click at [950, 619] on span at bounding box center [956, 620] width 22 height 22
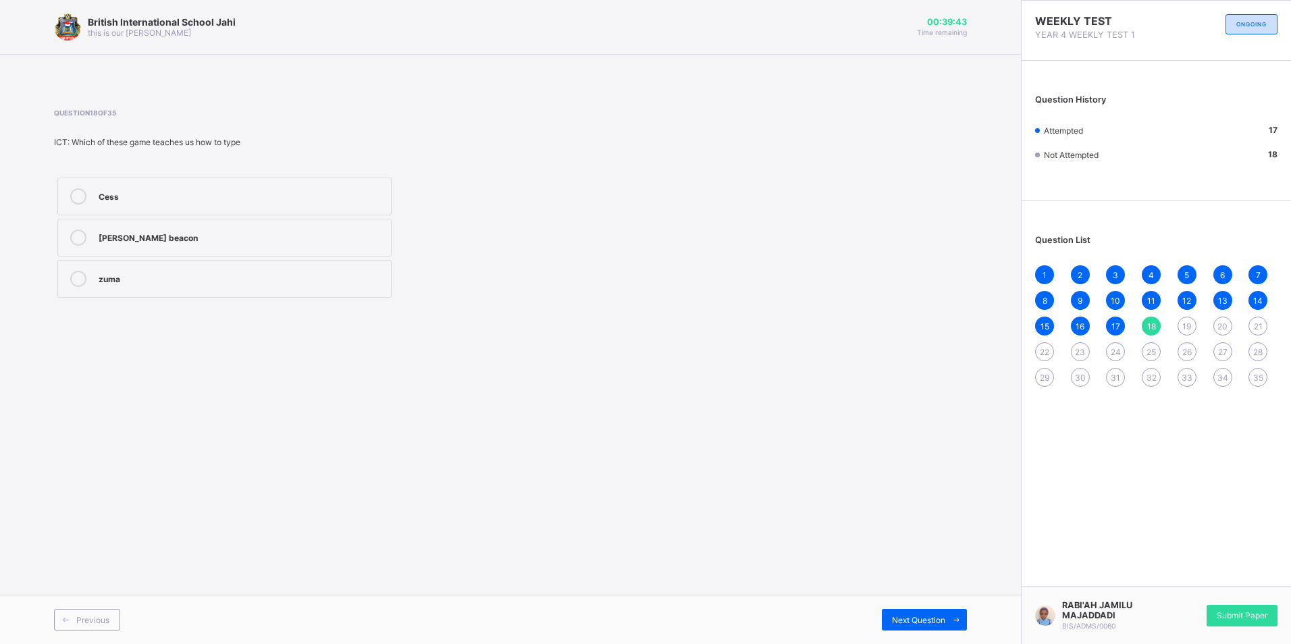
click at [221, 229] on div "[PERSON_NAME] beacon" at bounding box center [242, 235] width 286 height 13
click at [946, 611] on span at bounding box center [956, 620] width 22 height 22
click at [138, 288] on label "mouse" at bounding box center [224, 279] width 334 height 38
drag, startPoint x: 138, startPoint y: 288, endPoint x: 94, endPoint y: 298, distance: 45.0
click at [94, 298] on div "monitor printer mouse" at bounding box center [224, 237] width 341 height 127
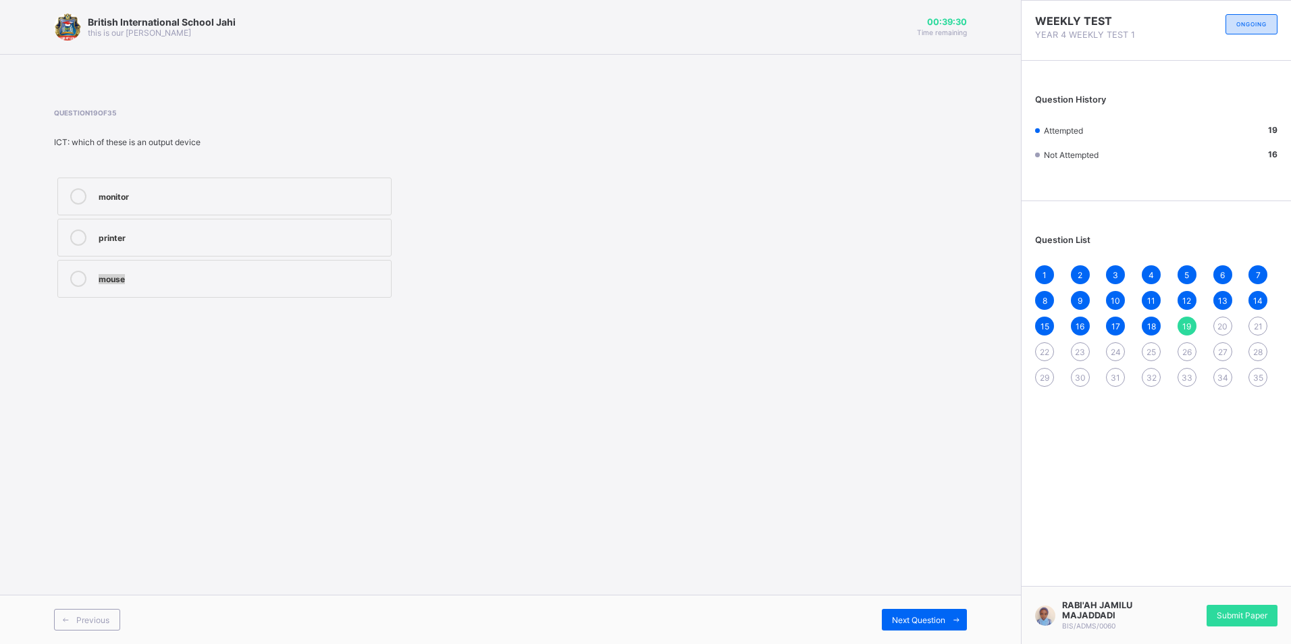
click at [261, 273] on div "mouse" at bounding box center [242, 277] width 286 height 13
click at [950, 611] on span at bounding box center [956, 620] width 22 height 22
click at [211, 242] on div "4" at bounding box center [242, 235] width 286 height 13
click at [940, 626] on div "Next Question" at bounding box center [924, 620] width 85 height 22
click at [950, 612] on span at bounding box center [956, 620] width 22 height 22
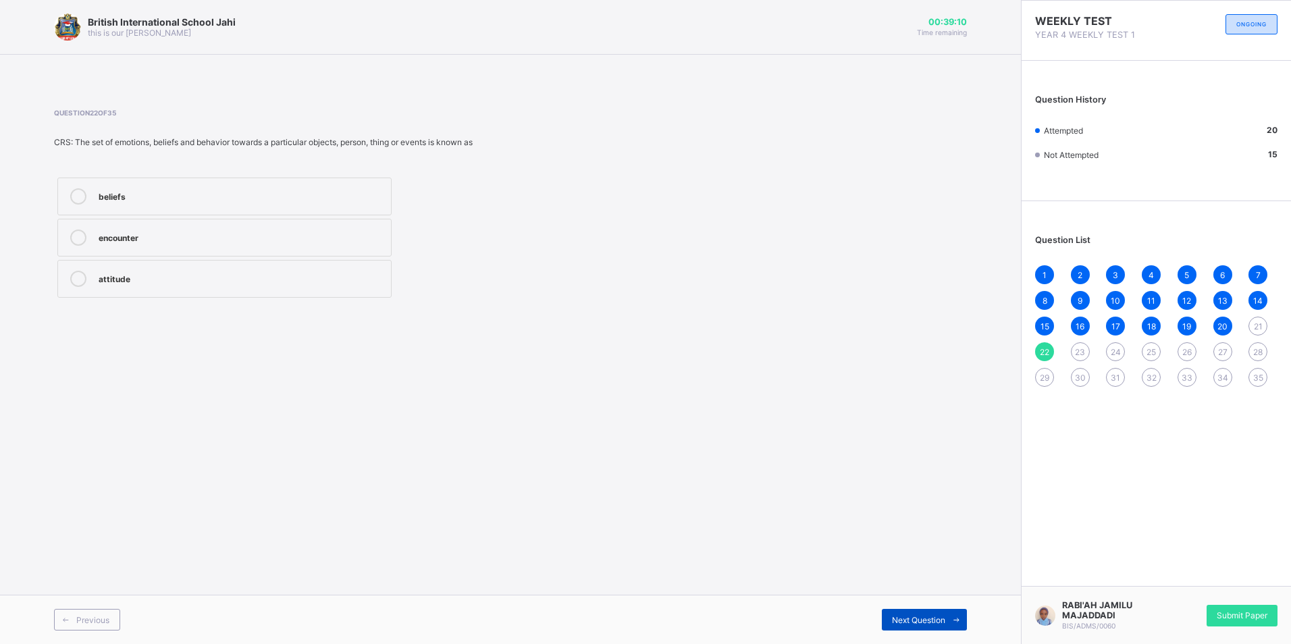
click at [950, 612] on span at bounding box center [956, 620] width 22 height 22
click at [948, 612] on span at bounding box center [956, 620] width 22 height 22
click at [263, 289] on label "shout" at bounding box center [224, 279] width 334 height 38
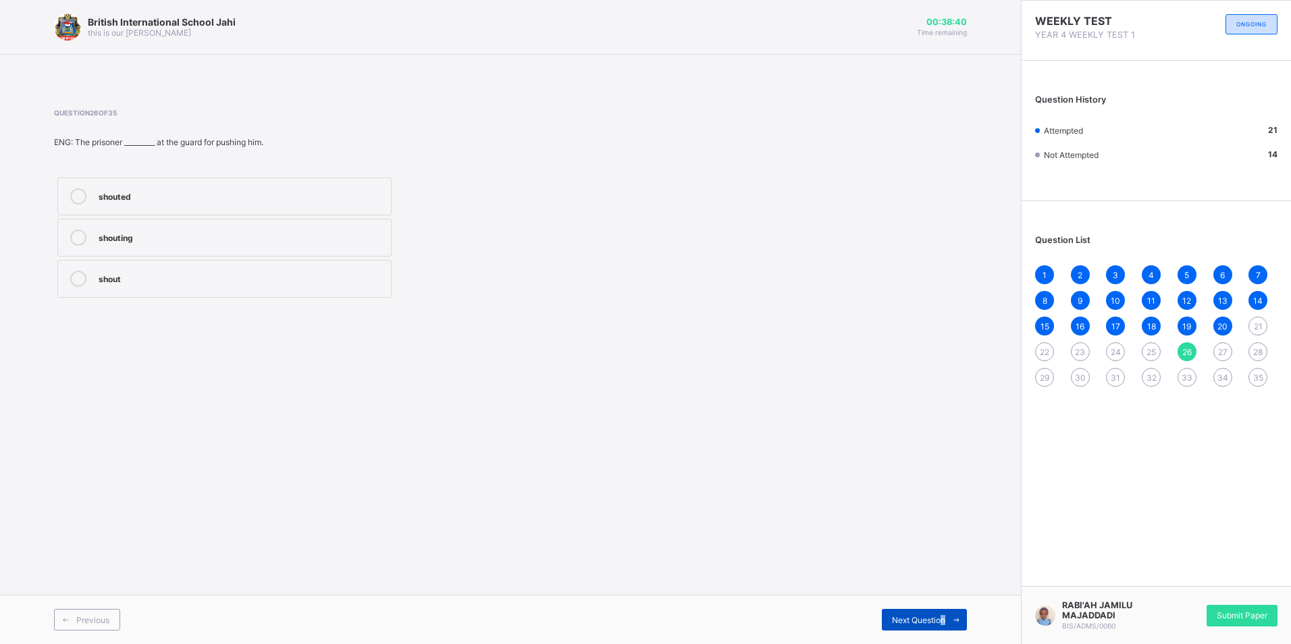
drag, startPoint x: 950, startPoint y: 624, endPoint x: 943, endPoint y: 620, distance: 8.2
click at [942, 620] on div "Next Question" at bounding box center [924, 620] width 85 height 22
drag, startPoint x: 943, startPoint y: 620, endPoint x: 951, endPoint y: 623, distance: 8.5
click at [951, 623] on icon at bounding box center [956, 620] width 10 height 9
click at [1225, 352] on span "27" at bounding box center [1222, 352] width 9 height 10
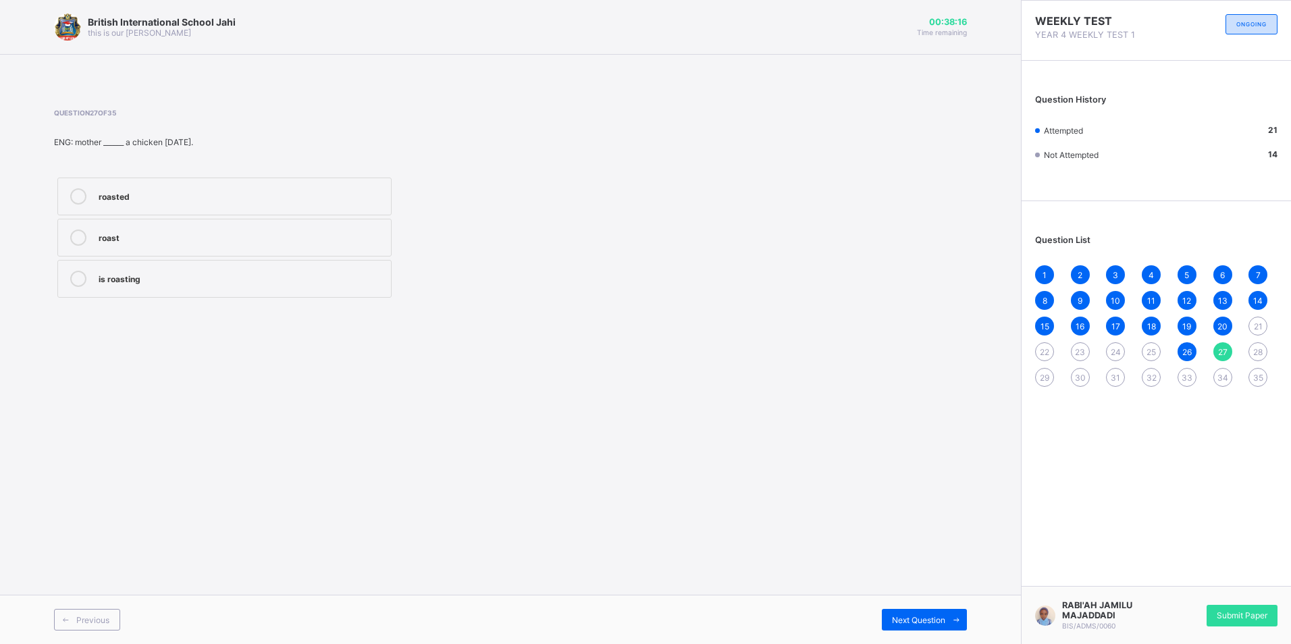
click at [166, 223] on label "roast" at bounding box center [224, 238] width 334 height 38
click at [289, 191] on div "roasted" at bounding box center [242, 194] width 286 height 13
click at [942, 627] on div "Next Question" at bounding box center [924, 620] width 85 height 22
click at [172, 232] on div "know" at bounding box center [242, 235] width 286 height 13
click at [946, 610] on span at bounding box center [956, 620] width 22 height 22
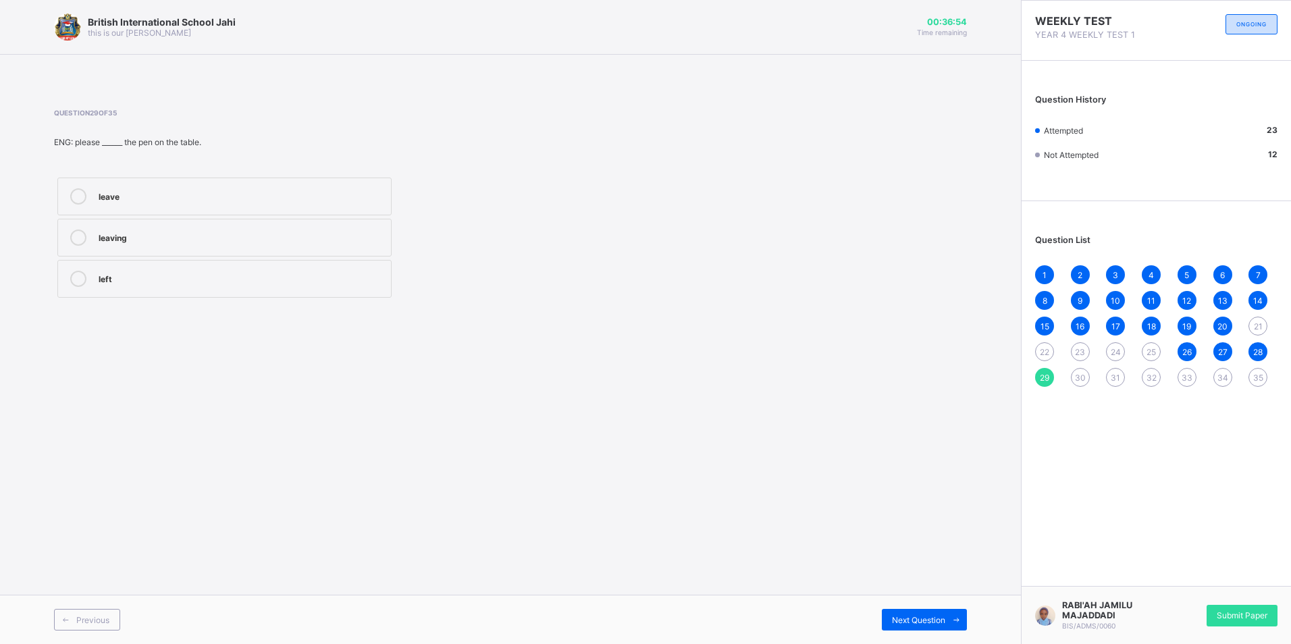
drag, startPoint x: 163, startPoint y: 267, endPoint x: 155, endPoint y: 265, distance: 8.3
drag, startPoint x: 155, startPoint y: 265, endPoint x: 205, endPoint y: 180, distance: 99.0
click at [205, 180] on label "leave" at bounding box center [224, 197] width 334 height 38
click at [944, 612] on div "Next Question" at bounding box center [924, 620] width 85 height 22
click at [346, 200] on div "is" at bounding box center [242, 194] width 286 height 13
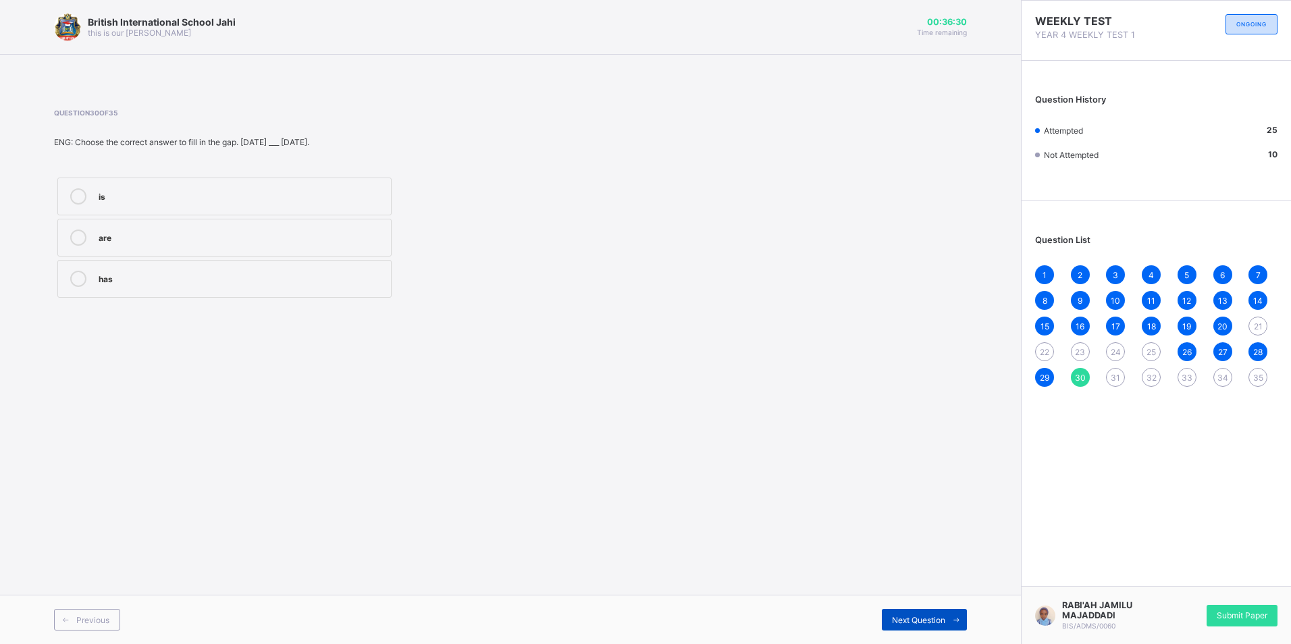
click at [949, 617] on span at bounding box center [956, 620] width 22 height 22
click at [282, 245] on div "Running" at bounding box center [242, 237] width 286 height 16
click at [947, 616] on span at bounding box center [956, 620] width 22 height 22
click at [340, 237] on div "stretching" at bounding box center [242, 235] width 286 height 13
click at [950, 619] on span at bounding box center [956, 620] width 22 height 22
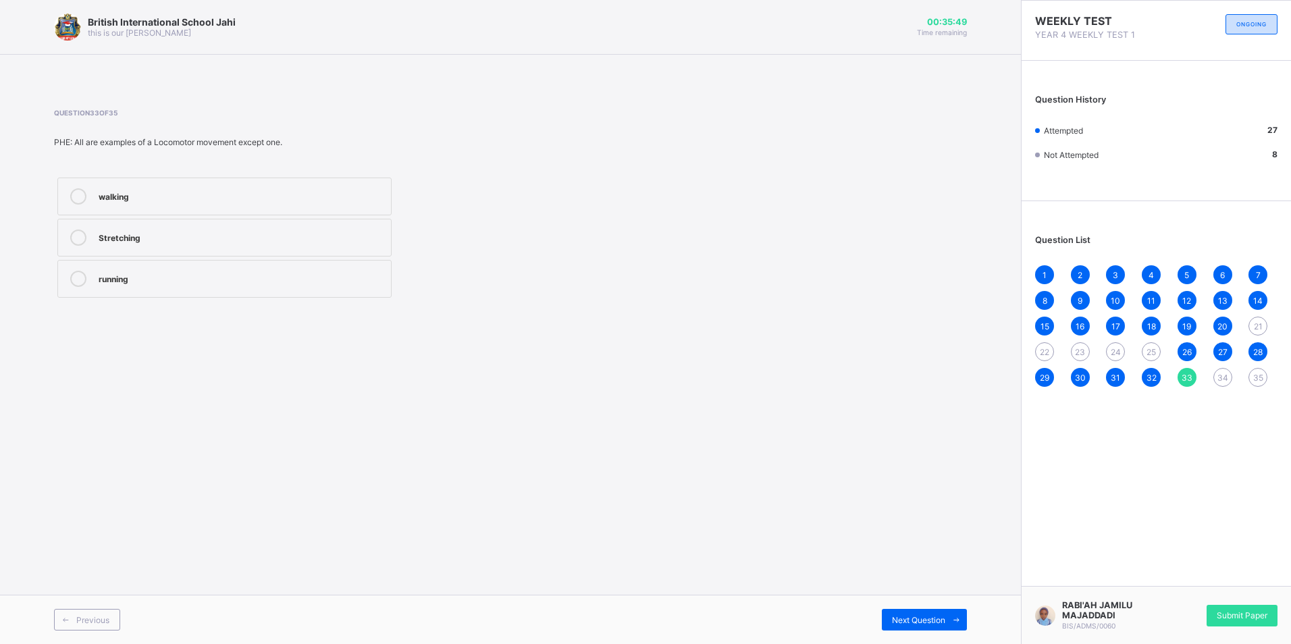
click at [306, 231] on div "Stretching" at bounding box center [242, 235] width 286 height 13
click at [948, 623] on span at bounding box center [956, 620] width 22 height 22
click at [250, 189] on div "Non_ Locomotor movement" at bounding box center [242, 194] width 286 height 13
click at [951, 623] on span at bounding box center [956, 620] width 22 height 22
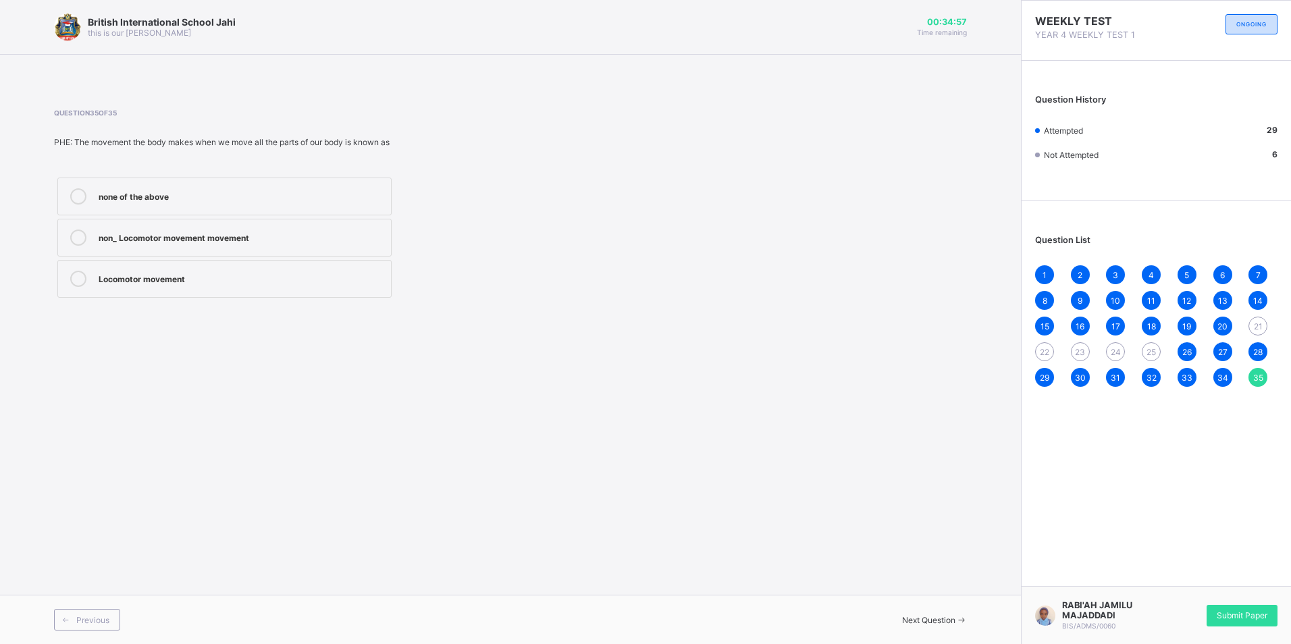
click at [113, 265] on label "Locomotor movement" at bounding box center [224, 279] width 334 height 38
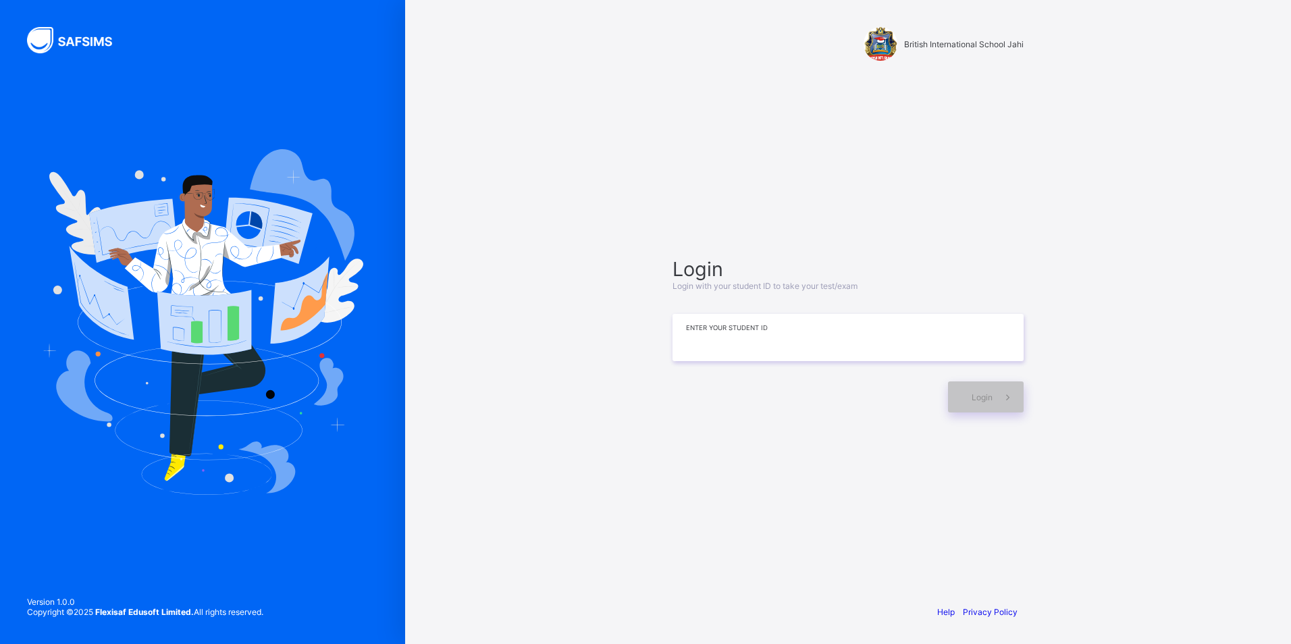
click at [779, 355] on input at bounding box center [847, 337] width 351 height 47
click at [995, 406] on span at bounding box center [1007, 396] width 31 height 31
click at [784, 334] on input "**********" at bounding box center [847, 337] width 351 height 47
type input "*"
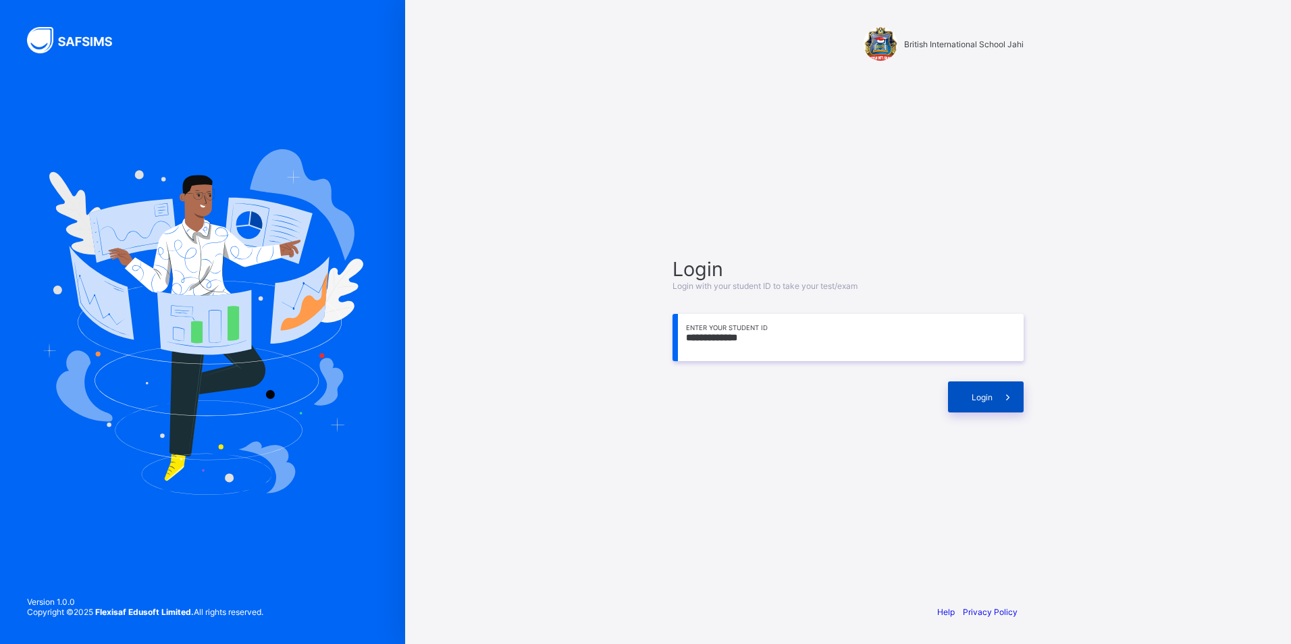
type input "**********"
click at [994, 408] on span at bounding box center [1007, 396] width 31 height 31
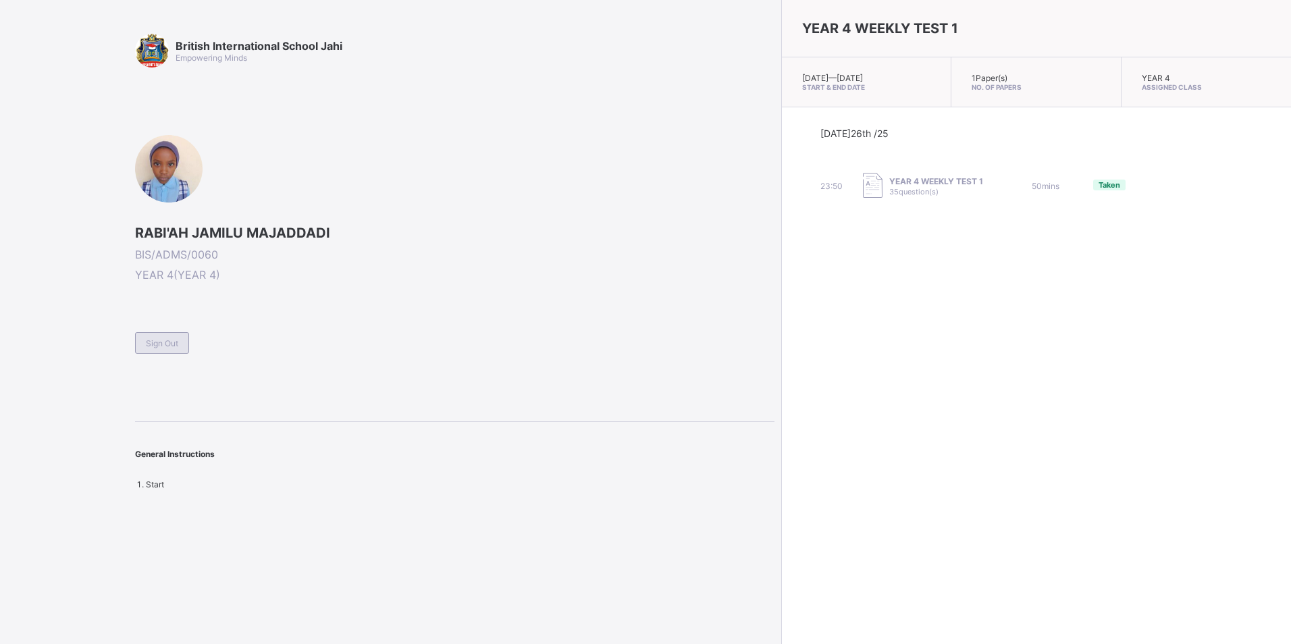
click at [164, 335] on div "Sign Out" at bounding box center [162, 343] width 54 height 22
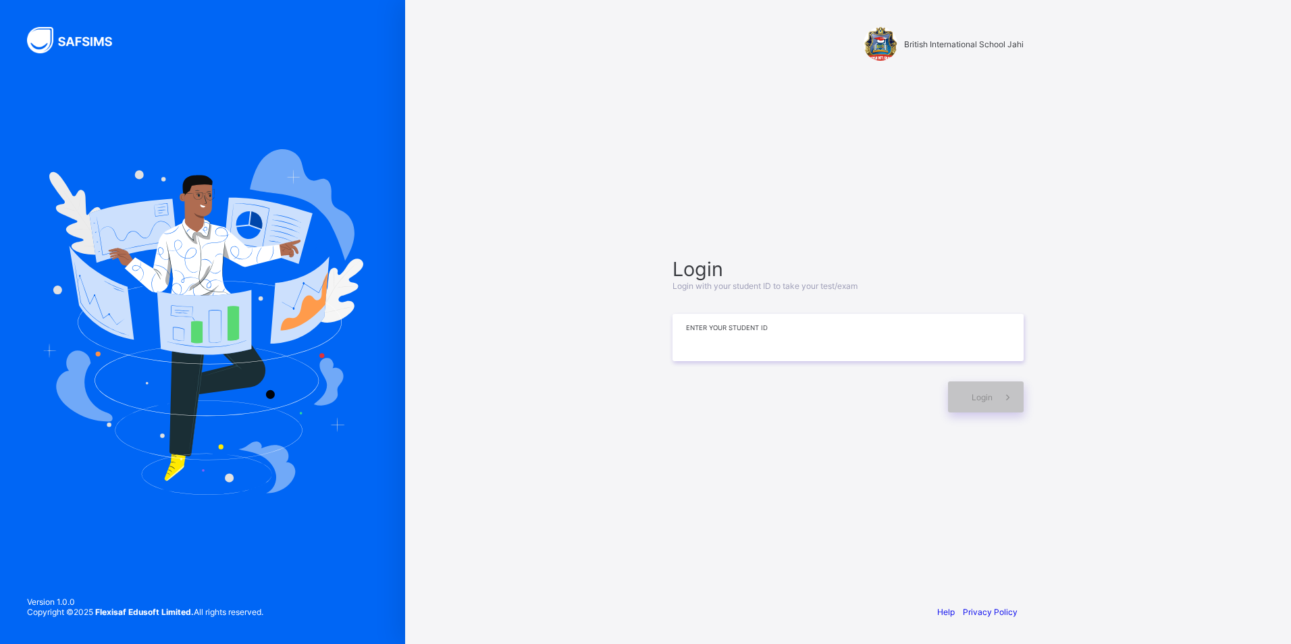
drag, startPoint x: 873, startPoint y: 329, endPoint x: 899, endPoint y: 349, distance: 33.2
click at [879, 333] on input at bounding box center [847, 337] width 351 height 47
type input "**********"
click at [985, 402] on div "Login" at bounding box center [986, 396] width 76 height 31
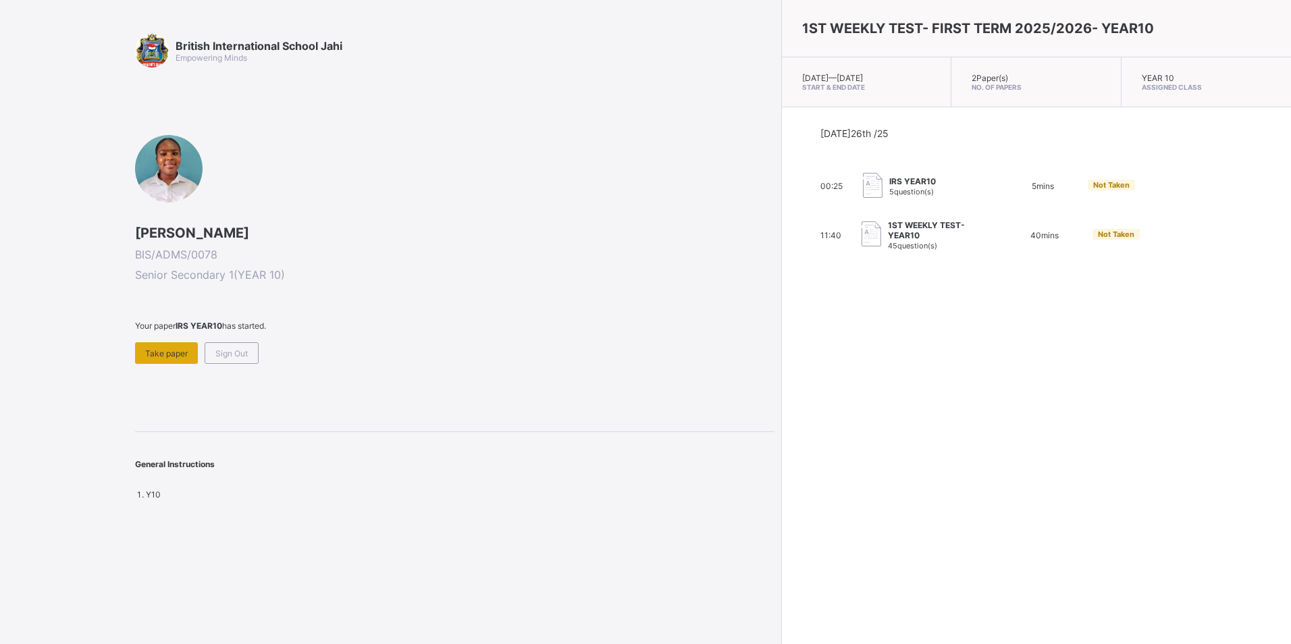
click at [173, 361] on div "Take paper" at bounding box center [166, 353] width 63 height 22
click at [165, 354] on span "Take paper" at bounding box center [166, 353] width 43 height 10
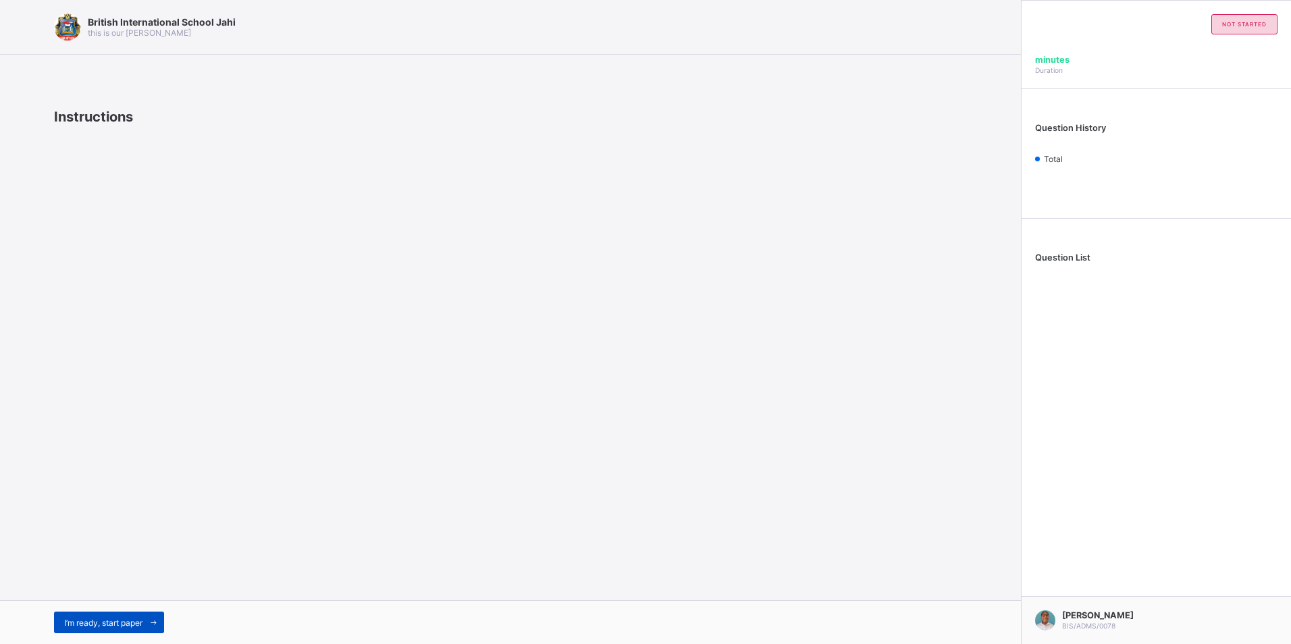
click at [97, 620] on span "I’m ready, start paper" at bounding box center [103, 623] width 78 height 10
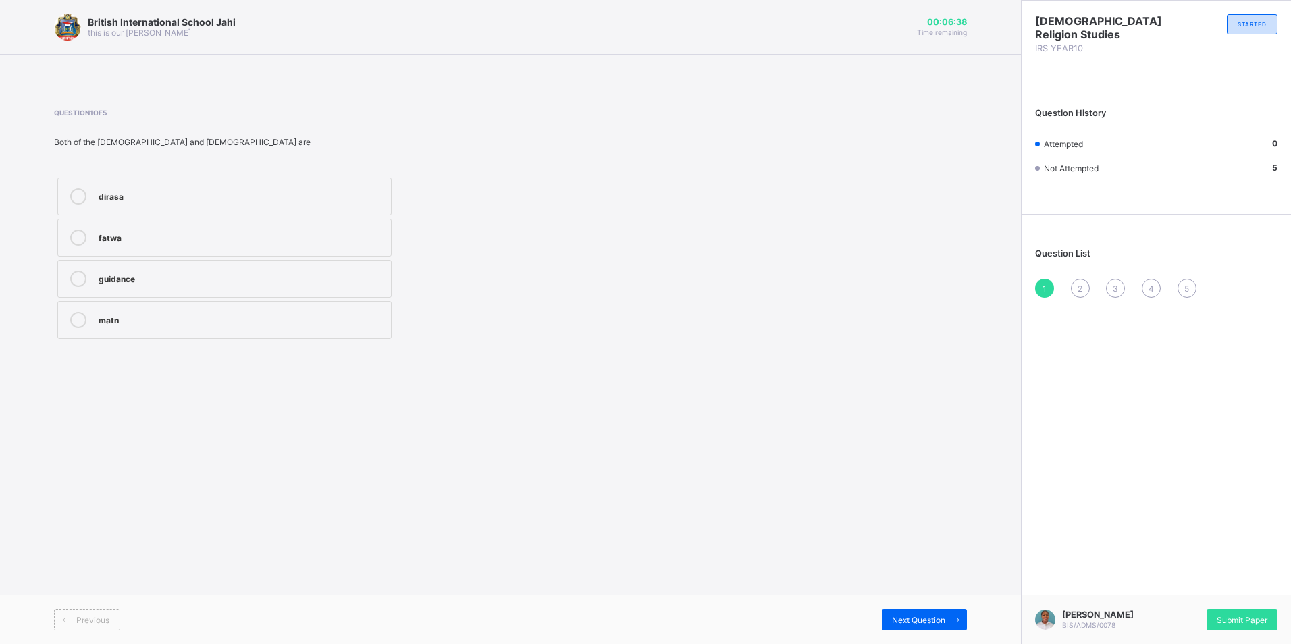
click at [230, 333] on label "matn" at bounding box center [224, 320] width 334 height 38
click at [1235, 615] on span "Submit Paper" at bounding box center [1241, 620] width 51 height 10
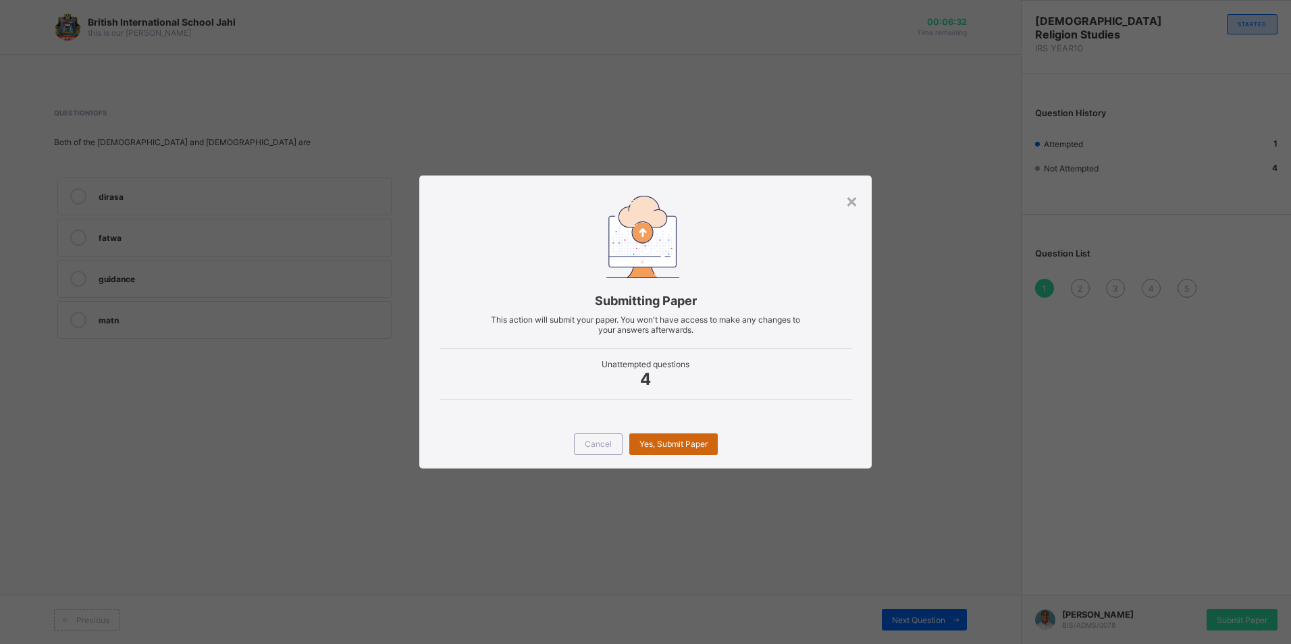
click at [665, 451] on div "Yes, Submit Paper" at bounding box center [673, 444] width 88 height 22
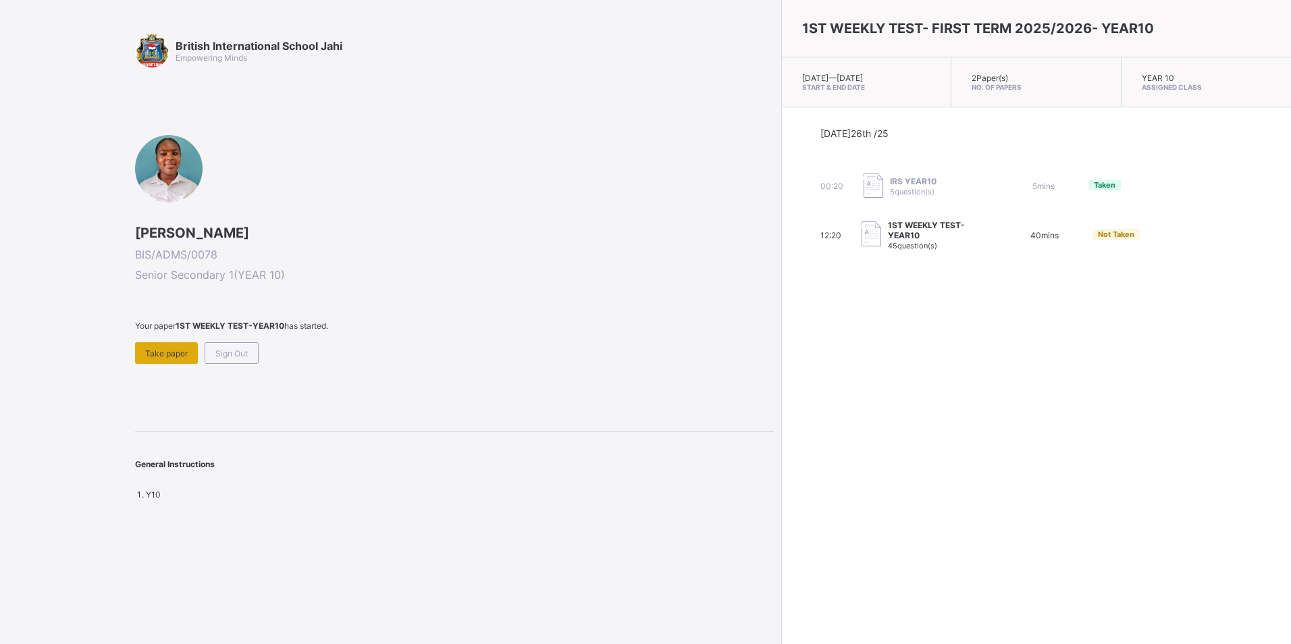
click at [154, 354] on span "Take paper" at bounding box center [166, 353] width 43 height 10
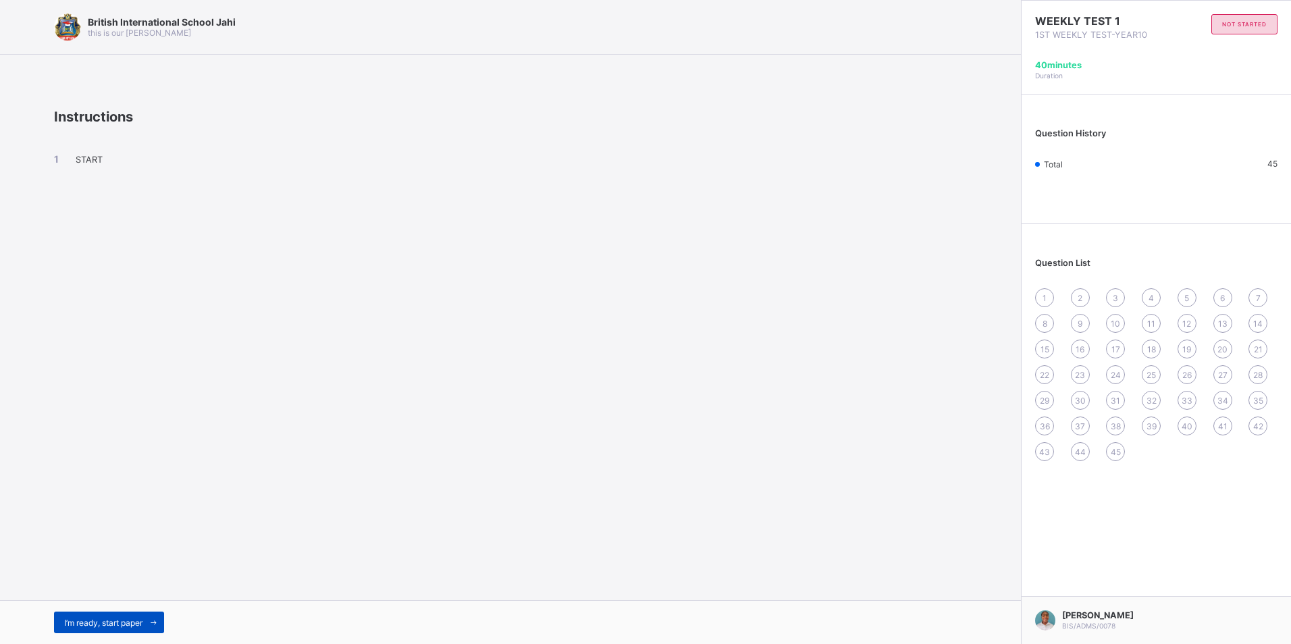
click at [141, 628] on div "I’m ready, start paper" at bounding box center [109, 623] width 110 height 22
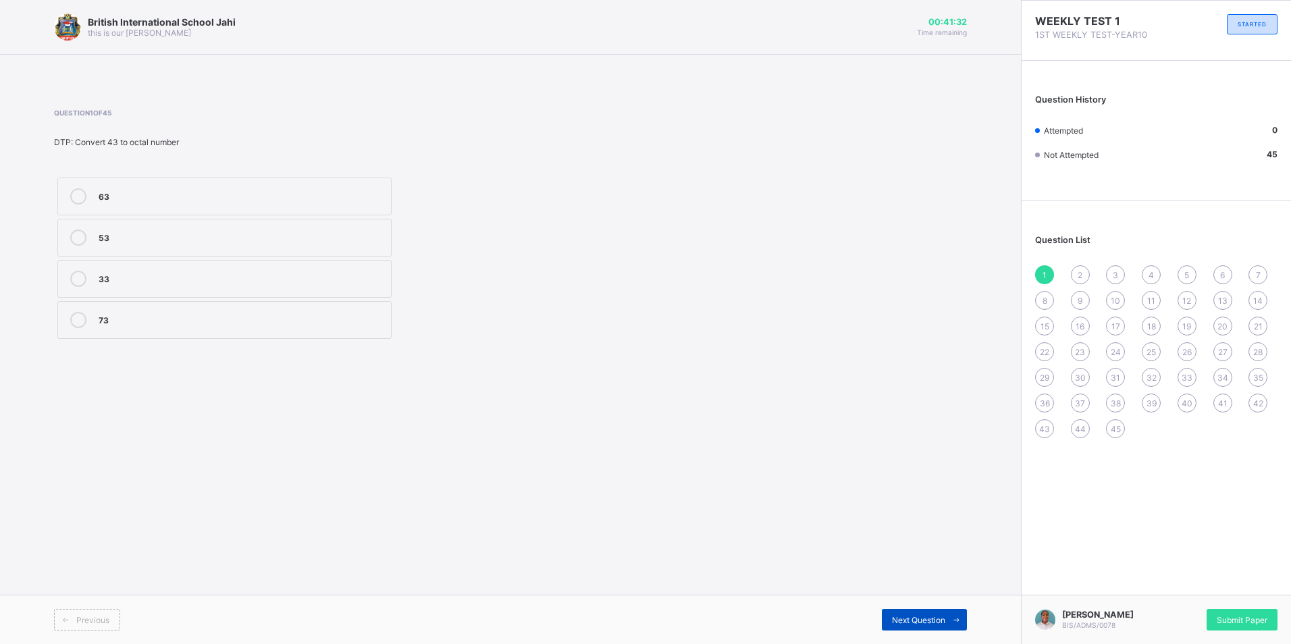
click at [938, 616] on span "Next Question" at bounding box center [918, 620] width 53 height 10
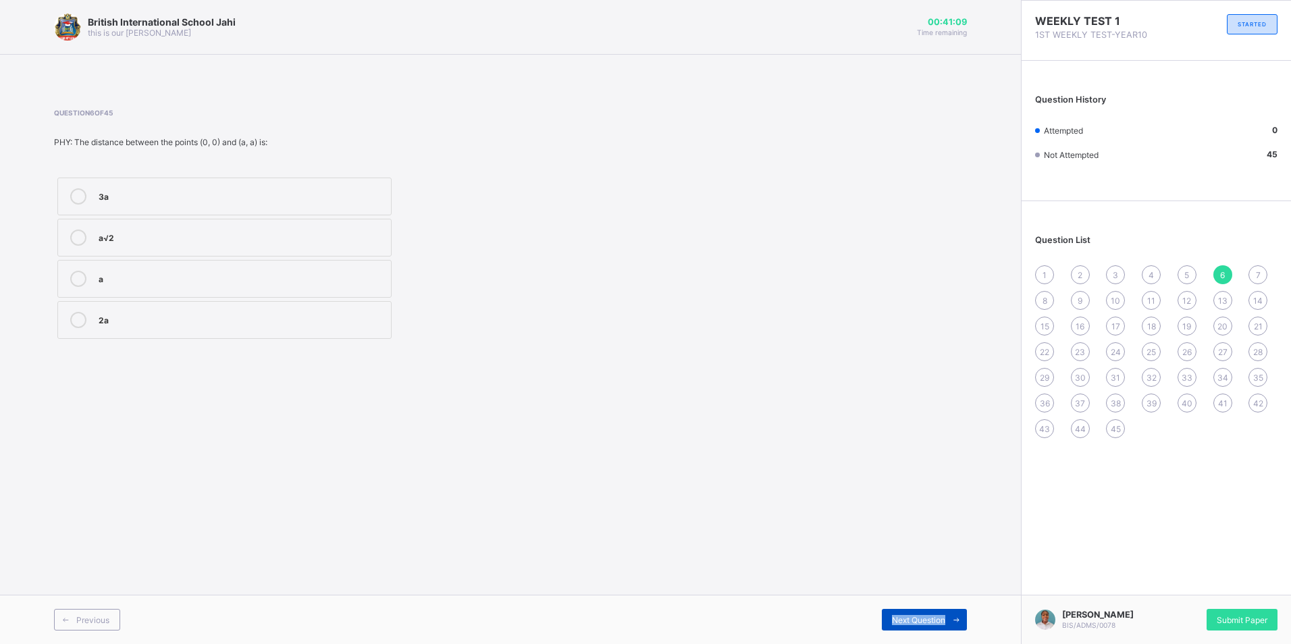
click at [944, 618] on span "Next Question" at bounding box center [918, 620] width 53 height 10
click at [91, 313] on div at bounding box center [78, 320] width 27 height 16
click at [938, 616] on span "Next Question" at bounding box center [918, 620] width 53 height 10
click at [260, 314] on div "Force" at bounding box center [242, 318] width 286 height 13
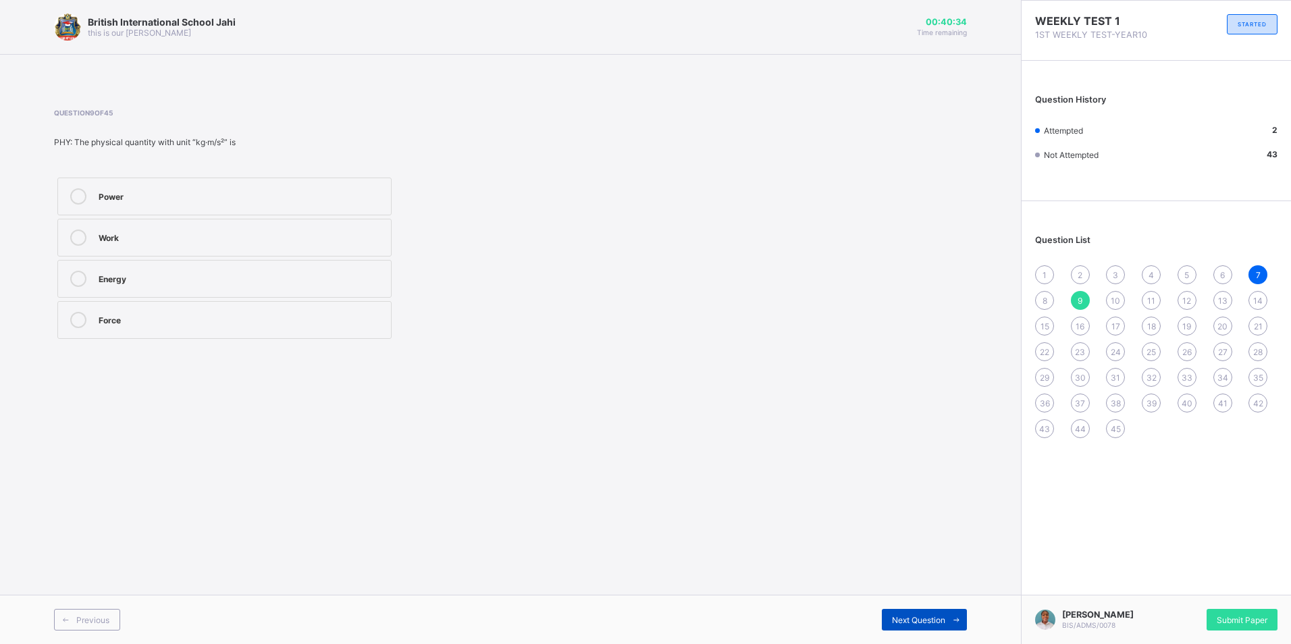
click at [901, 621] on span "Next Question" at bounding box center [918, 620] width 53 height 10
click at [232, 206] on label "Rotational motion" at bounding box center [224, 197] width 334 height 38
click at [906, 610] on div "Next Question" at bounding box center [924, 620] width 85 height 22
click at [908, 624] on span "Next Question" at bounding box center [918, 620] width 53 height 10
click at [1109, 428] on div "45" at bounding box center [1115, 428] width 19 height 19
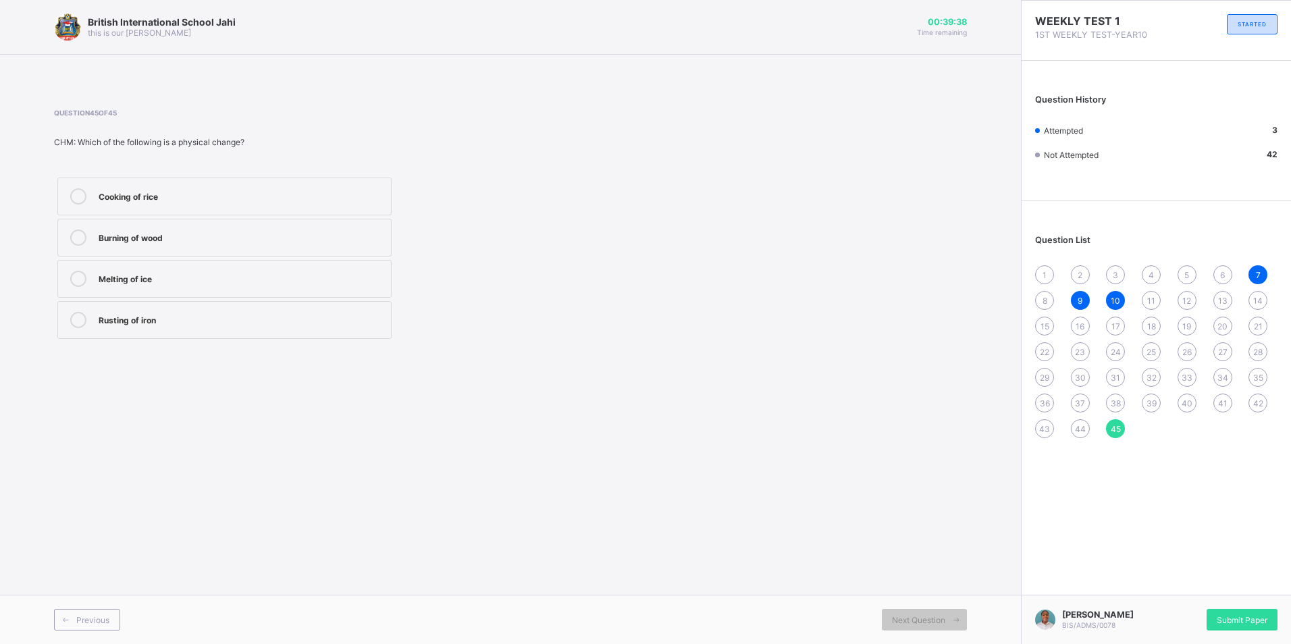
click at [1075, 425] on span "44" at bounding box center [1080, 429] width 11 height 10
click at [292, 310] on label "Physical change" at bounding box center [224, 320] width 334 height 38
click at [286, 240] on div "Irreversible change" at bounding box center [242, 235] width 286 height 13
click at [1044, 427] on span "43" at bounding box center [1044, 429] width 11 height 10
click at [1255, 405] on span "42" at bounding box center [1258, 403] width 10 height 10
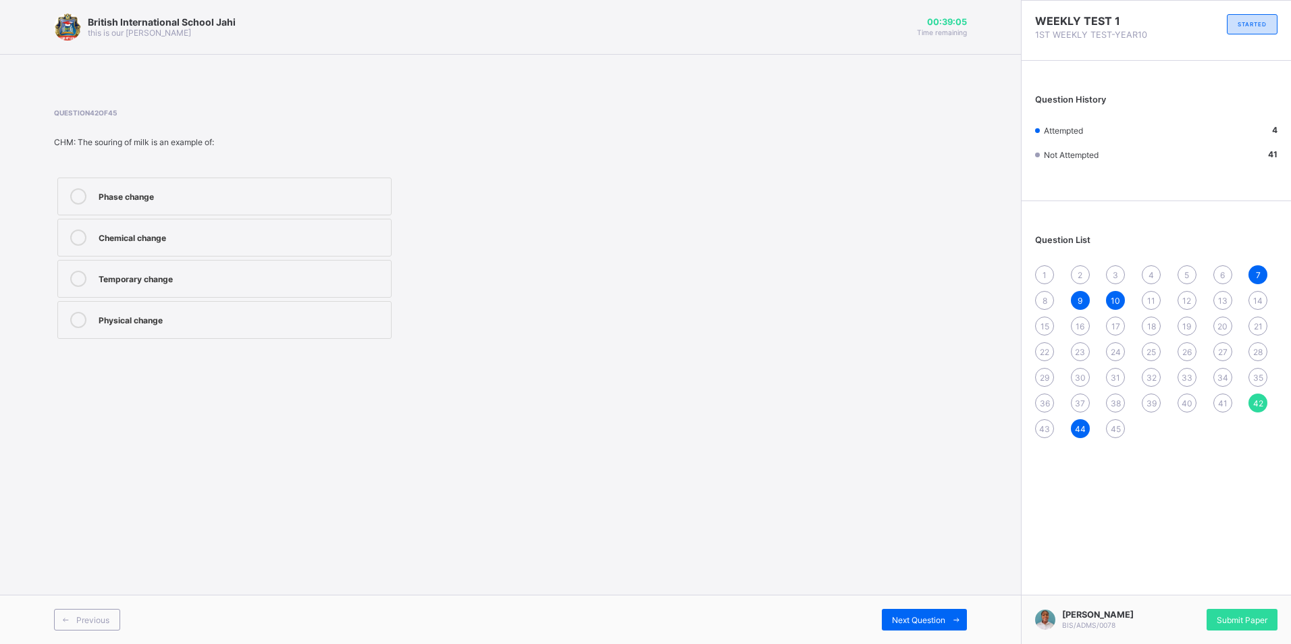
click at [1220, 329] on span "20" at bounding box center [1222, 326] width 10 height 10
click at [1179, 355] on div "26" at bounding box center [1186, 351] width 19 height 19
click at [171, 319] on div "taxonomist" at bounding box center [242, 318] width 286 height 13
click at [1211, 352] on div "1 2 3 4 5 6 7 8 9 10 11 12 13 14 15 16 17 18 19 20 21 22 23 24 25 26 27 28 29 3…" at bounding box center [1156, 351] width 242 height 173
click at [1226, 352] on span "27" at bounding box center [1222, 352] width 9 height 10
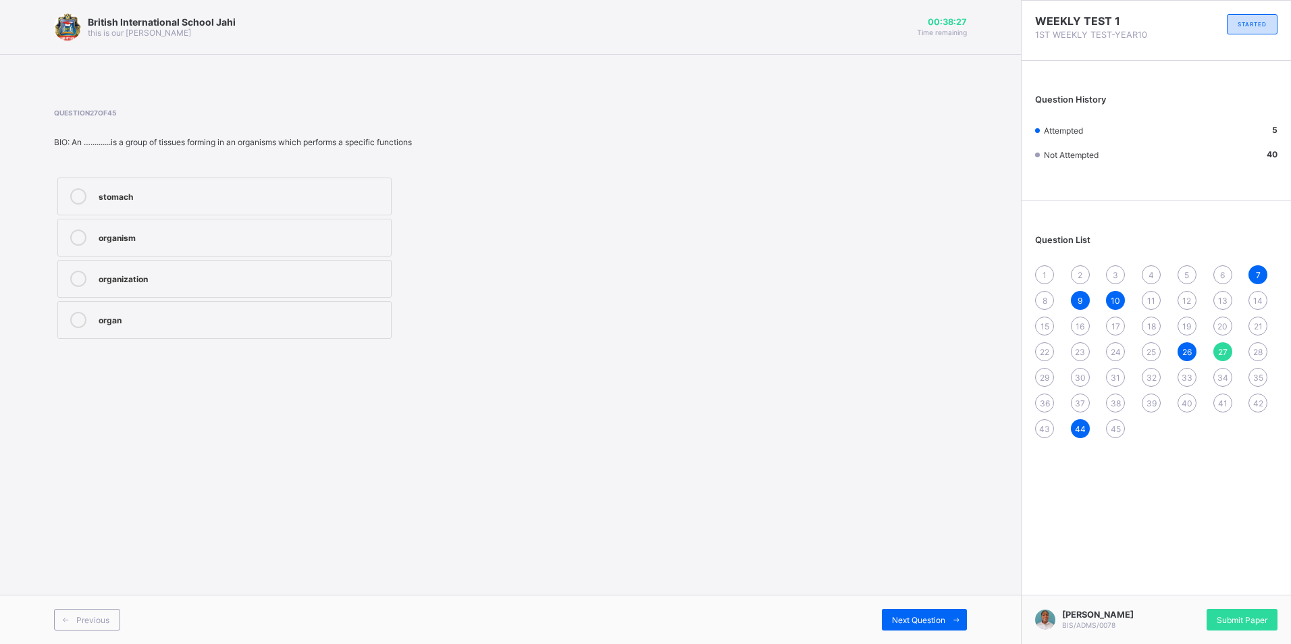
click at [208, 335] on label "organ" at bounding box center [224, 320] width 334 height 38
click at [1261, 354] on span "28" at bounding box center [1257, 352] width 9 height 10
click at [198, 267] on label "cell" at bounding box center [224, 279] width 334 height 38
click at [1044, 375] on span "29" at bounding box center [1043, 378] width 9 height 10
click at [263, 186] on label "8" at bounding box center [224, 197] width 334 height 38
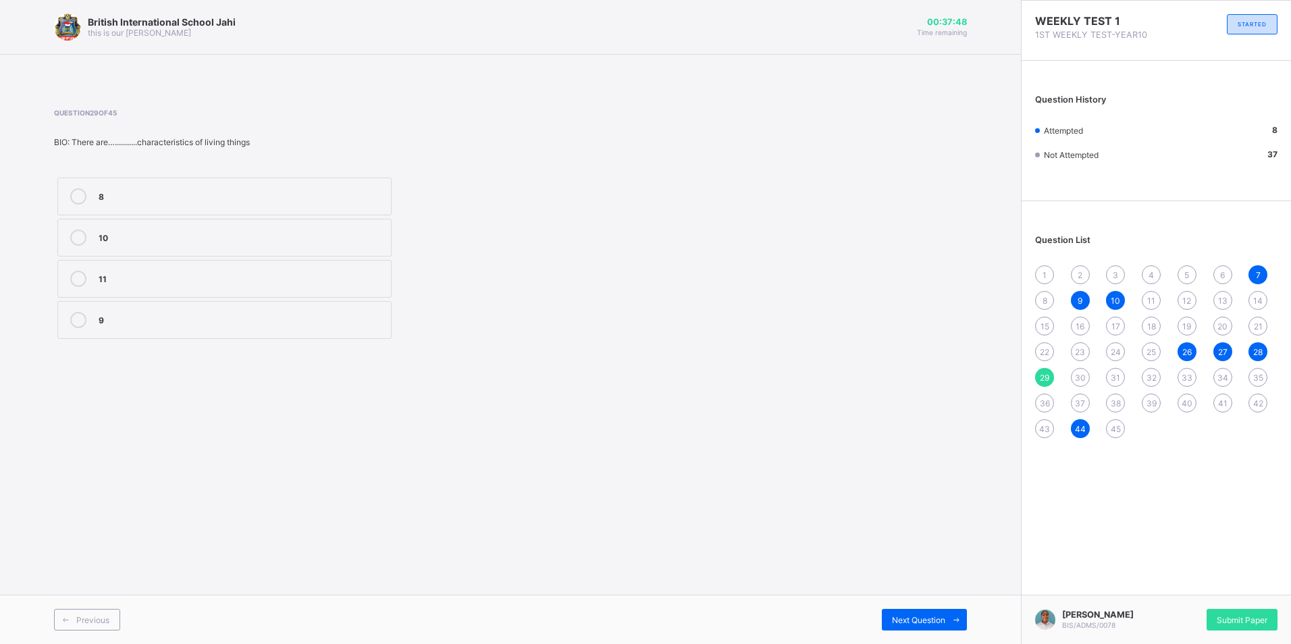
click at [1076, 379] on span "30" at bounding box center [1080, 378] width 11 height 10
click at [193, 325] on div "living &non living things" at bounding box center [242, 318] width 286 height 13
click at [1109, 375] on div "31" at bounding box center [1115, 377] width 19 height 19
click at [314, 292] on label "Responsibility" at bounding box center [224, 279] width 334 height 38
click at [1154, 376] on span "32" at bounding box center [1151, 378] width 10 height 10
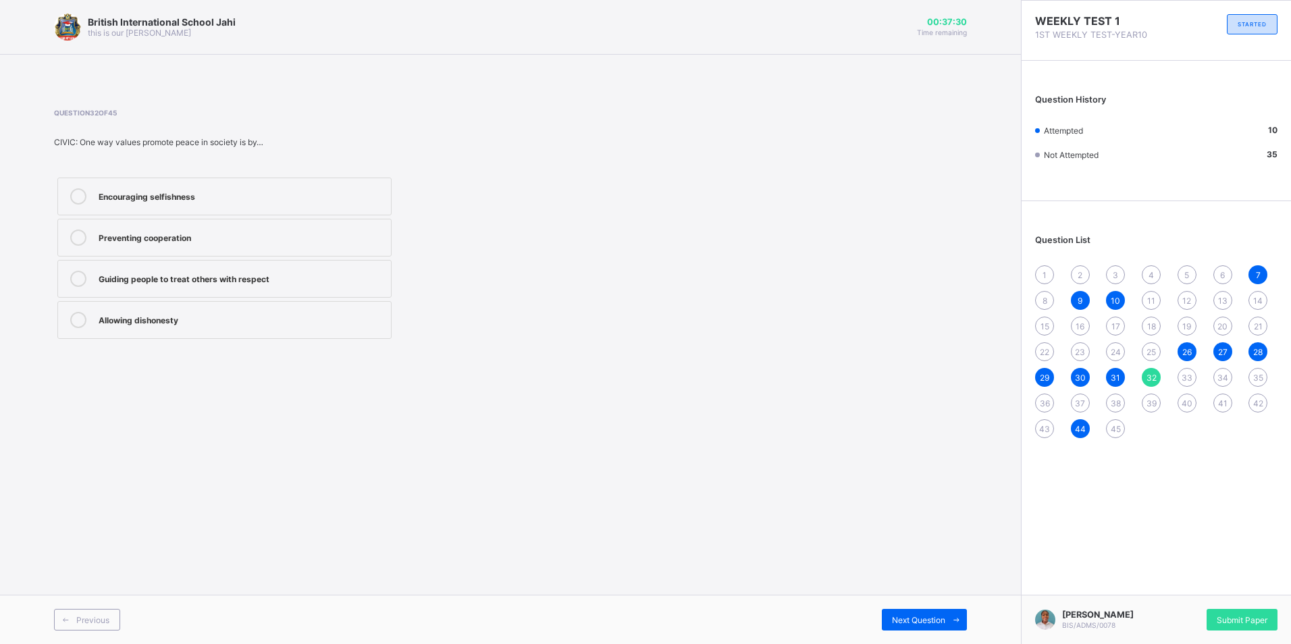
click at [307, 289] on label "Guiding people to treat others with respect" at bounding box center [224, 279] width 334 height 38
click at [1182, 373] on span "33" at bounding box center [1186, 378] width 11 height 10
click at [241, 282] on div "They encourage dishonesty" at bounding box center [242, 277] width 286 height 13
click at [1220, 378] on span "34" at bounding box center [1222, 378] width 11 height 10
click at [254, 323] on div "Help people distinguish right from wrong" at bounding box center [242, 318] width 286 height 13
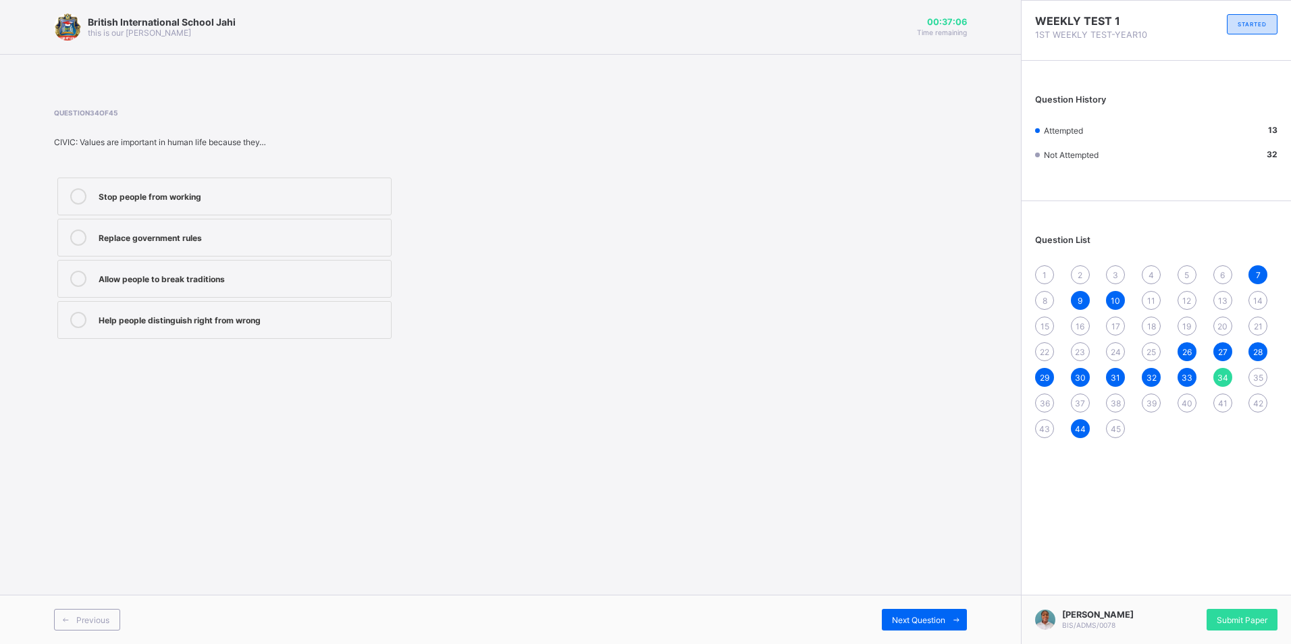
click at [1251, 374] on div "35" at bounding box center [1257, 377] width 19 height 19
click at [263, 244] on div "A principle that guides behaviour" at bounding box center [242, 237] width 286 height 16
click at [1038, 404] on div "36" at bounding box center [1044, 403] width 19 height 19
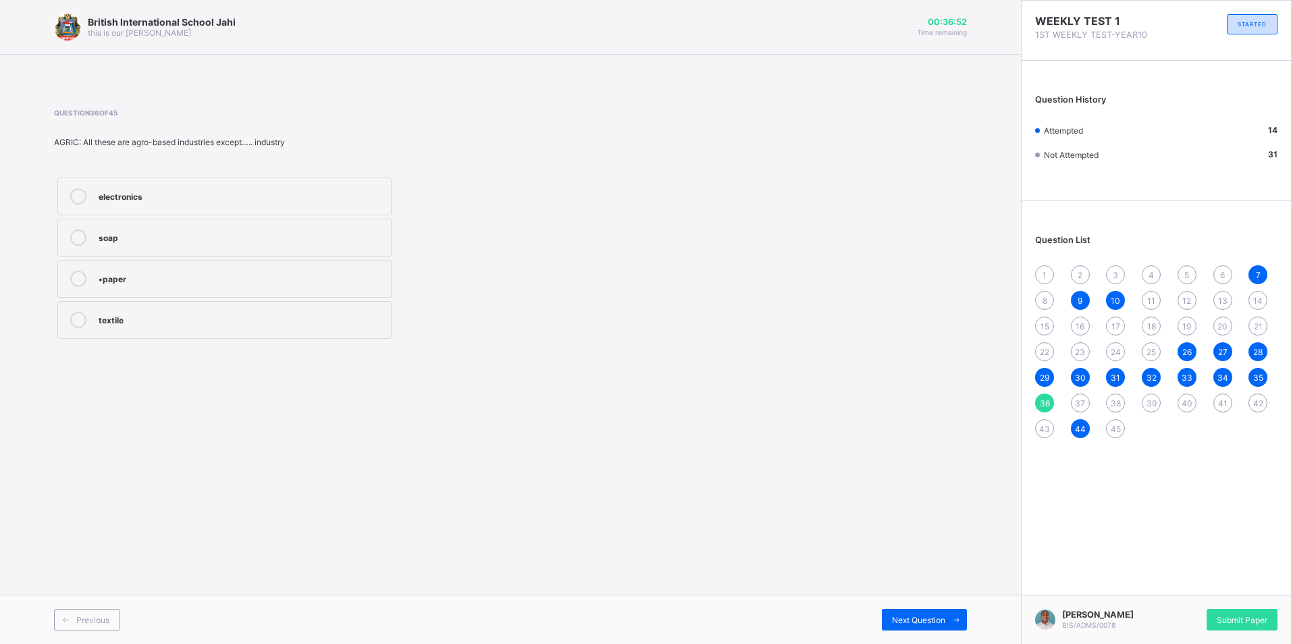
click at [219, 202] on div "electronics" at bounding box center [242, 196] width 286 height 16
click at [1074, 406] on div "37" at bounding box center [1080, 403] width 19 height 19
click at [218, 322] on div "Food" at bounding box center [242, 318] width 286 height 13
click at [1113, 396] on div "38" at bounding box center [1115, 403] width 19 height 19
click at [198, 235] on div "Agronomy" at bounding box center [242, 235] width 286 height 13
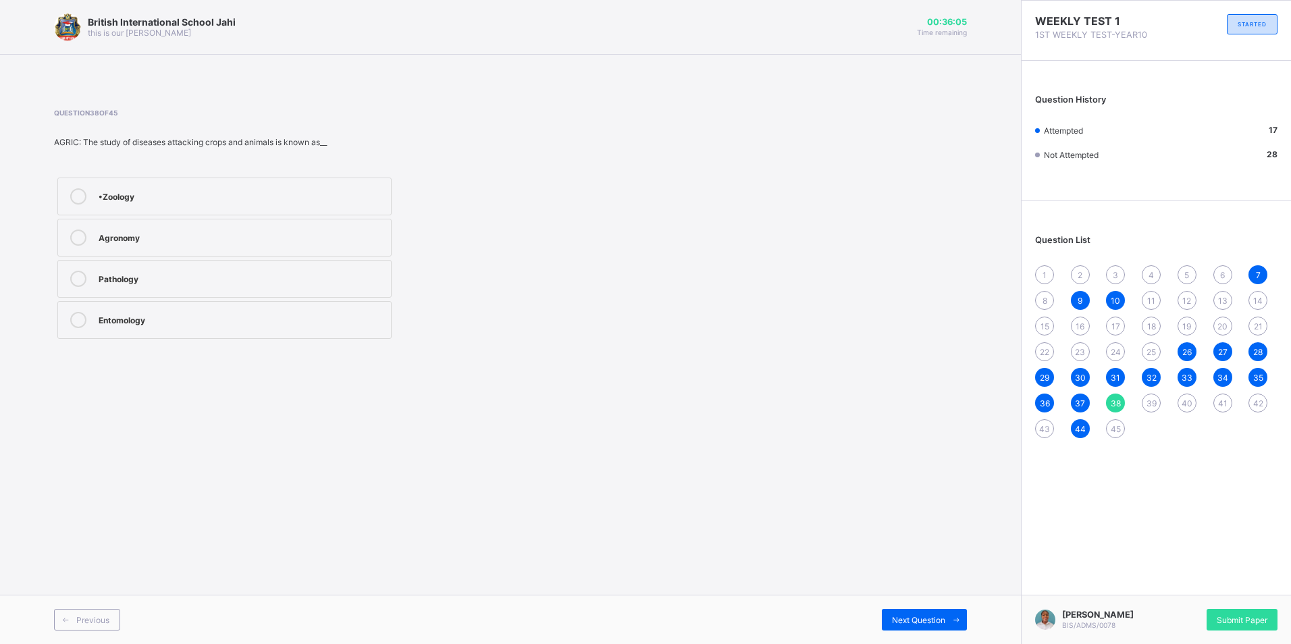
click at [1147, 407] on span "39" at bounding box center [1151, 403] width 10 height 10
click at [243, 202] on div "Entomology" at bounding box center [242, 196] width 286 height 16
click at [1191, 400] on span "40" at bounding box center [1186, 403] width 11 height 10
click at [205, 326] on div "field/cultivation" at bounding box center [242, 320] width 286 height 16
click at [1226, 403] on span "41" at bounding box center [1222, 403] width 9 height 10
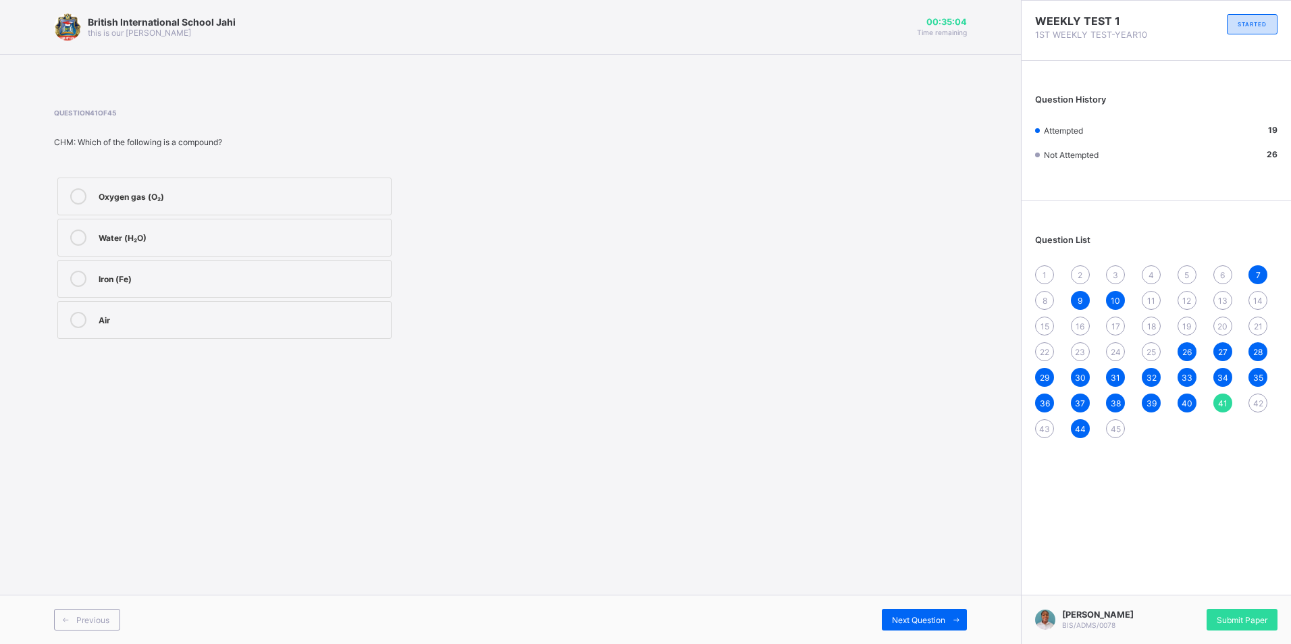
click at [206, 244] on div "Water (H₂O)" at bounding box center [242, 237] width 286 height 16
click at [1260, 394] on div "42" at bounding box center [1257, 403] width 19 height 19
click at [1158, 300] on div "11" at bounding box center [1150, 300] width 19 height 19
click at [1190, 300] on span "12" at bounding box center [1186, 301] width 9 height 10
click at [1218, 302] on span "13" at bounding box center [1222, 301] width 9 height 10
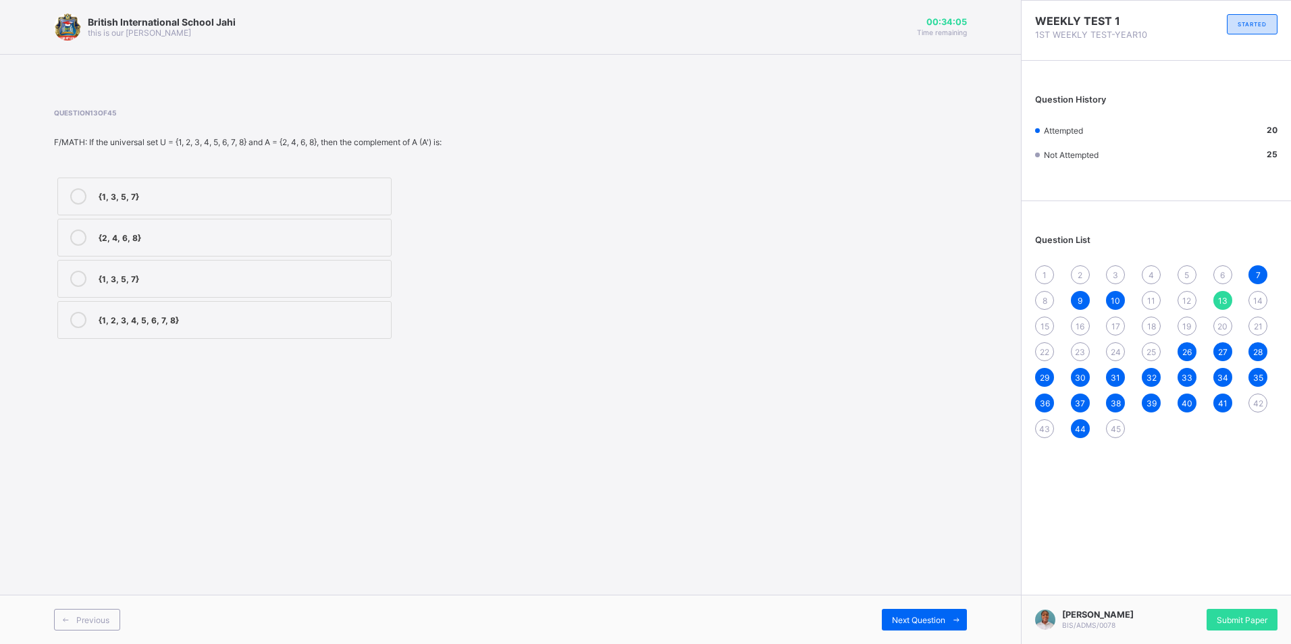
click at [184, 196] on div "{1, 3, 5, 7}" at bounding box center [242, 194] width 286 height 13
click at [1256, 302] on span "14" at bounding box center [1257, 301] width 9 height 10
click at [1214, 292] on div "1 2 3 4 5 6 7 8 9 10 11 12 13 14 15 16 17 18 19 20 21 22 23 24 25 26 27 28 29 3…" at bounding box center [1156, 351] width 242 height 173
click at [1218, 294] on div "13" at bounding box center [1222, 300] width 19 height 19
click at [1260, 302] on span "14" at bounding box center [1257, 301] width 9 height 10
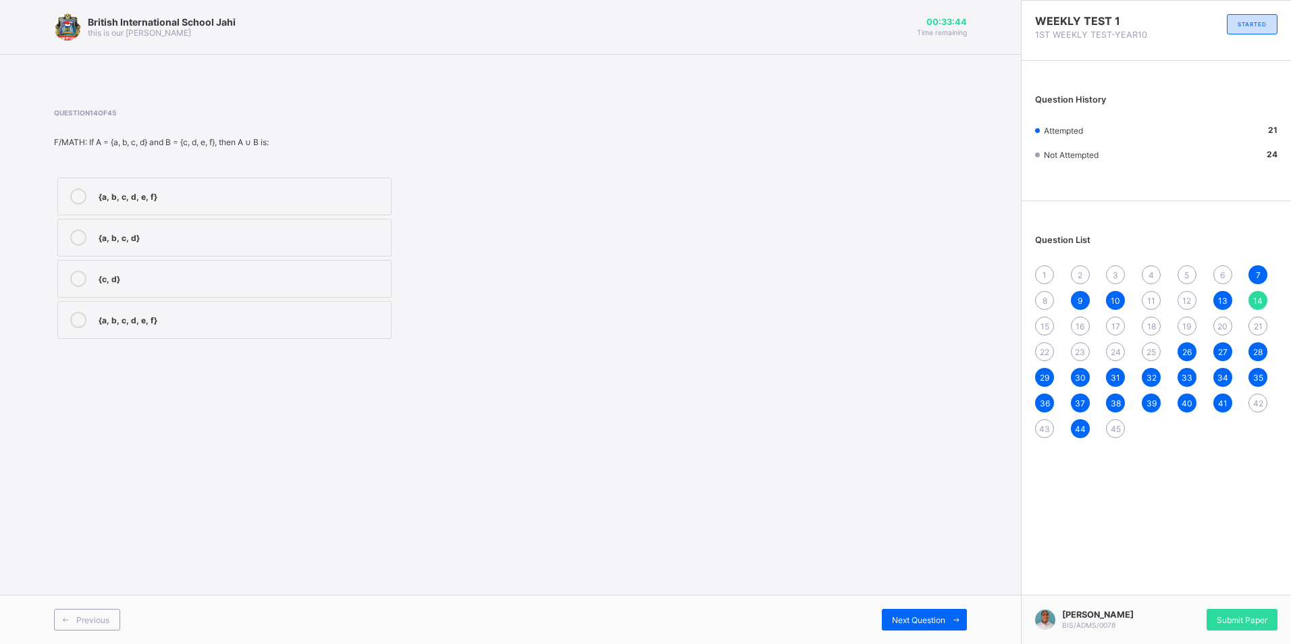
click at [175, 273] on div "{c, d}" at bounding box center [242, 277] width 286 height 13
click at [948, 626] on span at bounding box center [956, 620] width 22 height 22
click at [123, 231] on div "{3, 4}" at bounding box center [242, 235] width 286 height 13
click at [1079, 327] on span "16" at bounding box center [1079, 326] width 9 height 10
click at [1116, 324] on span "17" at bounding box center [1115, 326] width 9 height 10
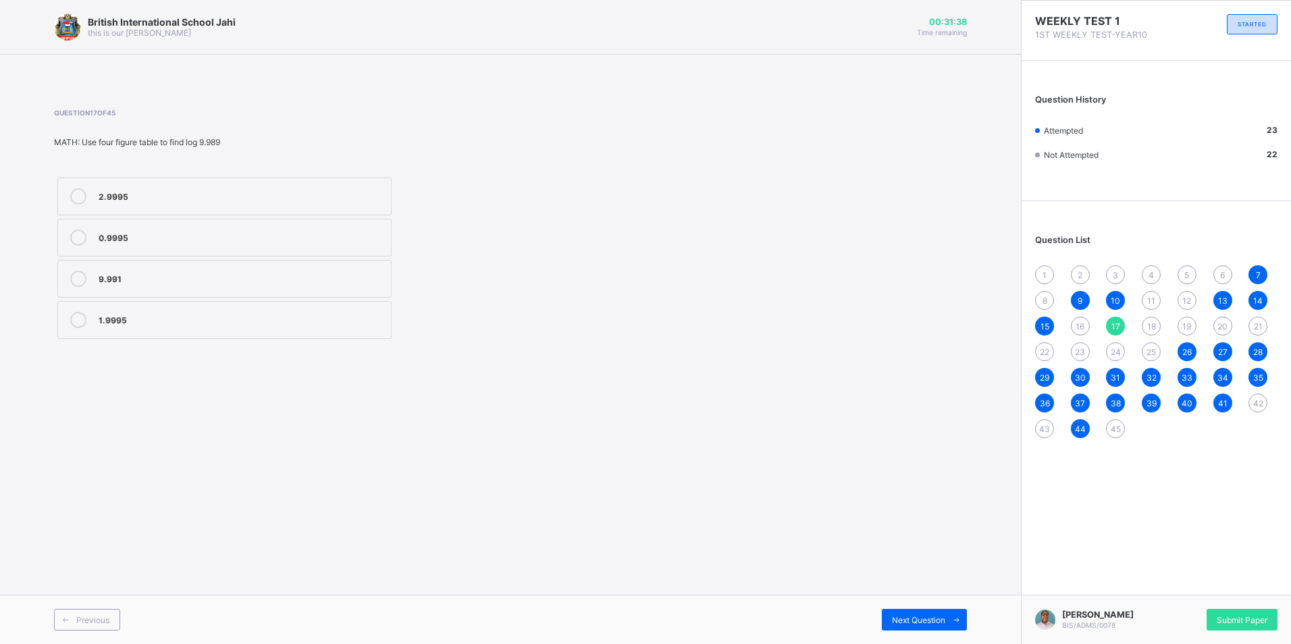
click at [1154, 324] on span "18" at bounding box center [1151, 326] width 9 height 10
click at [157, 330] on label "6.7×10-4" at bounding box center [224, 320] width 334 height 38
click at [1191, 325] on span "19" at bounding box center [1186, 326] width 9 height 10
click at [267, 192] on div "3m6" at bounding box center [242, 194] width 286 height 13
click at [1083, 325] on span "16" at bounding box center [1079, 326] width 9 height 10
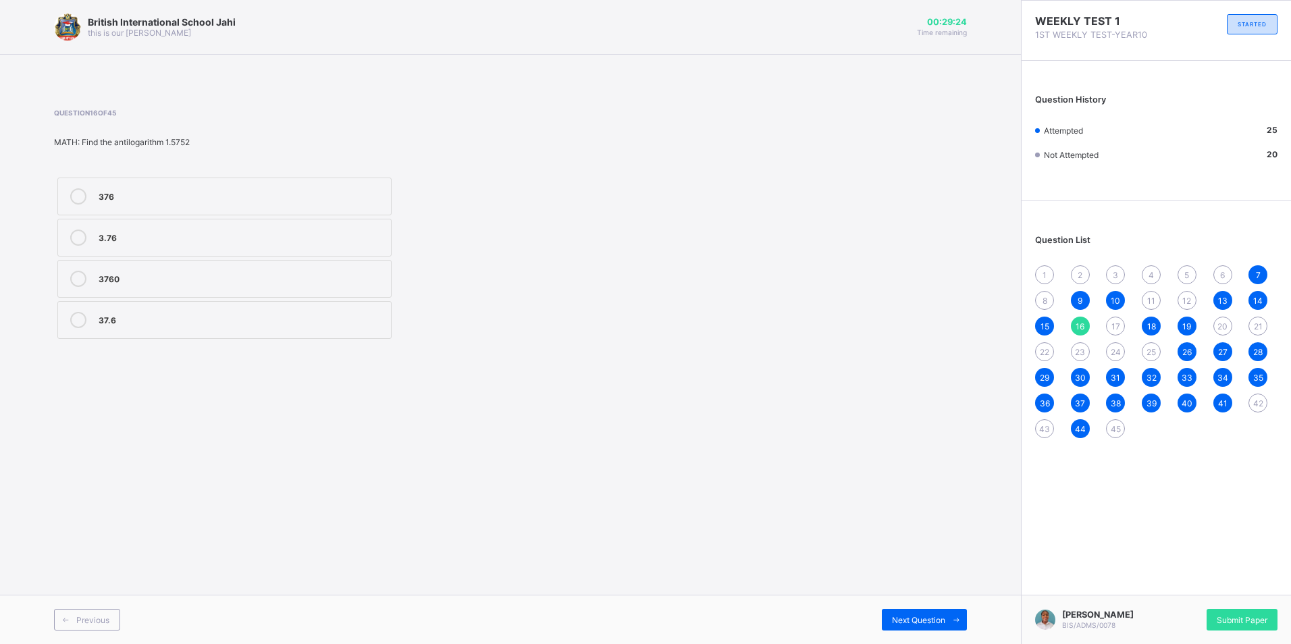
click at [199, 281] on div "3760" at bounding box center [242, 277] width 286 height 13
click at [1108, 319] on div "17" at bounding box center [1115, 326] width 19 height 19
click at [176, 236] on div "0.9995" at bounding box center [242, 235] width 286 height 13
click at [944, 618] on span "Next Question" at bounding box center [918, 620] width 53 height 10
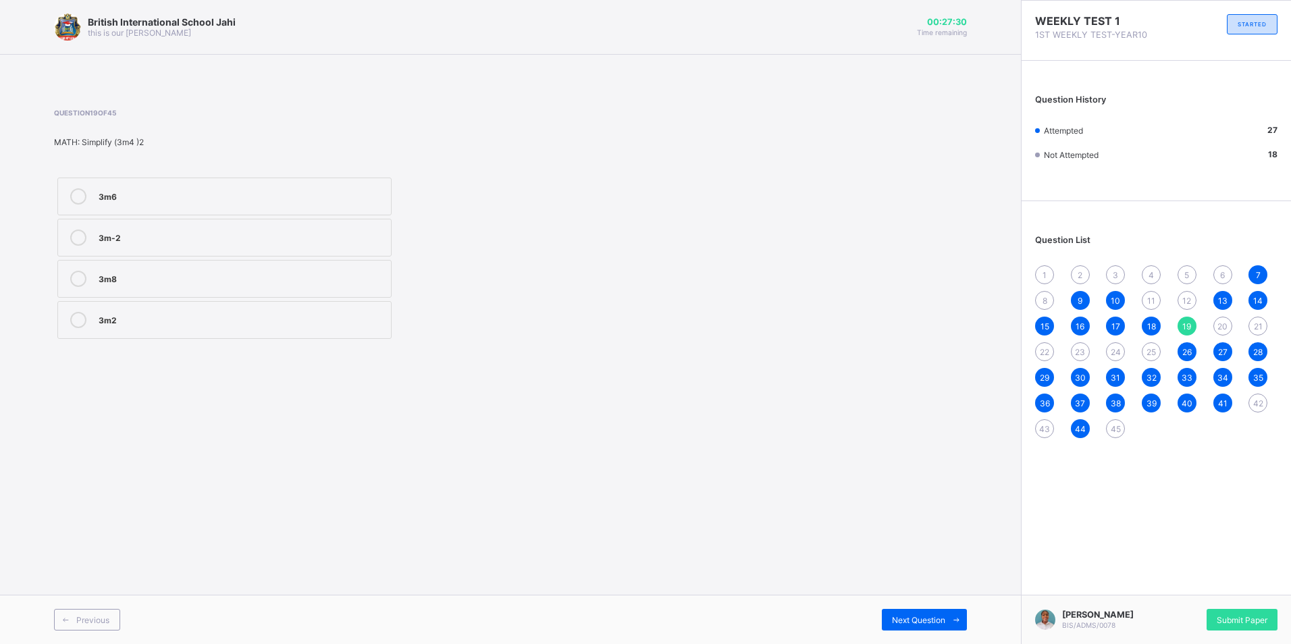
click at [1083, 350] on span "23" at bounding box center [1080, 352] width 10 height 10
click at [1253, 407] on span "42" at bounding box center [1258, 403] width 10 height 10
click at [1221, 400] on span "41" at bounding box center [1222, 403] width 9 height 10
click at [1194, 403] on div "40" at bounding box center [1186, 403] width 19 height 19
click at [1216, 404] on div "41" at bounding box center [1222, 403] width 19 height 19
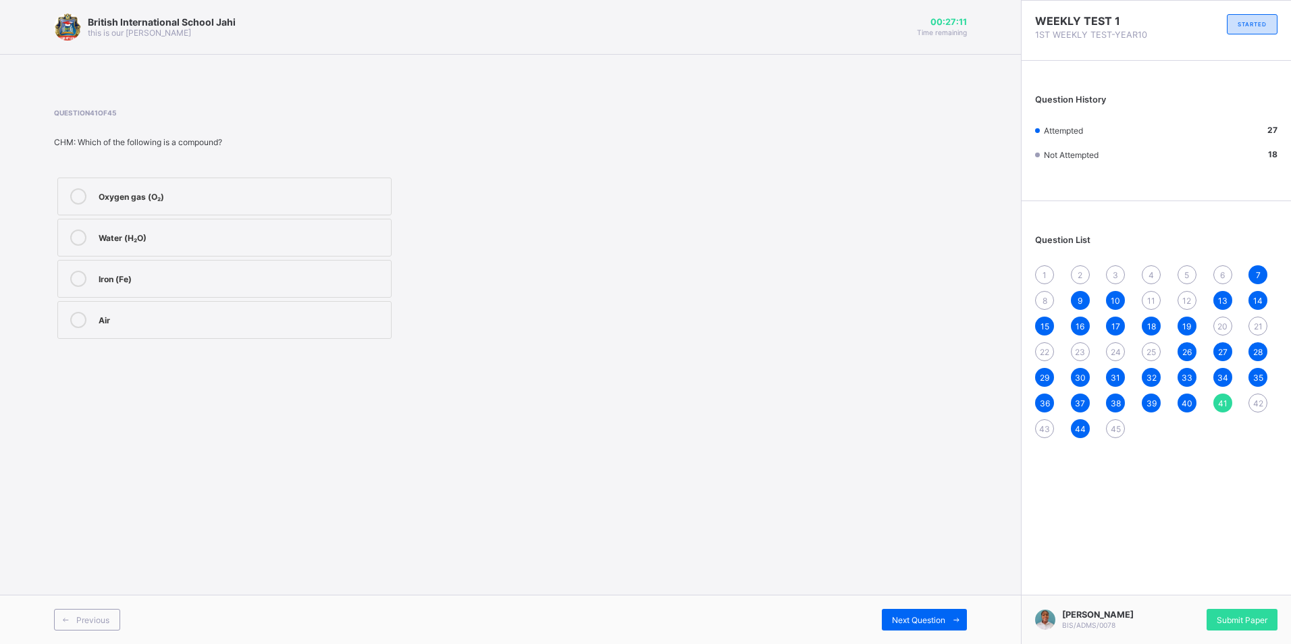
click at [1261, 404] on span "42" at bounding box center [1258, 403] width 10 height 10
click at [241, 233] on div "Chemical change" at bounding box center [242, 235] width 286 height 13
click at [173, 250] on label "Chemical change" at bounding box center [224, 238] width 334 height 38
drag, startPoint x: 194, startPoint y: 243, endPoint x: 124, endPoint y: 395, distance: 167.0
click at [124, 395] on div "British International School Jahi this is our motton 00:26:46 Time remaining Qu…" at bounding box center [510, 322] width 1021 height 644
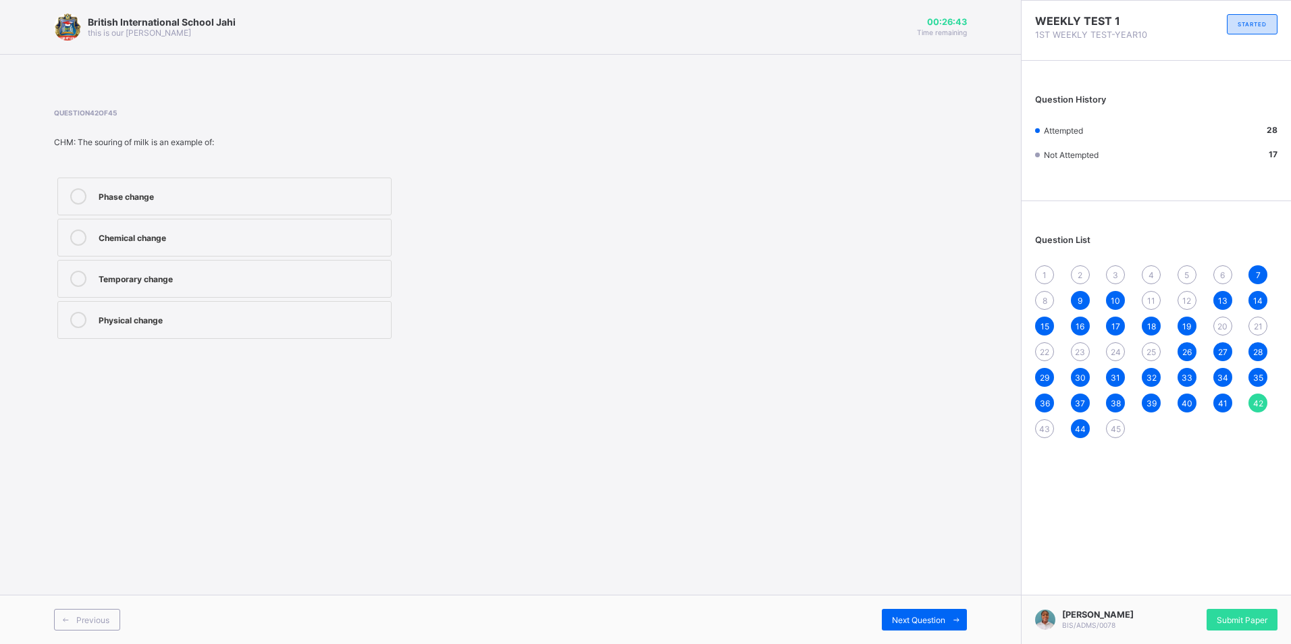
click at [1181, 272] on div "5" at bounding box center [1186, 274] width 19 height 19
click at [1223, 270] on span "6" at bounding box center [1222, 275] width 5 height 10
click at [1258, 273] on span "7" at bounding box center [1257, 275] width 5 height 10
click at [1044, 296] on span "8" at bounding box center [1044, 301] width 5 height 10
click at [1076, 296] on div "9" at bounding box center [1080, 300] width 19 height 19
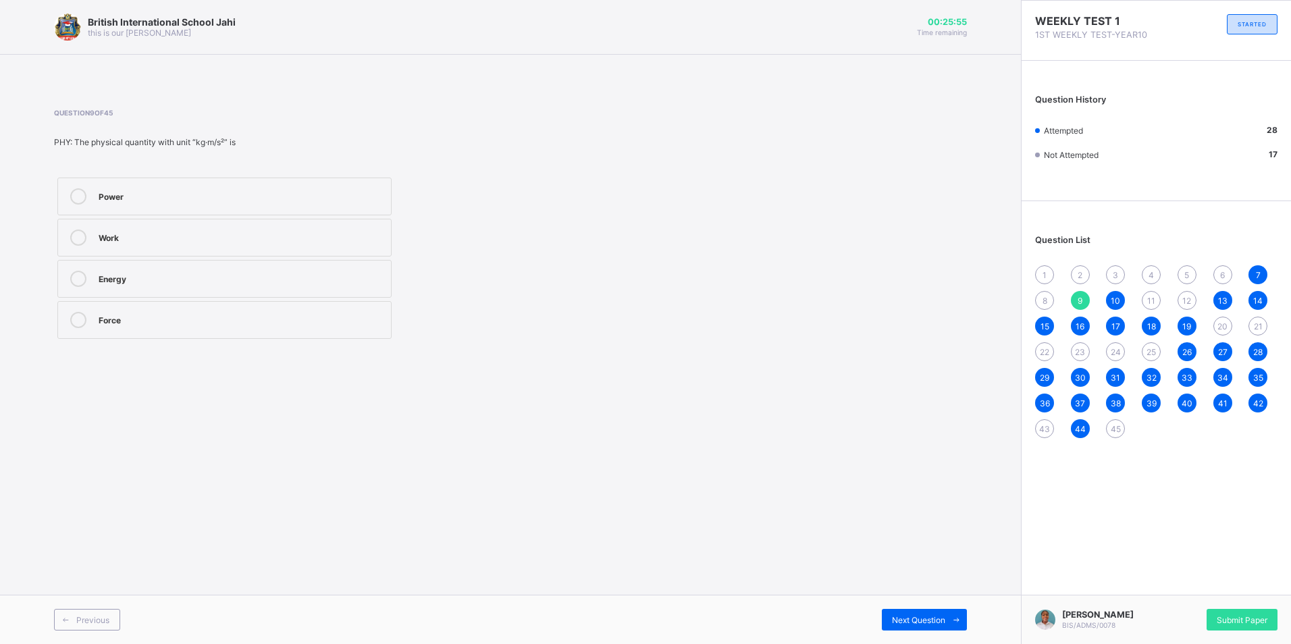
click at [1113, 297] on span "10" at bounding box center [1114, 301] width 9 height 10
click at [1150, 302] on span "11" at bounding box center [1151, 301] width 8 height 10
click at [220, 311] on label "{1, 2, 3, 4, 5, 6}" at bounding box center [224, 320] width 334 height 38
click at [1181, 301] on div "12" at bounding box center [1186, 300] width 19 height 19
click at [1218, 323] on span "20" at bounding box center [1222, 326] width 10 height 10
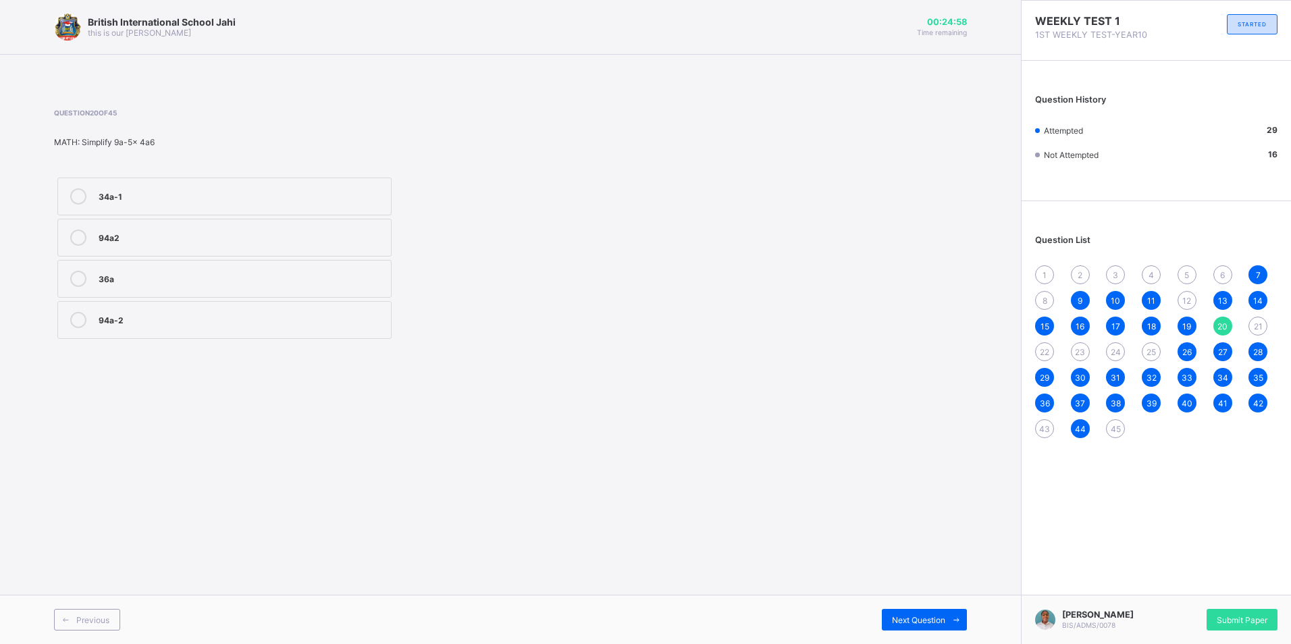
click at [140, 284] on div "36a" at bounding box center [242, 279] width 286 height 16
click at [1256, 327] on span "21" at bounding box center [1257, 326] width 9 height 10
click at [300, 244] on div "yam" at bounding box center [242, 237] width 286 height 16
click at [1050, 356] on div "22" at bounding box center [1044, 351] width 19 height 19
click at [188, 279] on div "usual" at bounding box center [242, 277] width 286 height 13
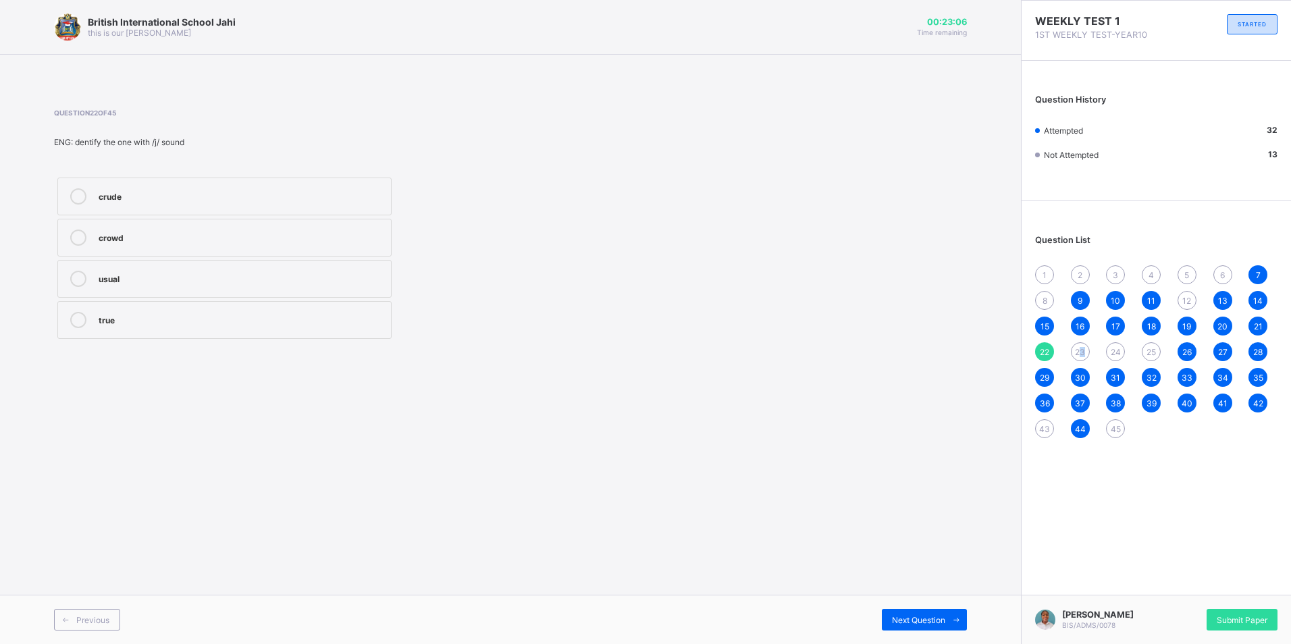
click at [1083, 348] on span "23" at bounding box center [1080, 352] width 10 height 10
click at [1118, 352] on span "24" at bounding box center [1115, 352] width 10 height 10
click at [244, 186] on label "wept bitterly" at bounding box center [224, 197] width 334 height 38
click at [1155, 347] on span "25" at bounding box center [1150, 352] width 9 height 10
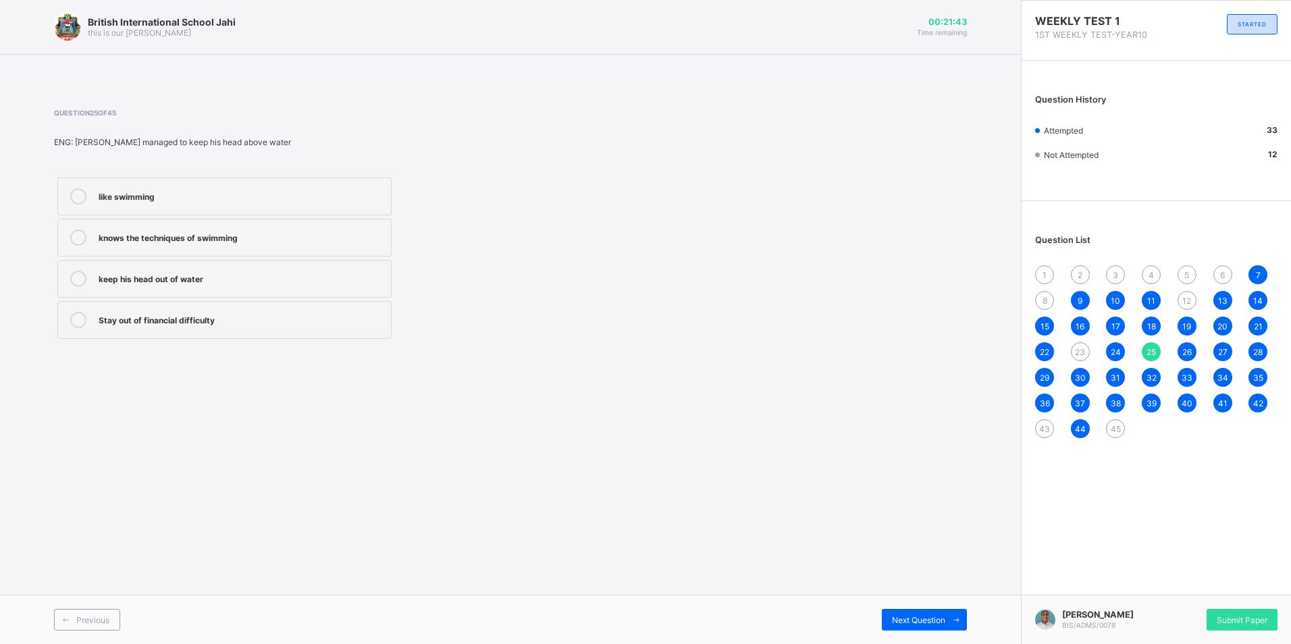
click at [224, 239] on div "knows the techniques of swimming" at bounding box center [242, 235] width 286 height 13
click at [1043, 427] on span "43" at bounding box center [1044, 429] width 11 height 10
click at [1181, 302] on div "12" at bounding box center [1186, 300] width 19 height 19
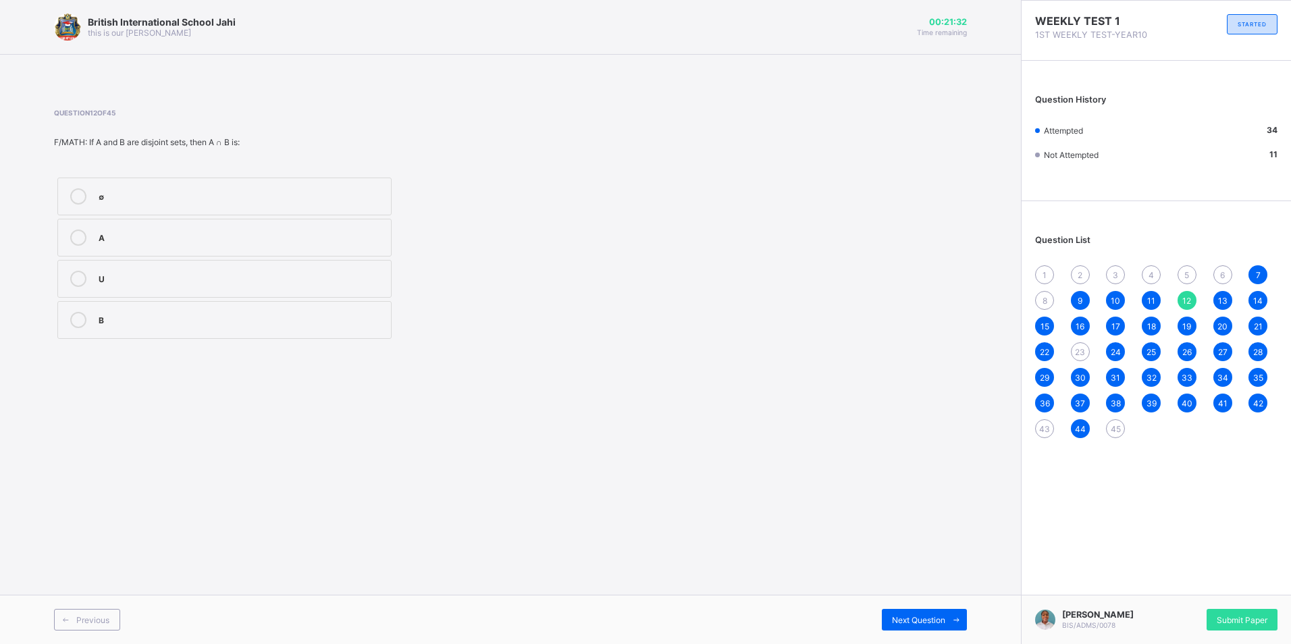
click at [1079, 352] on span "23" at bounding box center [1080, 352] width 10 height 10
click at [1043, 271] on span "1" at bounding box center [1044, 275] width 4 height 10
click at [1114, 321] on span "17" at bounding box center [1115, 326] width 9 height 10
drag, startPoint x: 1125, startPoint y: 326, endPoint x: 1145, endPoint y: 327, distance: 20.9
click at [1129, 326] on div "1 2 3 4 5 6 7 8 9 10 11 12 13 14 15 16 17 18 19 20 21 22 23 24 25 26 27 28 29 3…" at bounding box center [1156, 351] width 242 height 173
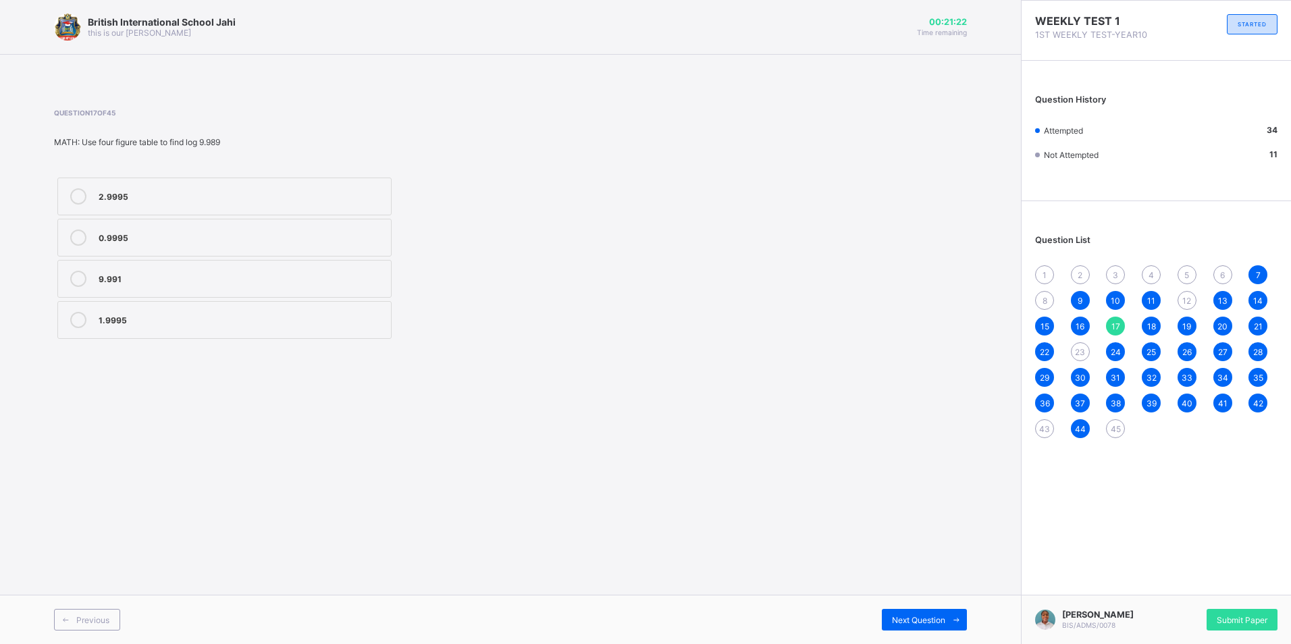
click at [1145, 327] on div "18" at bounding box center [1150, 326] width 19 height 19
click at [1183, 329] on span "19" at bounding box center [1186, 326] width 9 height 10
click at [1221, 328] on span "20" at bounding box center [1222, 326] width 10 height 10
click at [1249, 327] on div "21" at bounding box center [1257, 326] width 19 height 19
click at [1184, 295] on div "12" at bounding box center [1186, 300] width 19 height 19
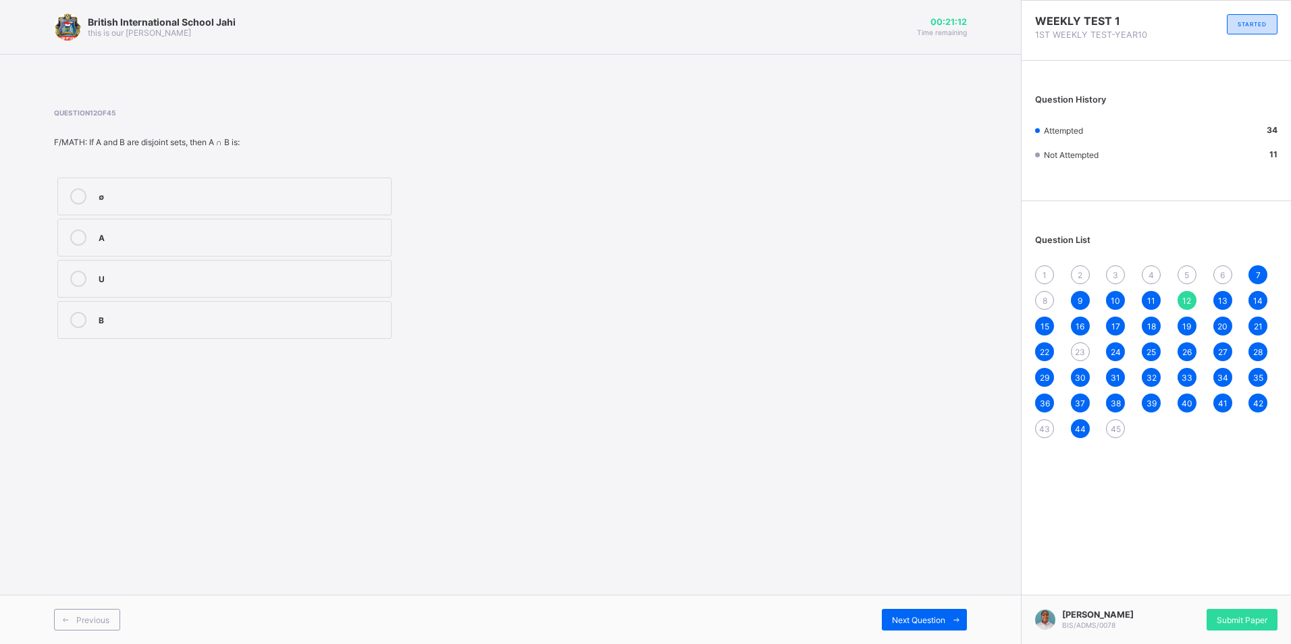
click at [1046, 296] on span "8" at bounding box center [1044, 301] width 5 height 10
click at [1044, 279] on span "1" at bounding box center [1044, 275] width 4 height 10
click at [1084, 272] on div "2" at bounding box center [1080, 274] width 19 height 19
click at [1039, 271] on div "1" at bounding box center [1044, 274] width 19 height 19
click at [1085, 277] on div "2" at bounding box center [1080, 274] width 19 height 19
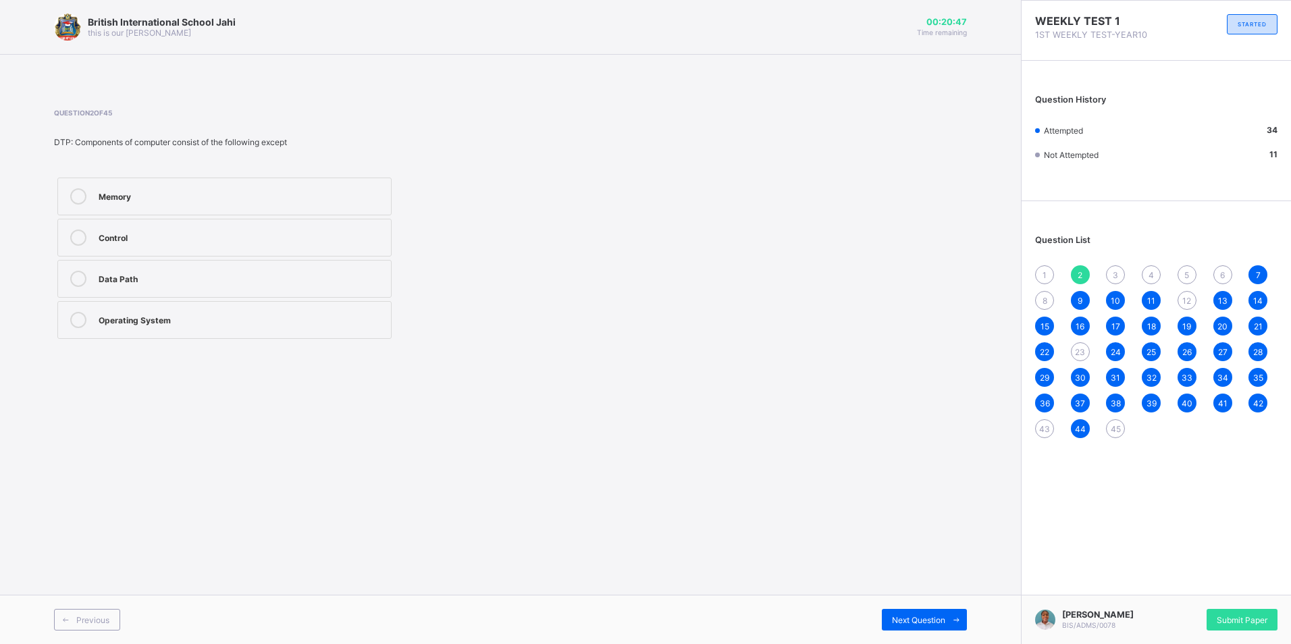
click at [355, 242] on div "Control" at bounding box center [242, 235] width 286 height 13
click at [1117, 275] on span "3" at bounding box center [1114, 275] width 5 height 10
click at [352, 182] on label "Generation" at bounding box center [224, 197] width 334 height 38
click at [1147, 277] on div "4" at bounding box center [1150, 274] width 19 height 19
click at [258, 322] on div "Digitalization" at bounding box center [242, 318] width 286 height 13
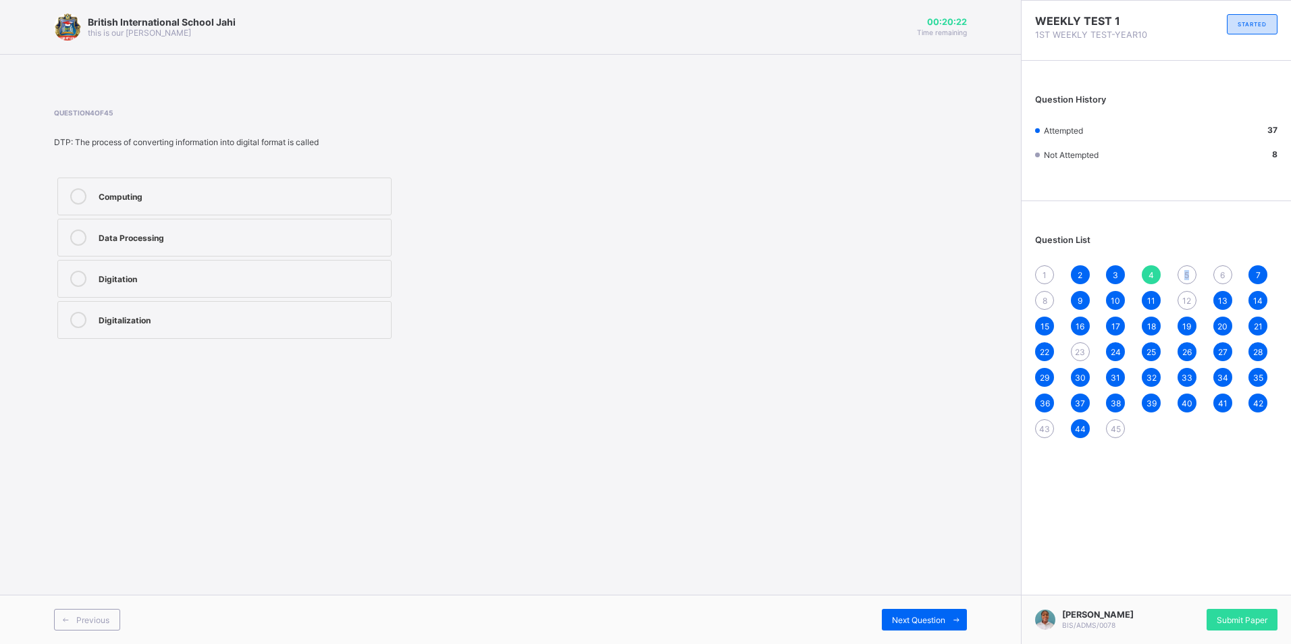
click at [1187, 279] on div "5" at bounding box center [1186, 274] width 19 height 19
click at [298, 283] on div "101011" at bounding box center [242, 277] width 286 height 13
click at [894, 619] on span "Next Question" at bounding box center [918, 620] width 53 height 10
click at [1182, 279] on div "5" at bounding box center [1186, 274] width 19 height 19
click at [1156, 279] on div "4" at bounding box center [1150, 274] width 19 height 19
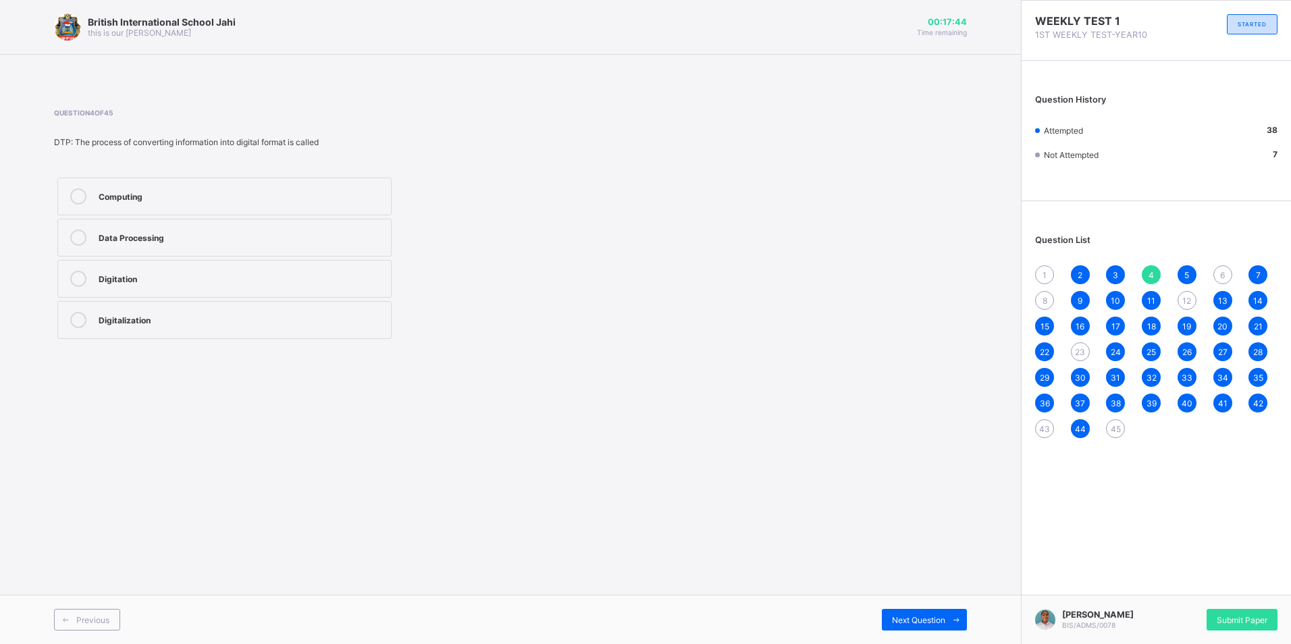
drag, startPoint x: 1120, startPoint y: 433, endPoint x: 1108, endPoint y: 440, distance: 14.5
click at [1117, 433] on div "45" at bounding box center [1115, 428] width 19 height 19
drag, startPoint x: 1108, startPoint y: 440, endPoint x: 1110, endPoint y: 433, distance: 7.0
click at [1110, 433] on span "45" at bounding box center [1115, 429] width 10 height 10
click at [176, 196] on div "Cooking of rice" at bounding box center [242, 194] width 286 height 13
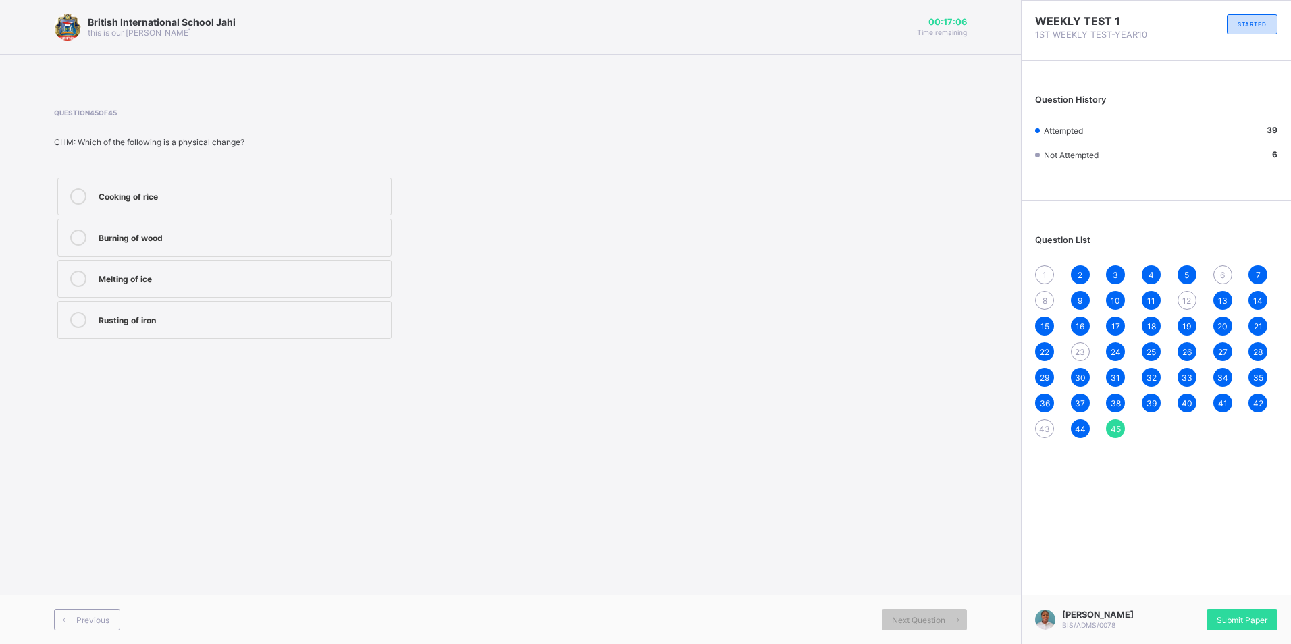
click at [1046, 429] on span "43" at bounding box center [1044, 429] width 11 height 10
click at [223, 193] on div "Melting of wax" at bounding box center [242, 194] width 286 height 13
click at [1115, 429] on span "45" at bounding box center [1115, 429] width 10 height 10
click at [1083, 431] on span "44" at bounding box center [1080, 429] width 11 height 10
click at [159, 278] on div "Chemical change" at bounding box center [242, 277] width 286 height 13
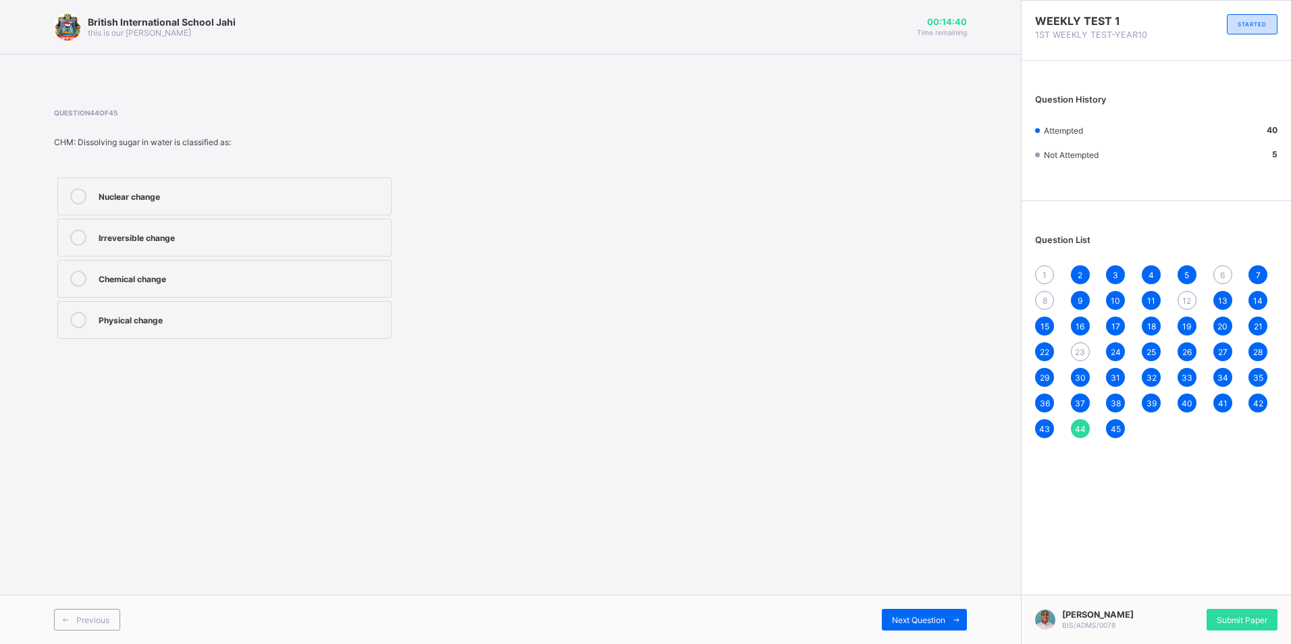
click at [238, 333] on label "Physical change" at bounding box center [224, 320] width 334 height 38
drag, startPoint x: 1257, startPoint y: 402, endPoint x: 1241, endPoint y: 404, distance: 16.3
click at [1257, 404] on span "42" at bounding box center [1258, 403] width 10 height 10
click at [1224, 410] on div "41" at bounding box center [1222, 403] width 19 height 19
click at [1186, 403] on span "40" at bounding box center [1186, 403] width 11 height 10
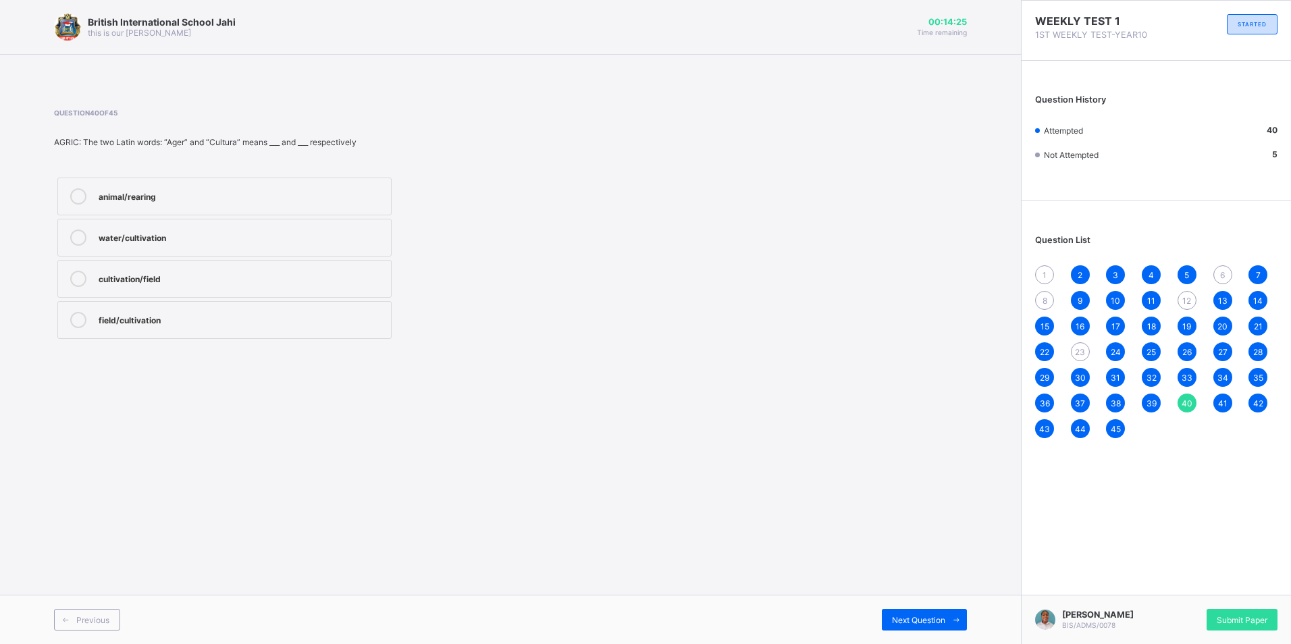
click at [1150, 403] on span "39" at bounding box center [1151, 403] width 10 height 10
click at [1119, 405] on span "38" at bounding box center [1115, 403] width 10 height 10
click at [1085, 399] on div "37" at bounding box center [1080, 403] width 19 height 19
click at [1048, 402] on span "36" at bounding box center [1044, 403] width 10 height 10
click at [1261, 382] on span "35" at bounding box center [1258, 378] width 10 height 10
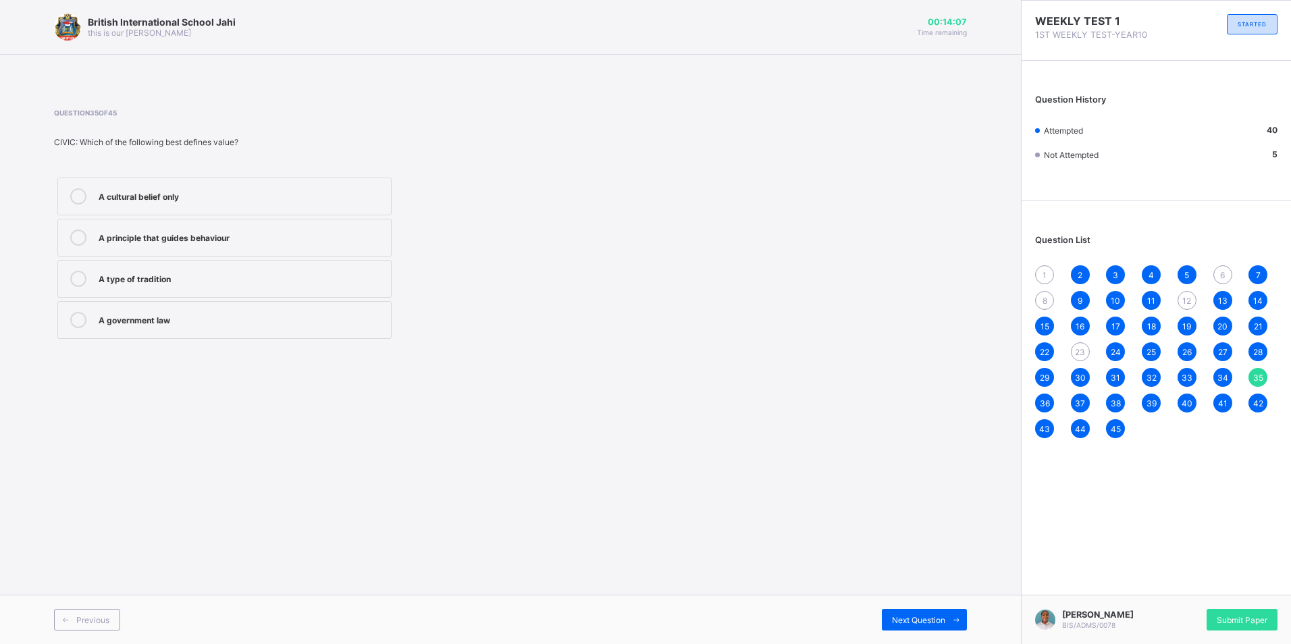
click at [1223, 376] on span "34" at bounding box center [1222, 378] width 11 height 10
click at [1189, 379] on span "33" at bounding box center [1186, 378] width 11 height 10
click at [1147, 379] on span "32" at bounding box center [1151, 378] width 10 height 10
click at [1122, 379] on div "31" at bounding box center [1115, 377] width 19 height 19
click at [1086, 381] on div "30" at bounding box center [1080, 377] width 19 height 19
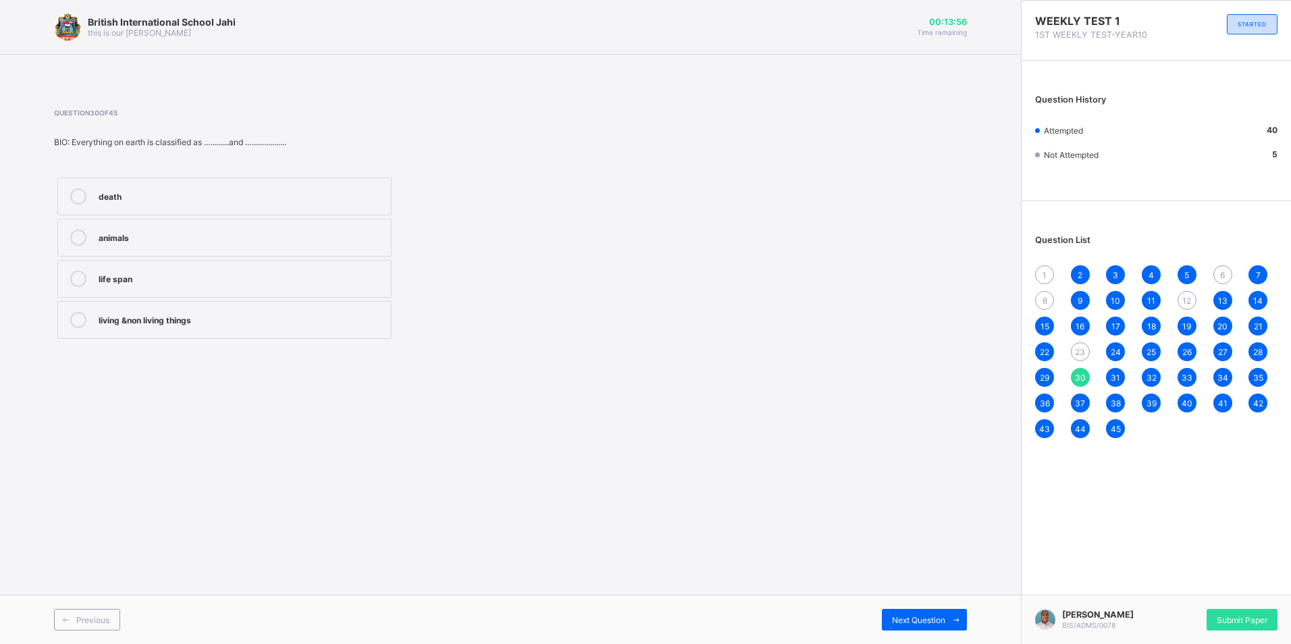
click at [1082, 381] on span "30" at bounding box center [1080, 378] width 11 height 10
click at [1049, 373] on span "29" at bounding box center [1043, 378] width 9 height 10
click at [1257, 349] on span "28" at bounding box center [1257, 352] width 9 height 10
click at [1224, 353] on span "27" at bounding box center [1222, 352] width 9 height 10
click at [1182, 350] on span "26" at bounding box center [1186, 352] width 9 height 10
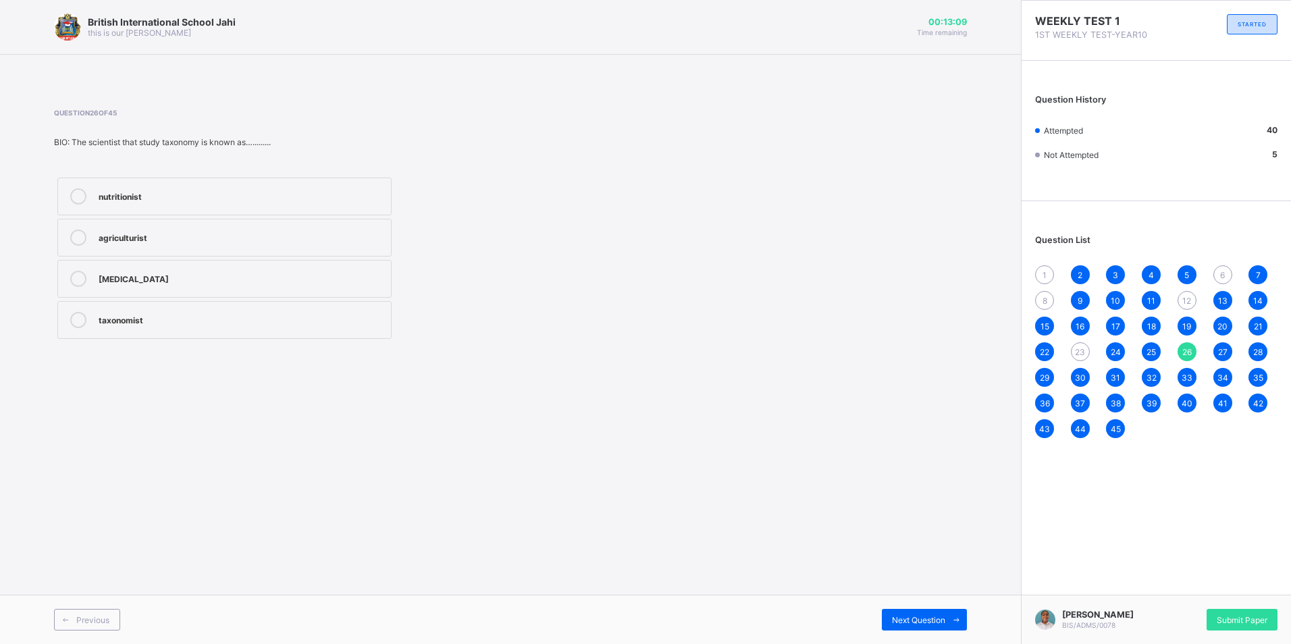
click at [1144, 348] on div "25" at bounding box center [1150, 351] width 19 height 19
click at [1120, 358] on div "24" at bounding box center [1115, 351] width 19 height 19
click at [1077, 348] on span "23" at bounding box center [1080, 352] width 10 height 10
click at [161, 280] on div "longing for" at bounding box center [242, 277] width 286 height 13
click at [1040, 345] on div "22" at bounding box center [1044, 351] width 19 height 19
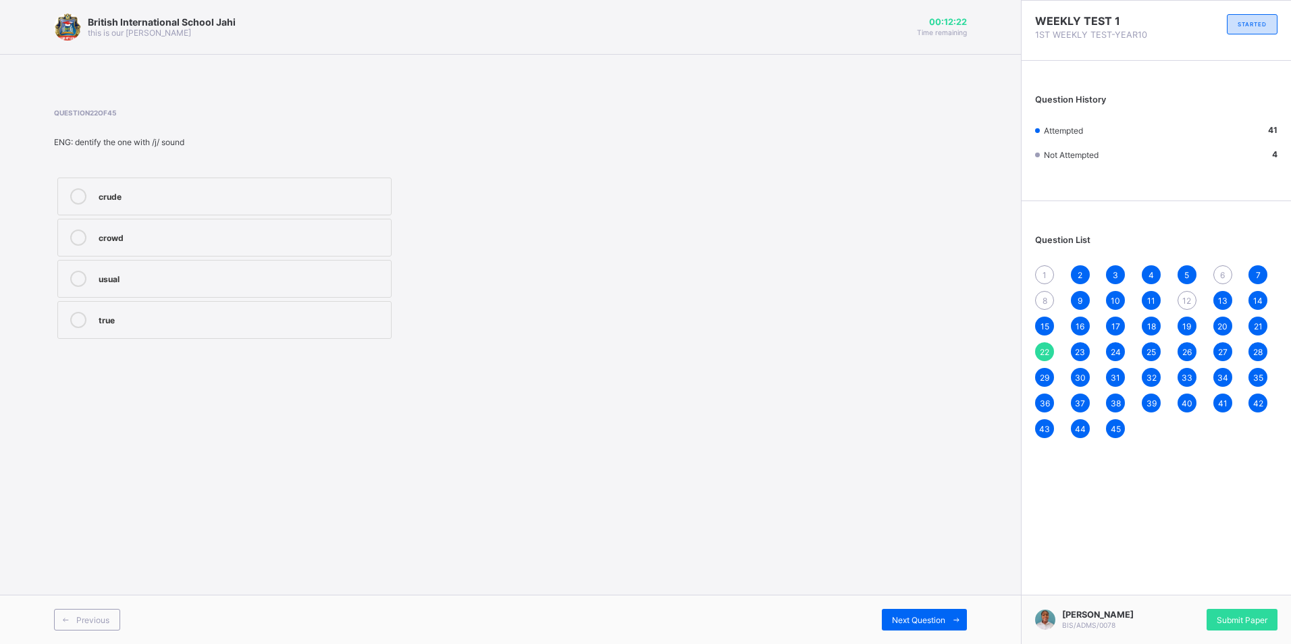
click at [1254, 327] on span "21" at bounding box center [1257, 326] width 9 height 10
click at [1226, 325] on span "20" at bounding box center [1222, 326] width 10 height 10
click at [1184, 324] on span "19" at bounding box center [1186, 326] width 9 height 10
click at [1154, 323] on span "18" at bounding box center [1151, 326] width 9 height 10
click at [1119, 330] on span "17" at bounding box center [1115, 326] width 9 height 10
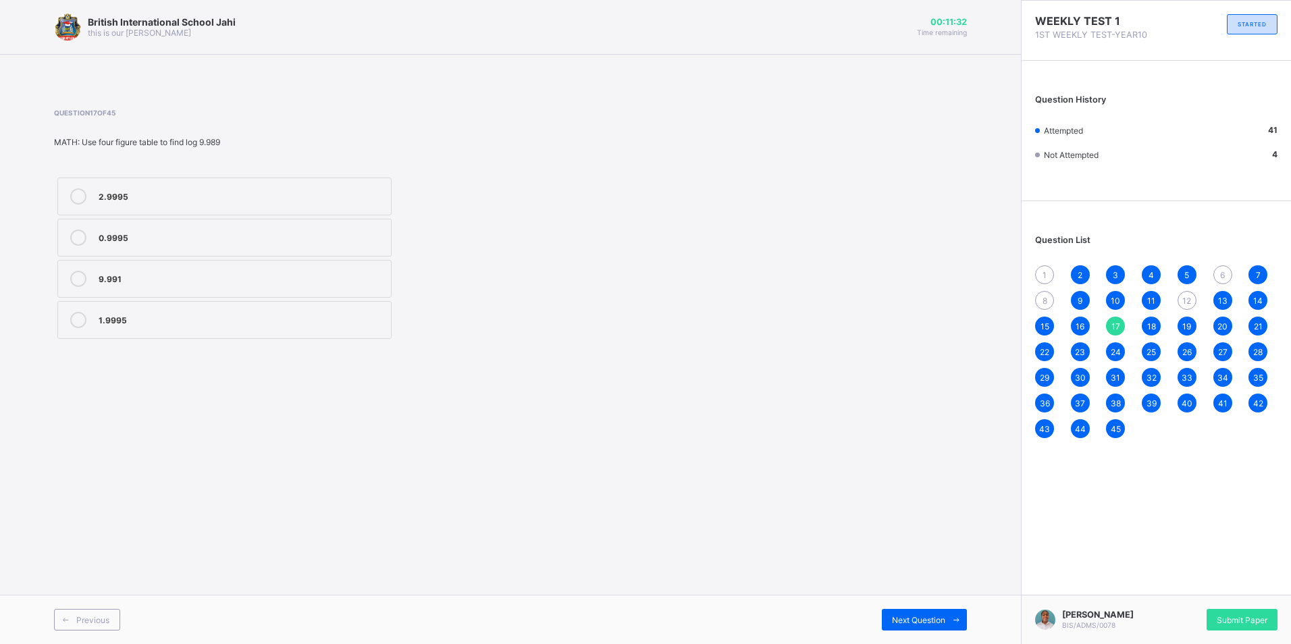
click at [1082, 328] on span "16" at bounding box center [1079, 326] width 9 height 10
click at [1048, 327] on span "15" at bounding box center [1044, 326] width 9 height 10
click at [1253, 298] on span "14" at bounding box center [1257, 301] width 9 height 10
click at [1222, 304] on span "13" at bounding box center [1222, 301] width 9 height 10
click at [1189, 303] on span "12" at bounding box center [1186, 301] width 9 height 10
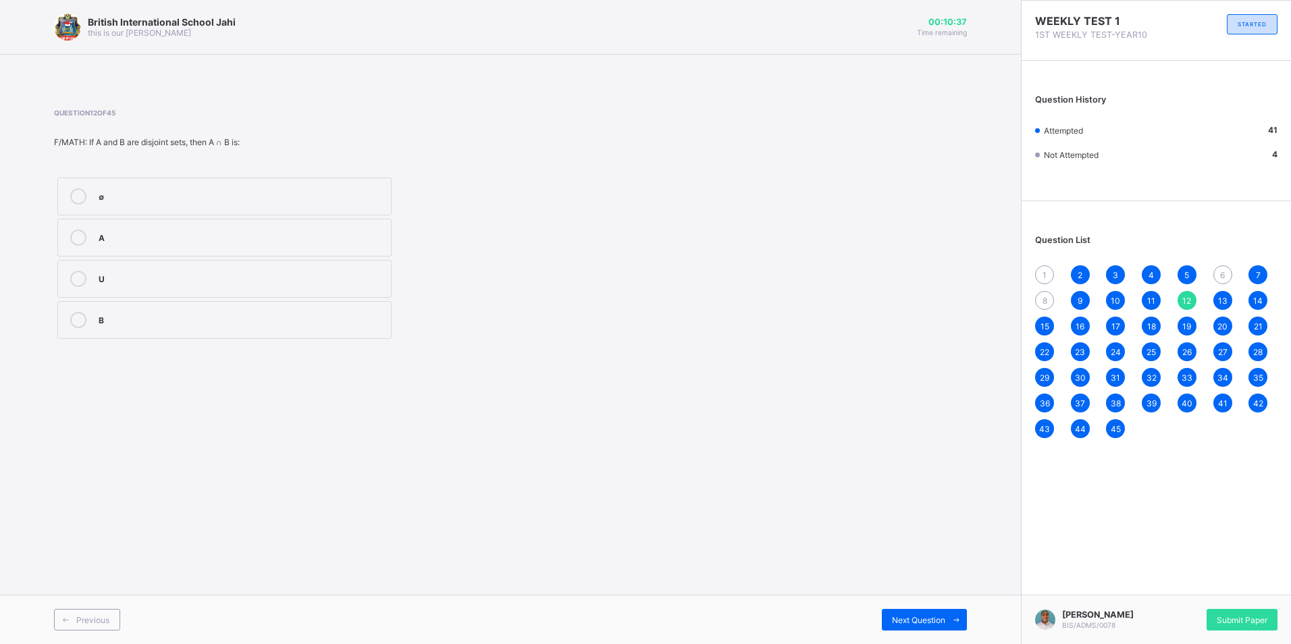
click at [142, 271] on div "U" at bounding box center [242, 277] width 286 height 13
click at [1150, 300] on span "11" at bounding box center [1151, 301] width 8 height 10
click at [1110, 296] on span "10" at bounding box center [1114, 301] width 9 height 10
click at [1071, 296] on div "9" at bounding box center [1080, 300] width 19 height 19
click at [1052, 300] on div "8" at bounding box center [1044, 300] width 19 height 19
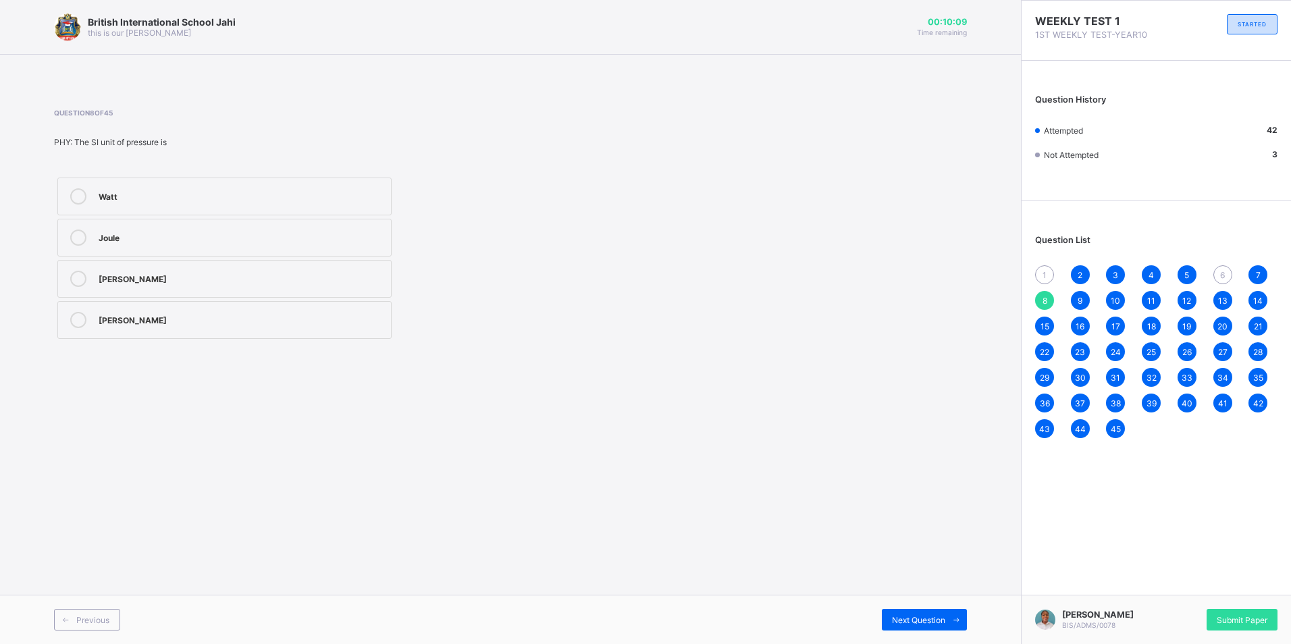
click at [1046, 277] on span "1" at bounding box center [1044, 275] width 4 height 10
click at [199, 201] on div "63" at bounding box center [242, 194] width 286 height 13
click at [1075, 271] on div "2" at bounding box center [1080, 274] width 19 height 19
click at [1110, 275] on div "3" at bounding box center [1115, 274] width 19 height 19
click at [1152, 273] on span "4" at bounding box center [1150, 275] width 5 height 10
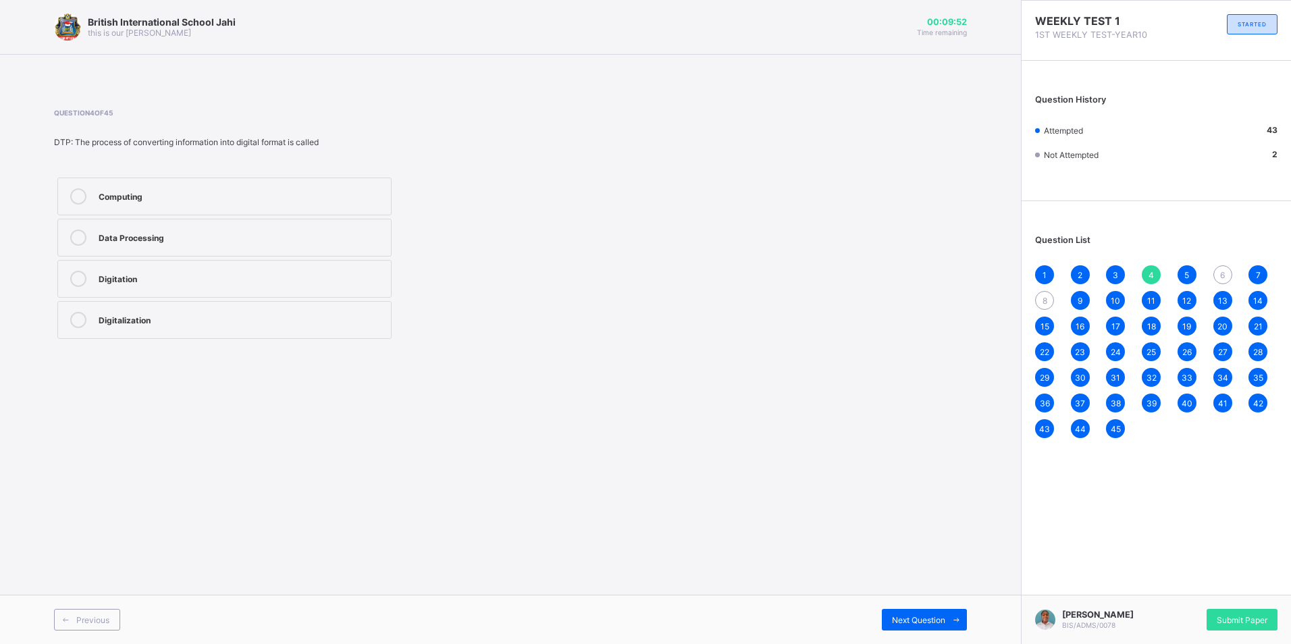
click at [1185, 279] on span "5" at bounding box center [1186, 275] width 5 height 10
click at [1221, 275] on span "6" at bounding box center [1222, 275] width 5 height 10
click at [182, 275] on div "a" at bounding box center [242, 277] width 286 height 13
click at [1260, 271] on div "7" at bounding box center [1257, 274] width 19 height 19
click at [1222, 275] on span "6" at bounding box center [1222, 275] width 5 height 10
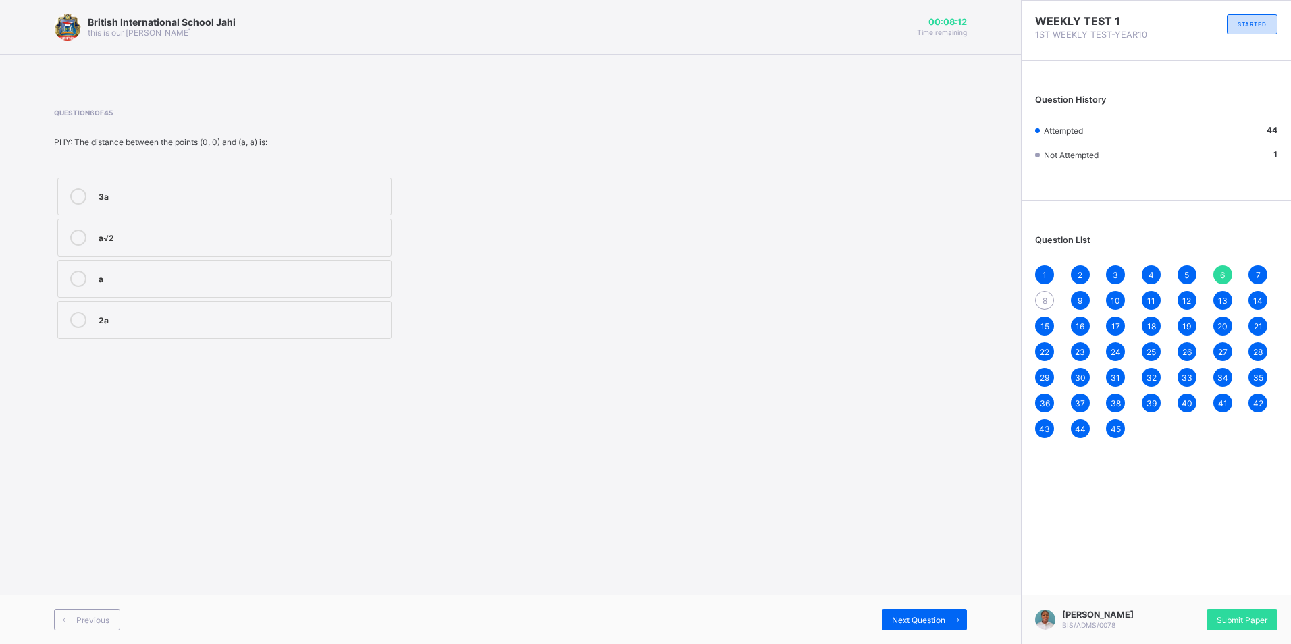
click at [1184, 267] on div "5" at bounding box center [1186, 274] width 19 height 19
click at [1222, 271] on span "6" at bounding box center [1222, 275] width 5 height 10
click at [1262, 278] on div "7" at bounding box center [1257, 274] width 19 height 19
click at [1044, 306] on div "8" at bounding box center [1044, 300] width 19 height 19
click at [248, 229] on div "Joule" at bounding box center [242, 235] width 286 height 13
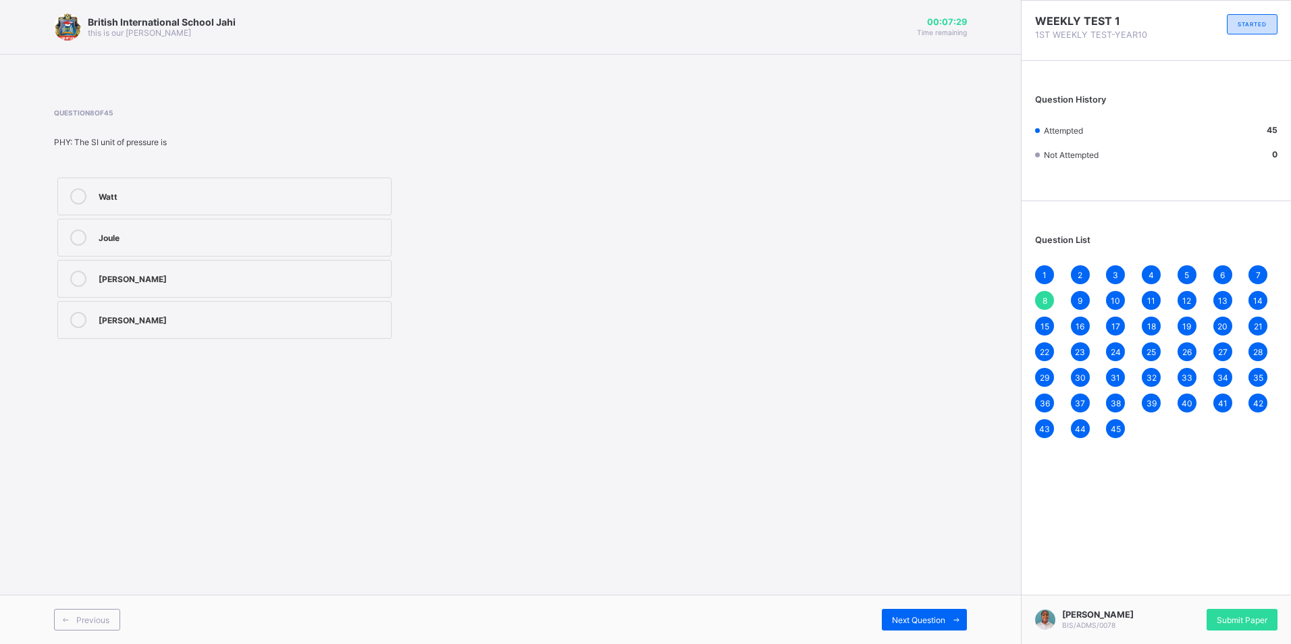
click at [188, 280] on div "Newton" at bounding box center [242, 277] width 286 height 13
drag, startPoint x: 157, startPoint y: 23, endPoint x: 794, endPoint y: 363, distance: 721.7
click at [794, 363] on div "British International School Jahi this is our motton 00:05:29 Time remaining Qu…" at bounding box center [510, 322] width 1021 height 644
click at [1082, 379] on span "30" at bounding box center [1080, 378] width 11 height 10
click at [1049, 373] on span "29" at bounding box center [1043, 378] width 9 height 10
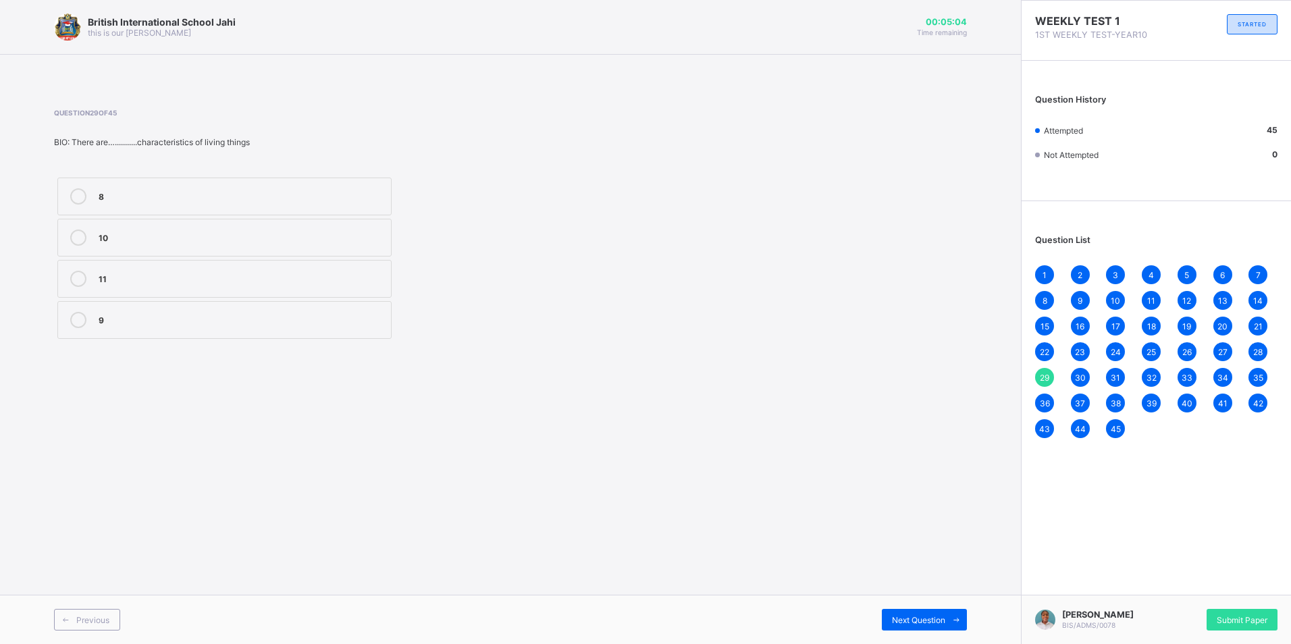
click at [1261, 352] on span "28" at bounding box center [1257, 352] width 9 height 10
click at [1047, 298] on div "8" at bounding box center [1044, 300] width 19 height 19
click at [196, 250] on label "Joule" at bounding box center [224, 238] width 334 height 38
click at [252, 274] on div "Newton" at bounding box center [242, 277] width 286 height 13
click at [1232, 624] on span "Submit Paper" at bounding box center [1241, 620] width 51 height 10
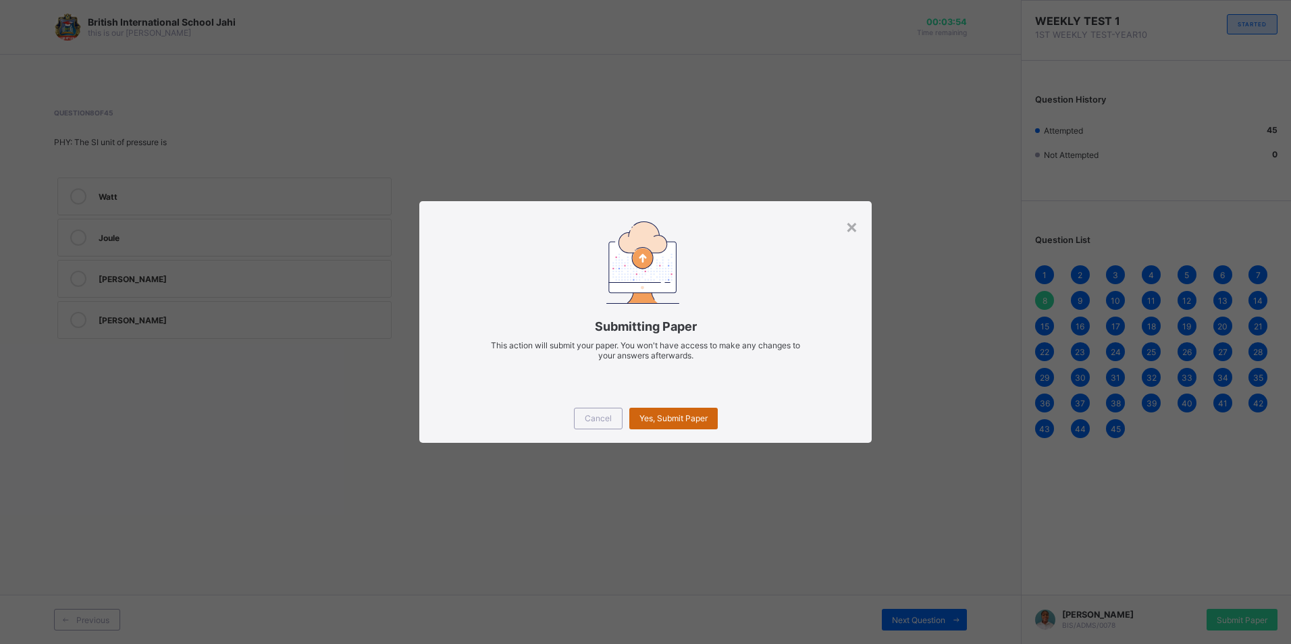
click at [684, 423] on span "Yes, Submit Paper" at bounding box center [673, 418] width 68 height 10
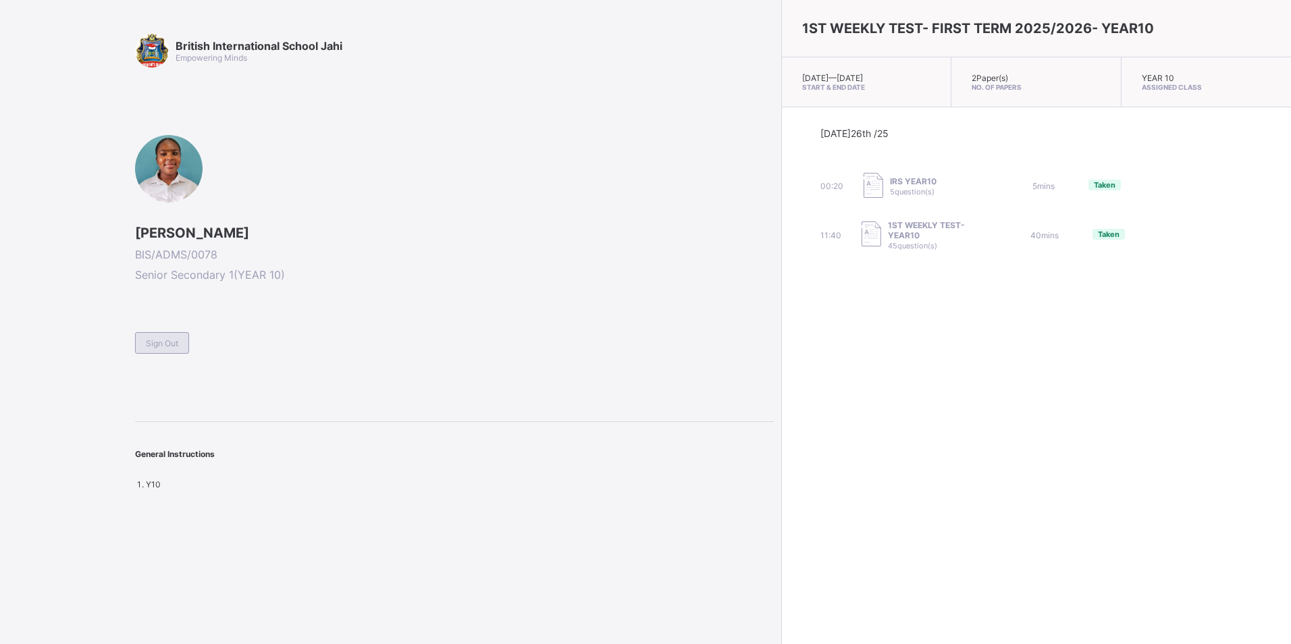
click at [154, 350] on div "Sign Out" at bounding box center [162, 343] width 54 height 22
